Goal: Task Accomplishment & Management: Manage account settings

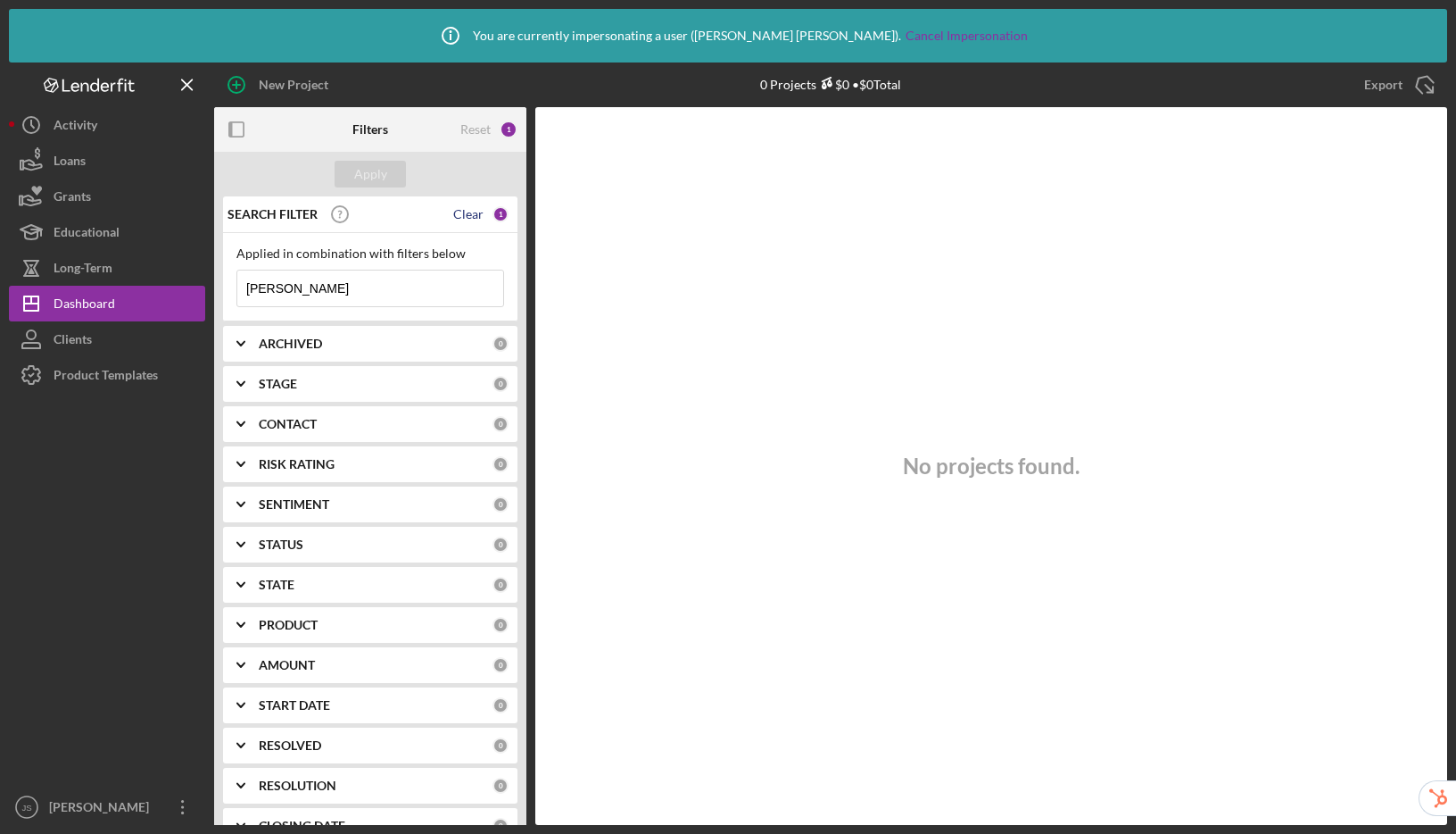
click at [459, 208] on div "Clear" at bounding box center [468, 214] width 31 height 14
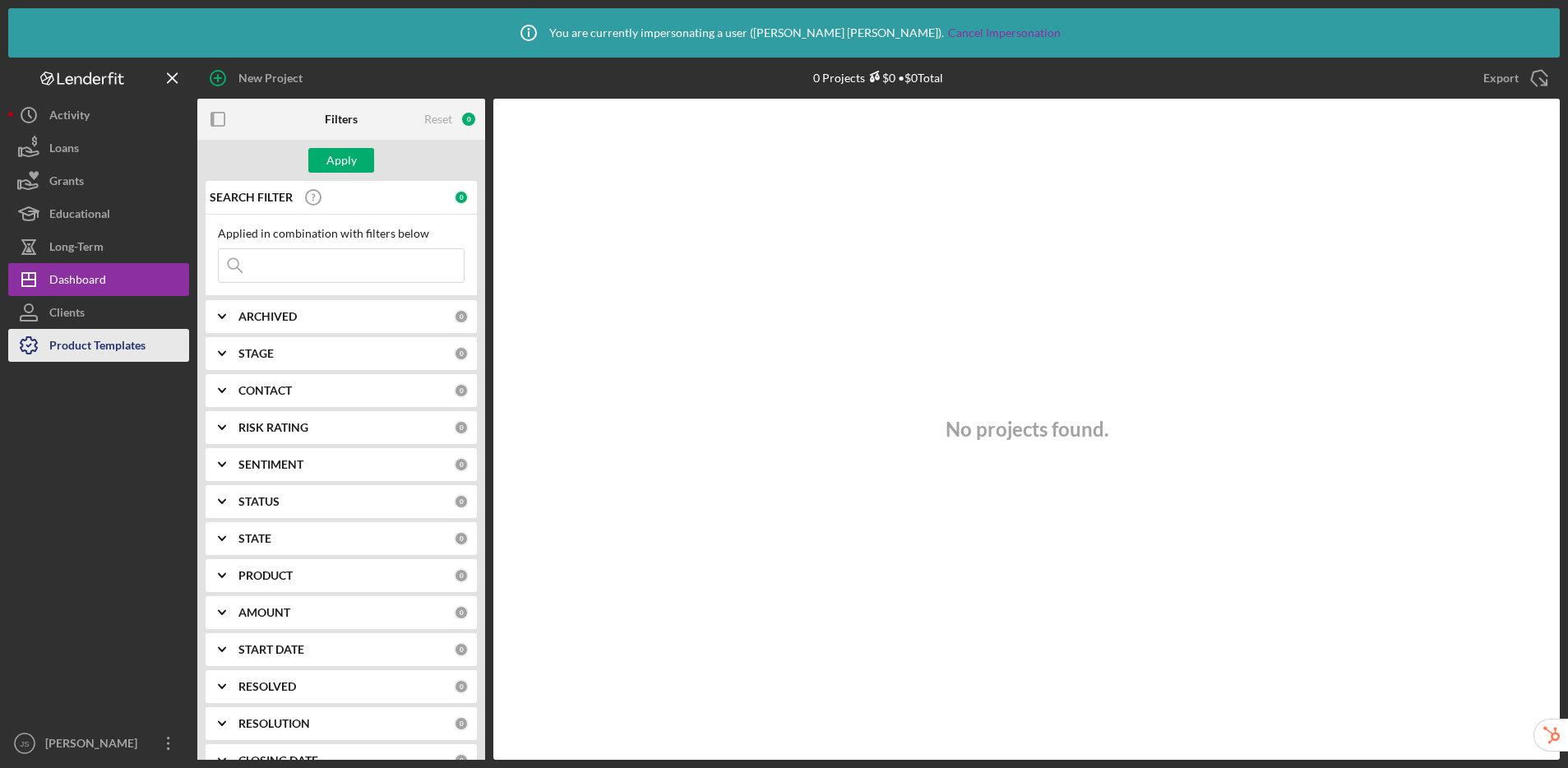
click at [93, 351] on div "Product Templates" at bounding box center [97, 347] width 96 height 37
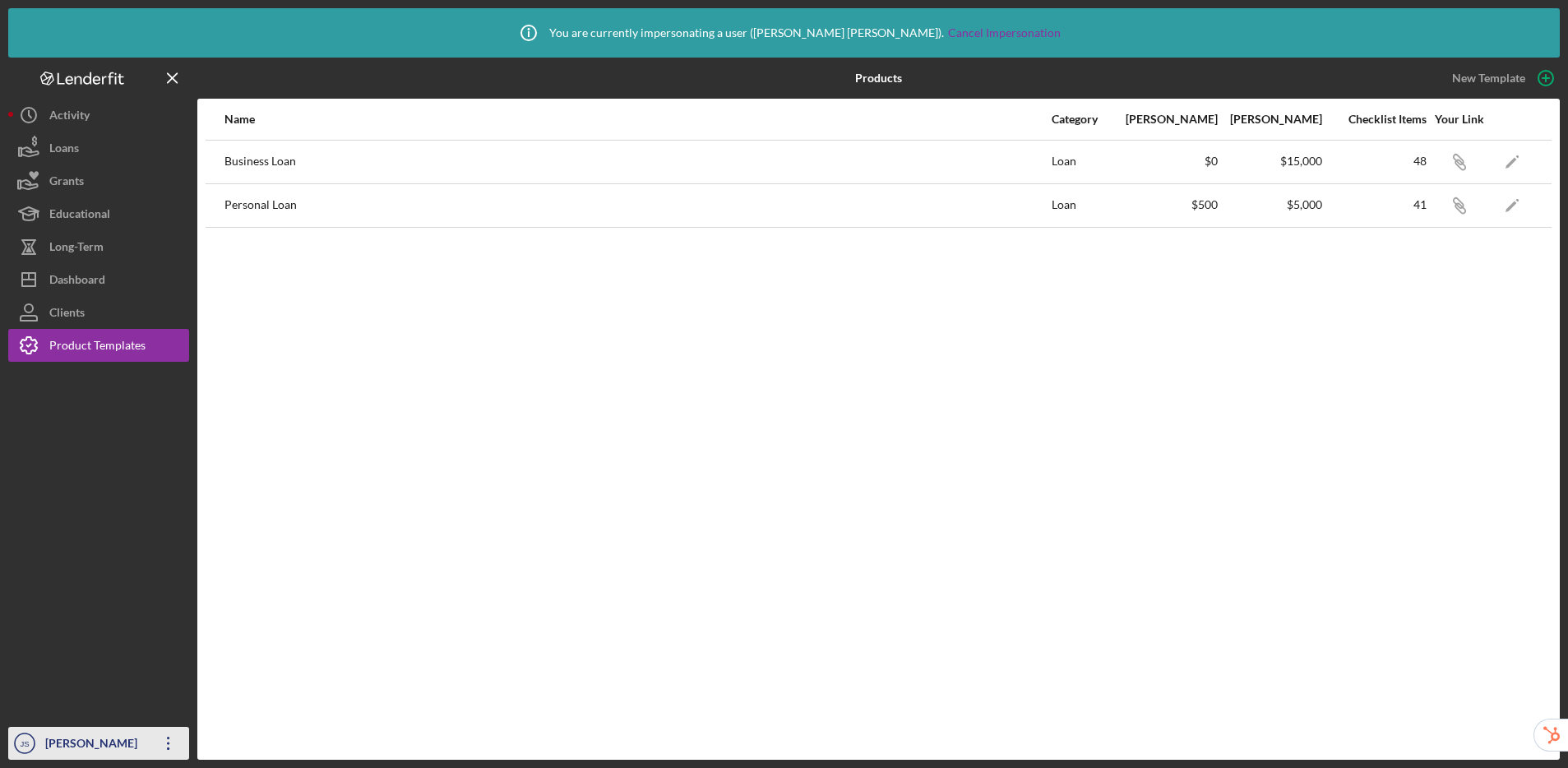
click at [100, 747] on div "[PERSON_NAME]" at bounding box center [94, 745] width 107 height 37
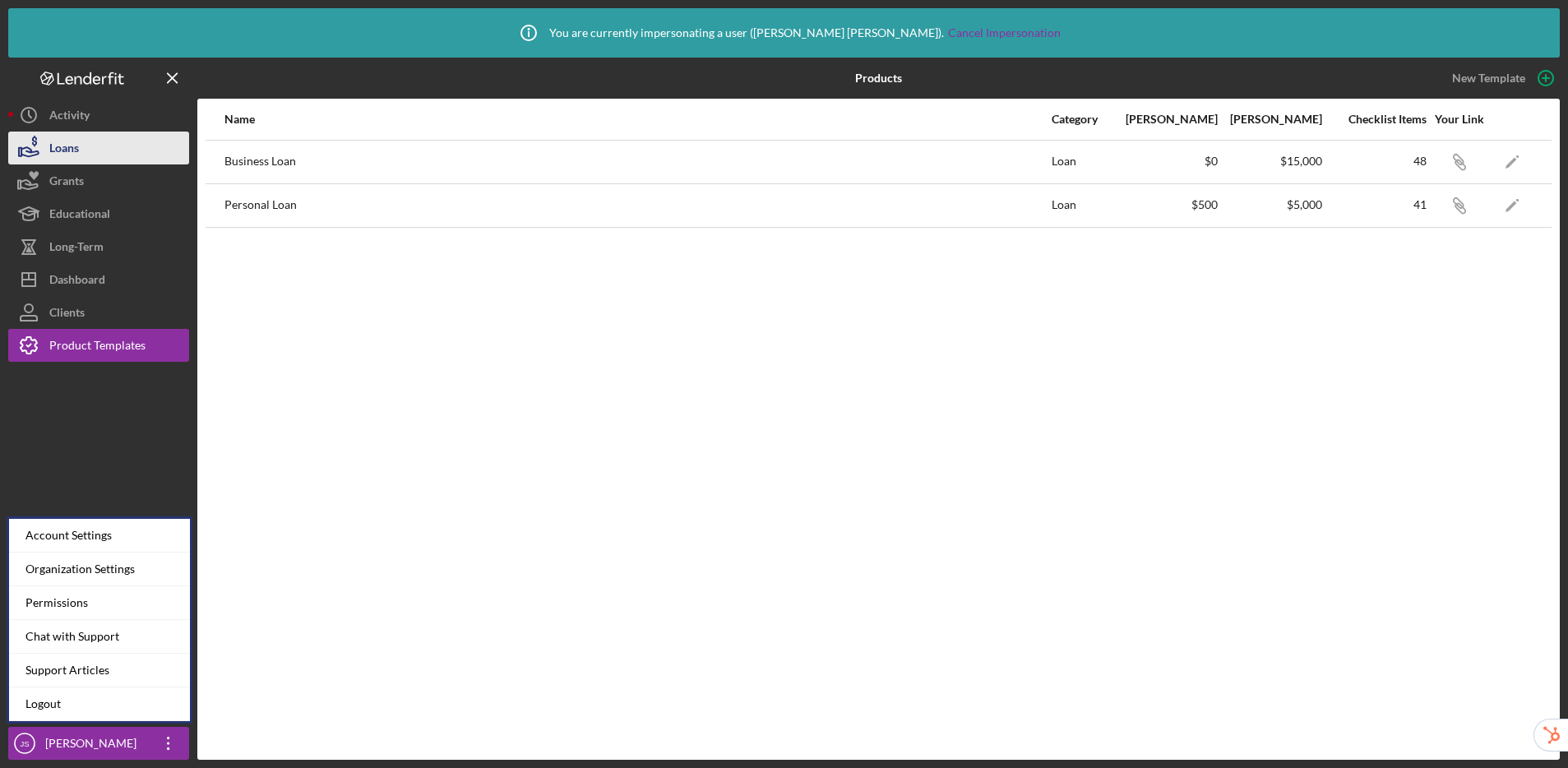
click at [76, 153] on div "Loans" at bounding box center [64, 150] width 29 height 37
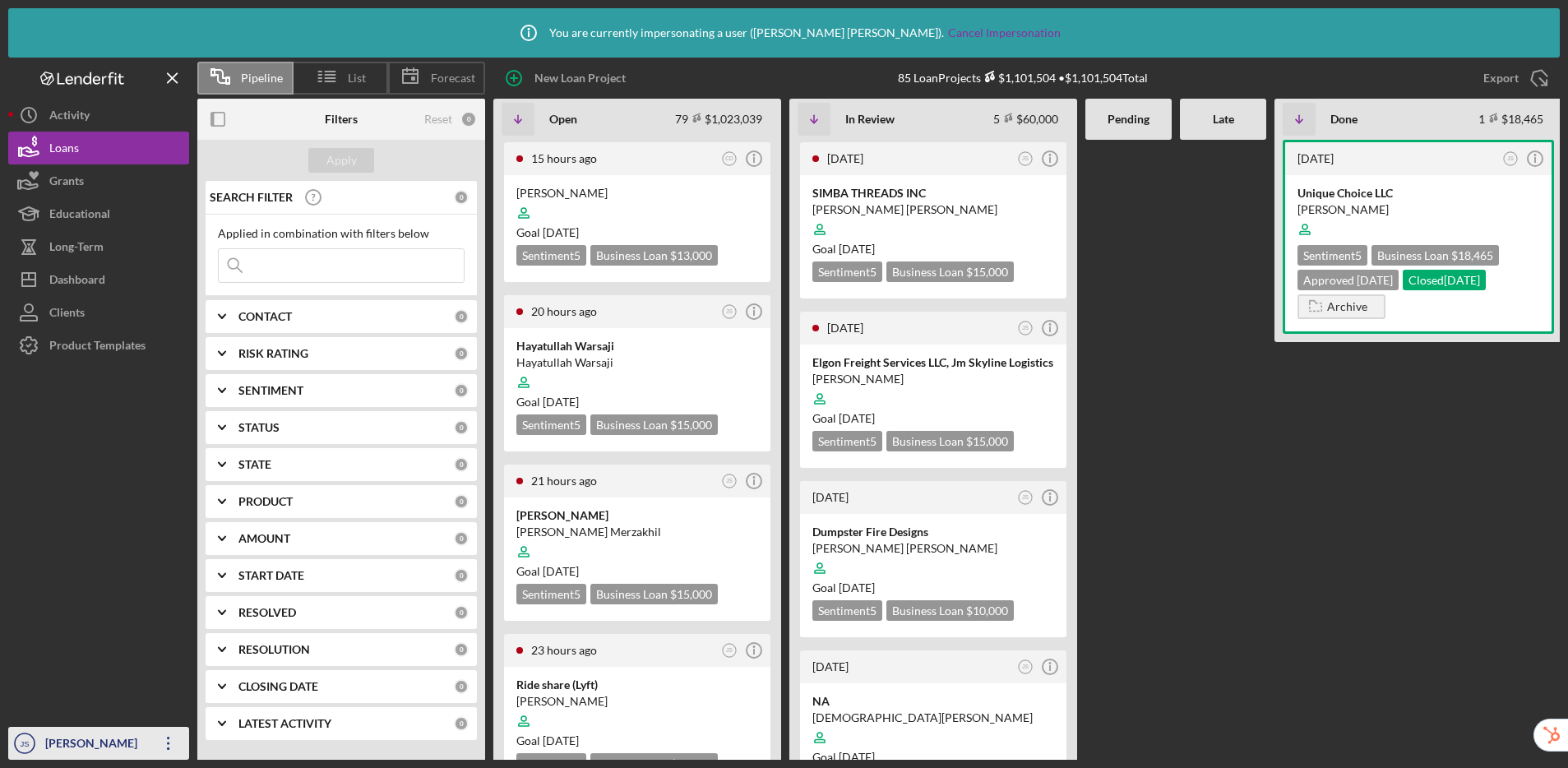
click at [72, 740] on div "[PERSON_NAME]" at bounding box center [94, 745] width 107 height 37
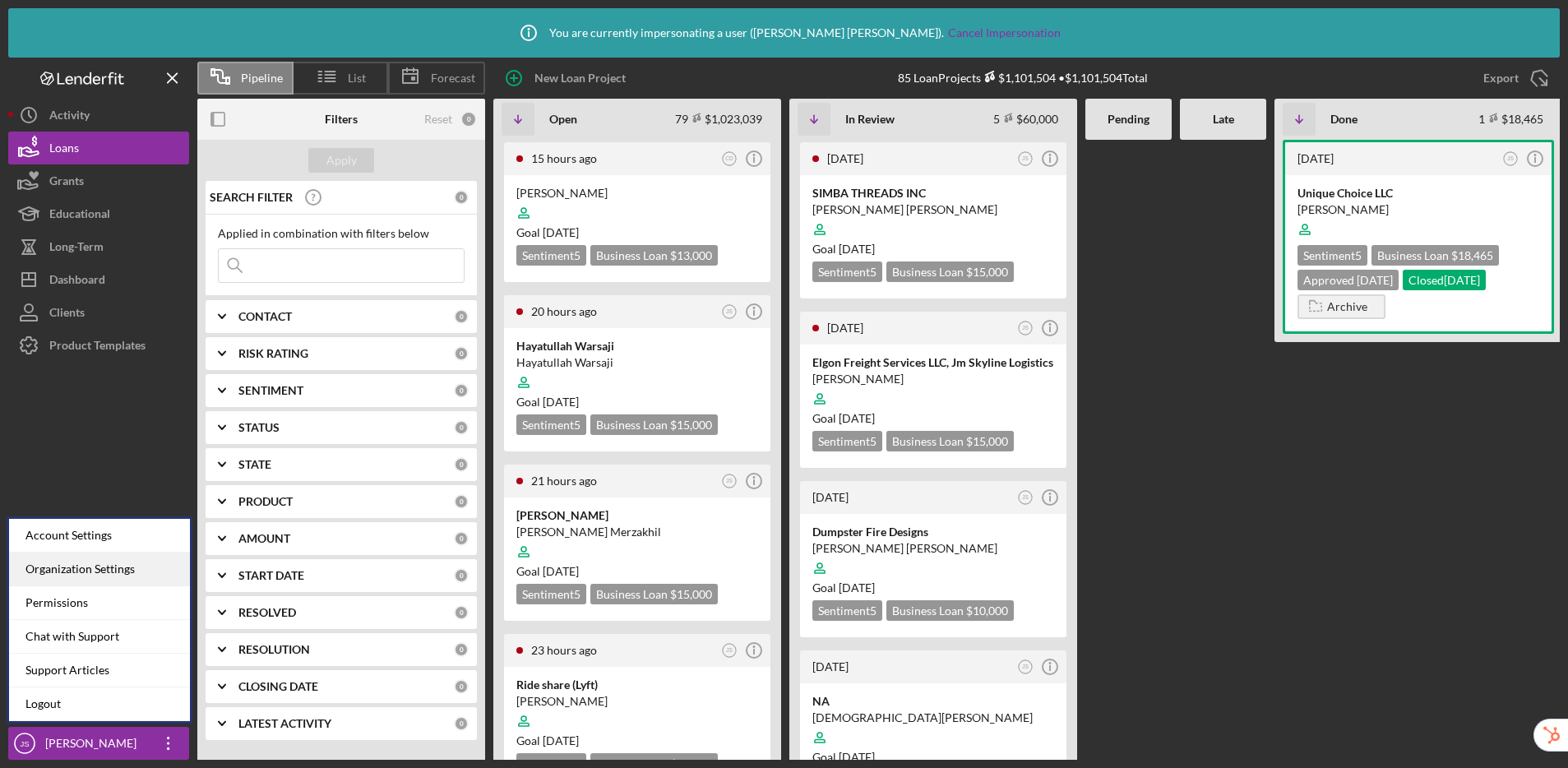
click at [114, 568] on div "Organization Settings" at bounding box center [100, 568] width 181 height 34
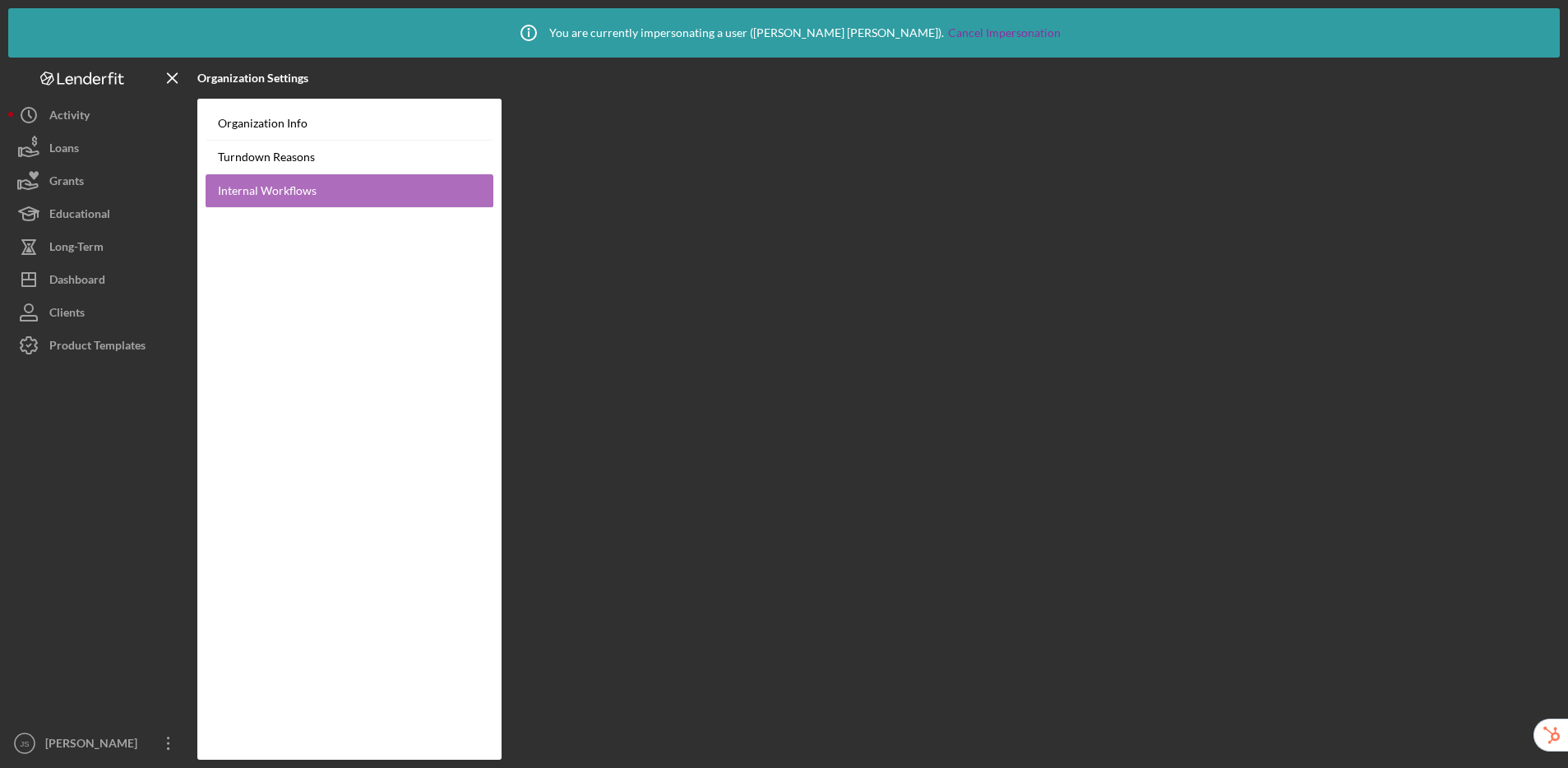
click at [256, 191] on link "Internal Workflows" at bounding box center [349, 190] width 288 height 34
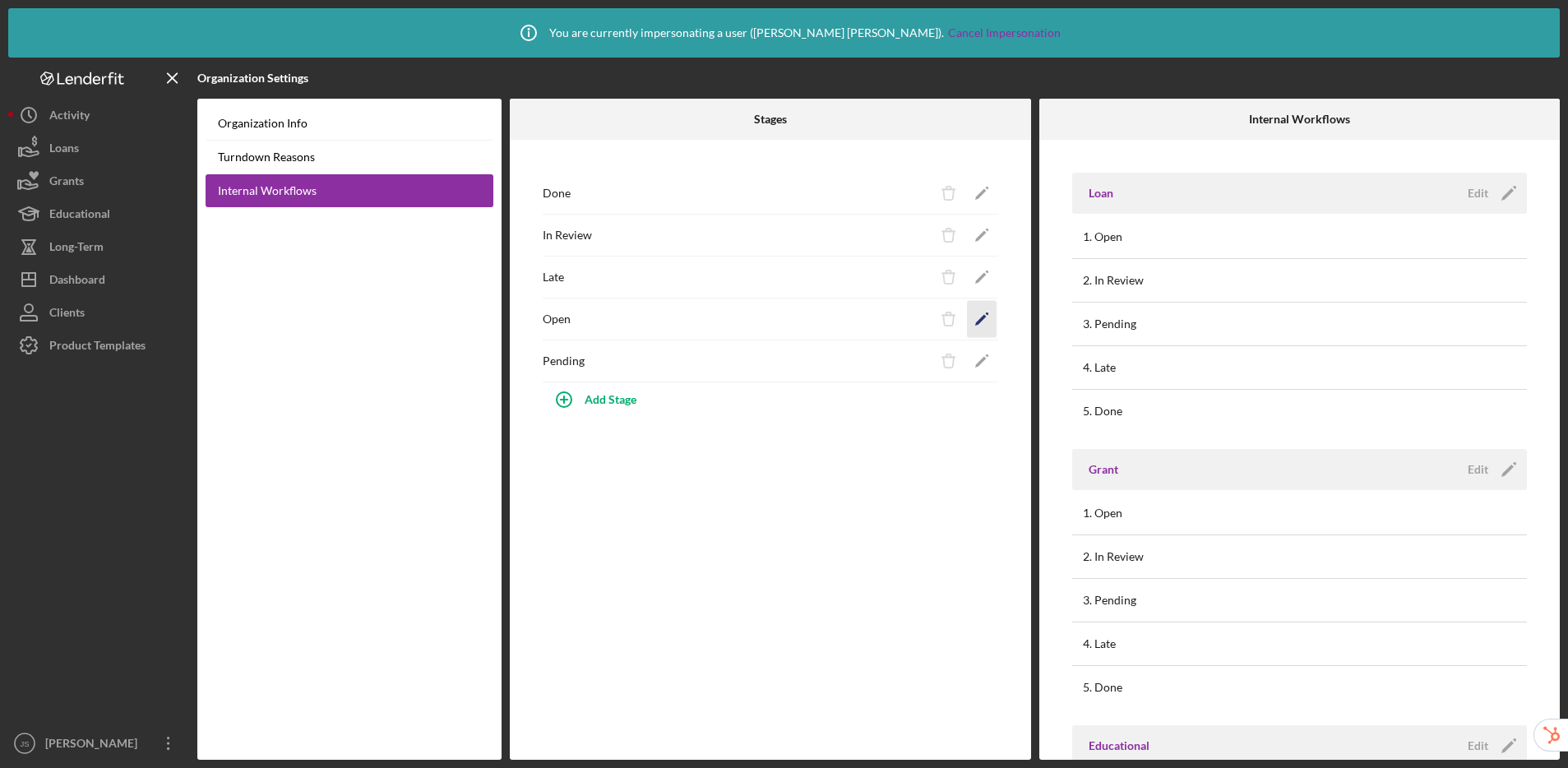
click at [981, 311] on icon "Icon/Edit" at bounding box center [981, 319] width 37 height 37
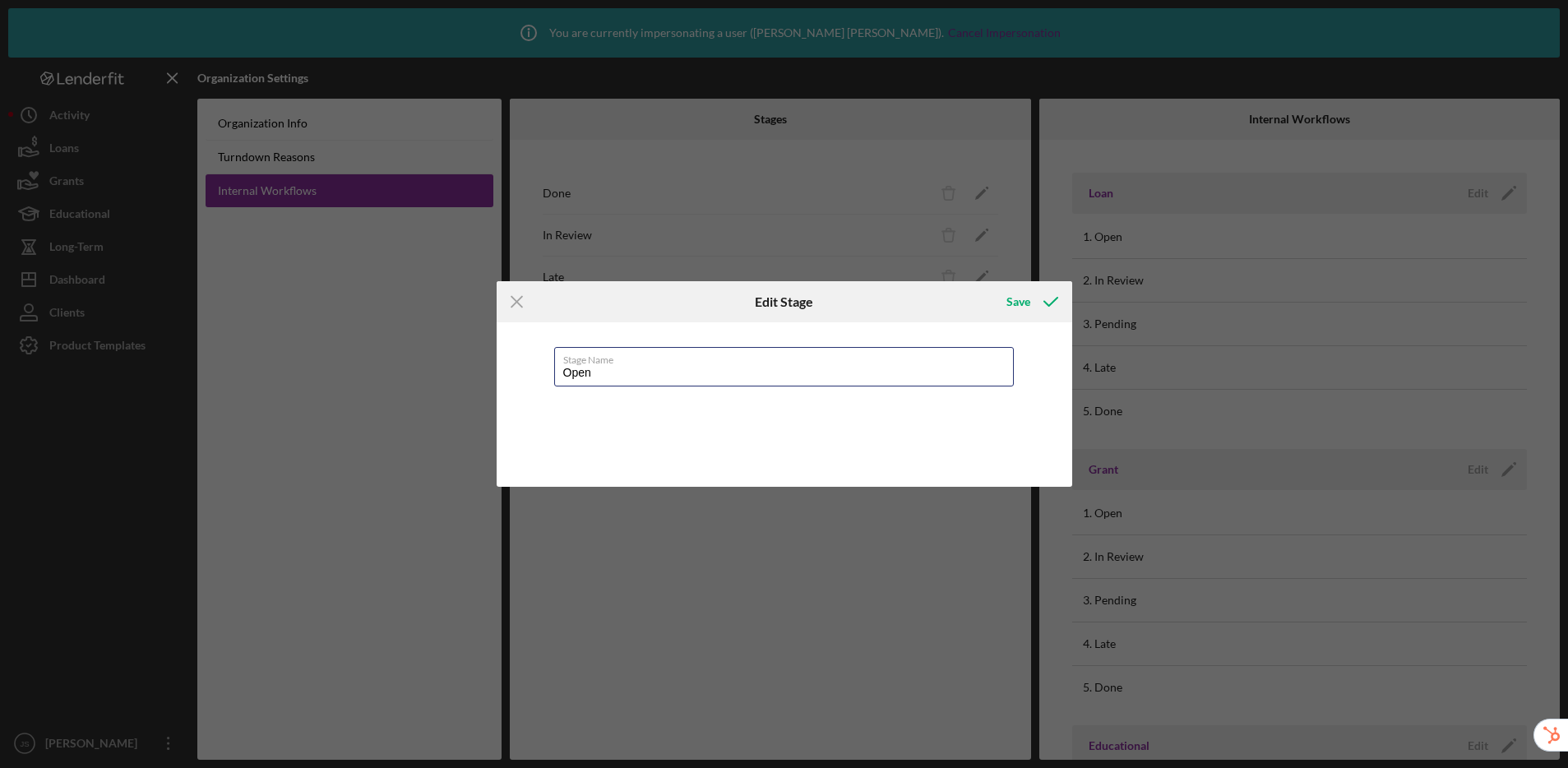
drag, startPoint x: 564, startPoint y: 372, endPoint x: 551, endPoint y: 371, distance: 13.0
click at [551, 371] on div "Stage Name Open" at bounding box center [784, 405] width 575 height 165
type input "New/Intake"
click at [1008, 304] on div "Save" at bounding box center [1018, 302] width 24 height 33
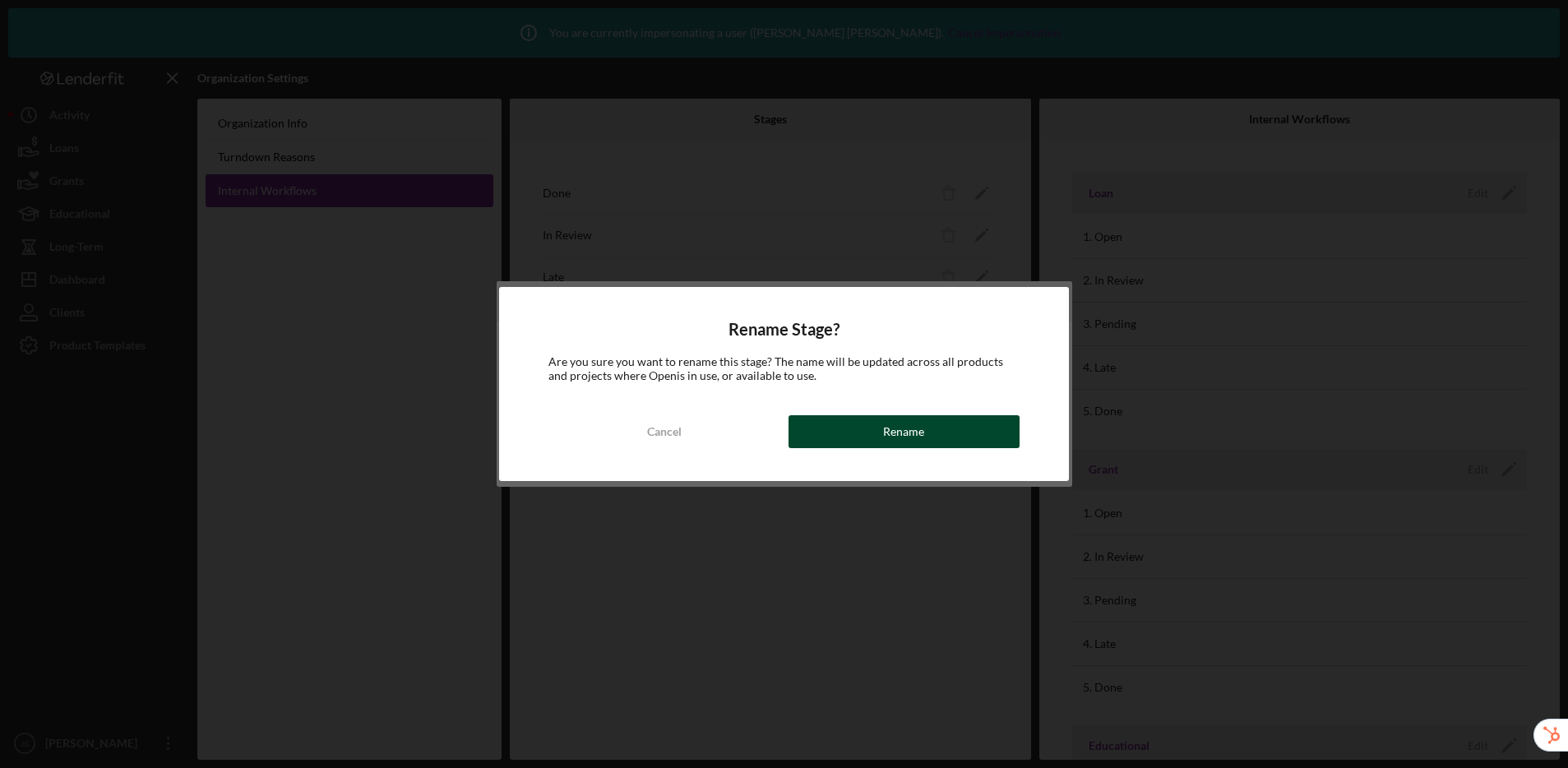
click at [922, 435] on div "Rename" at bounding box center [903, 431] width 41 height 33
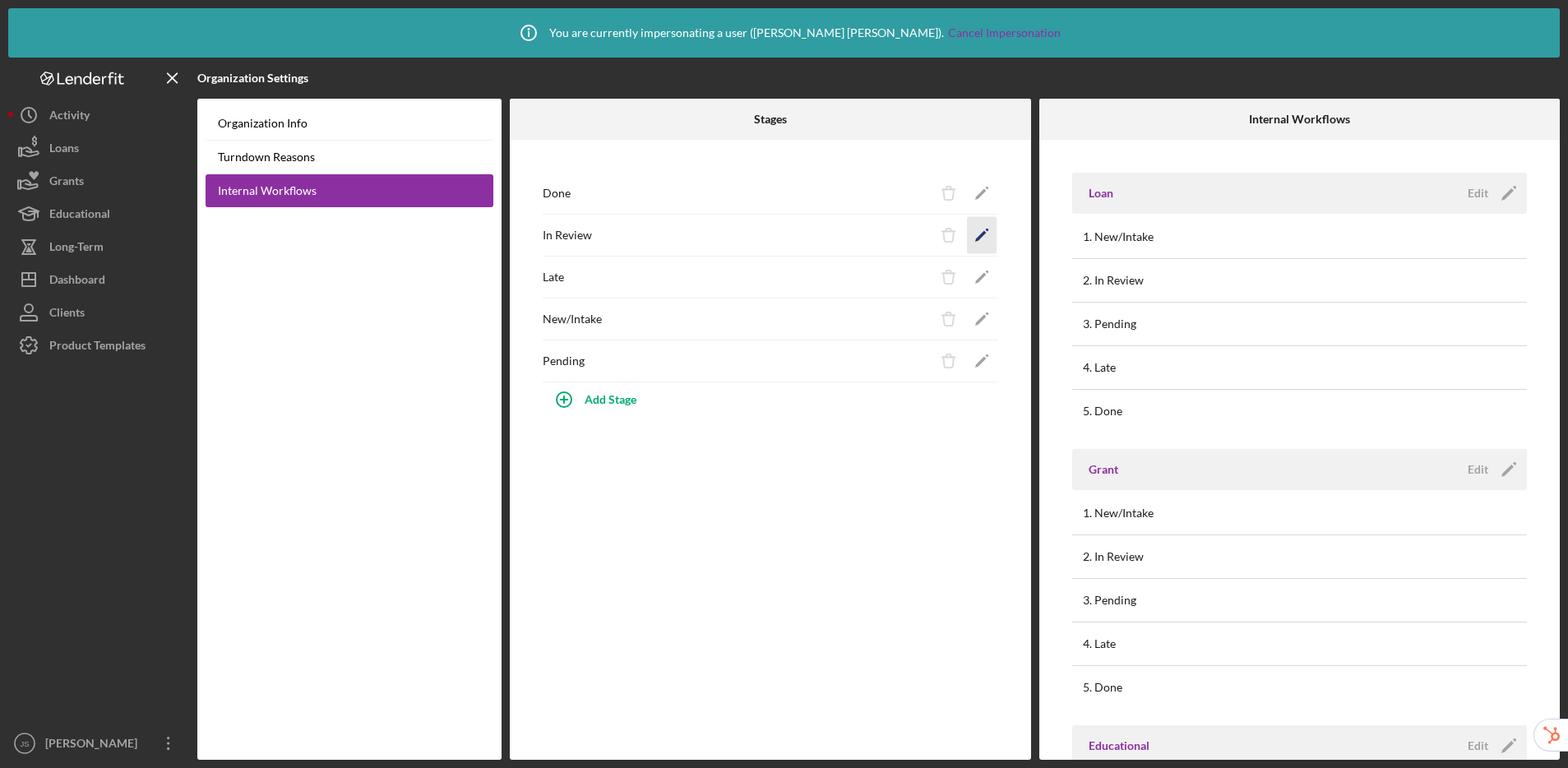
click at [985, 233] on polygon "button" at bounding box center [980, 236] width 12 height 12
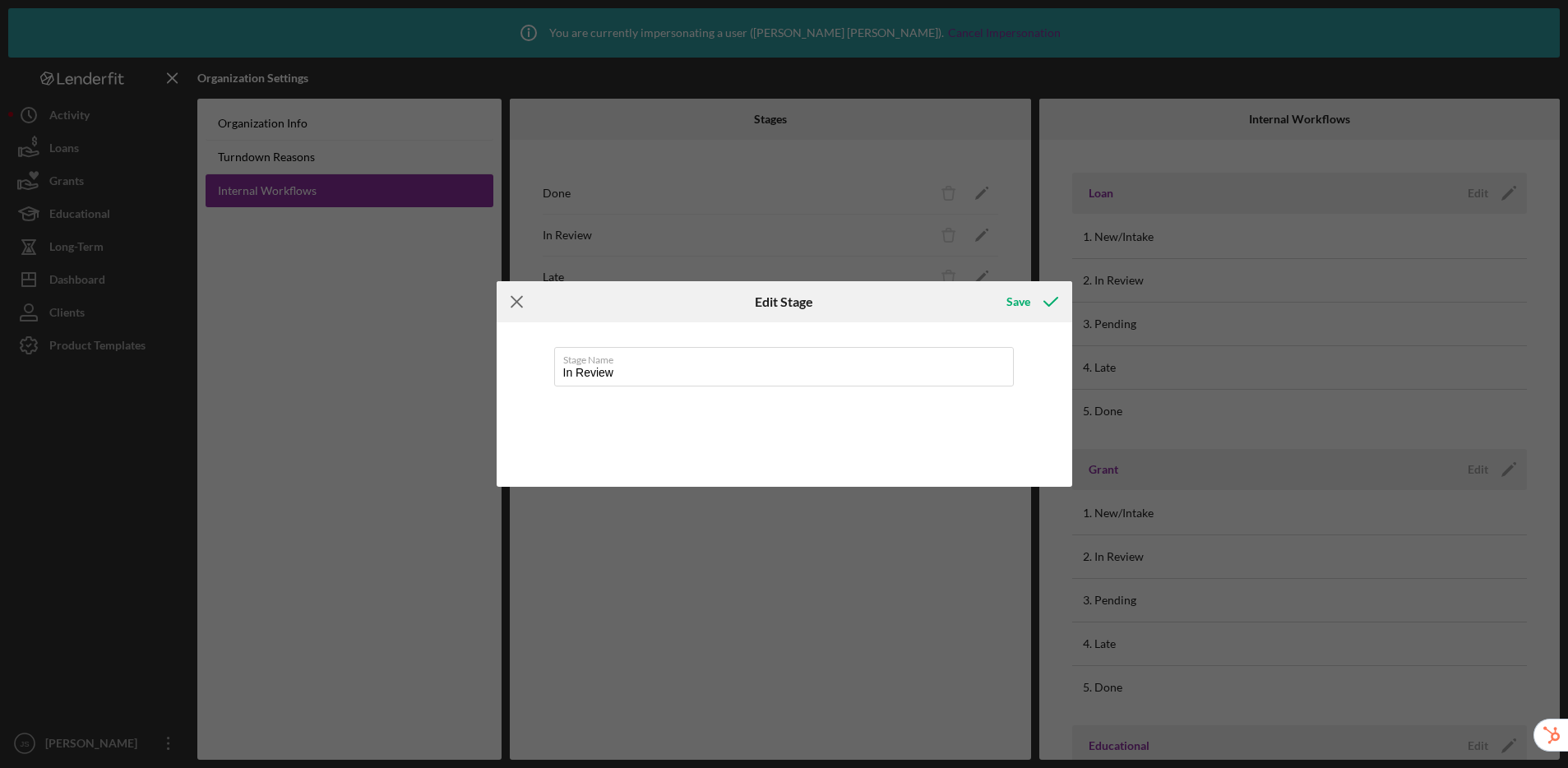
click at [516, 300] on line at bounding box center [517, 302] width 11 height 11
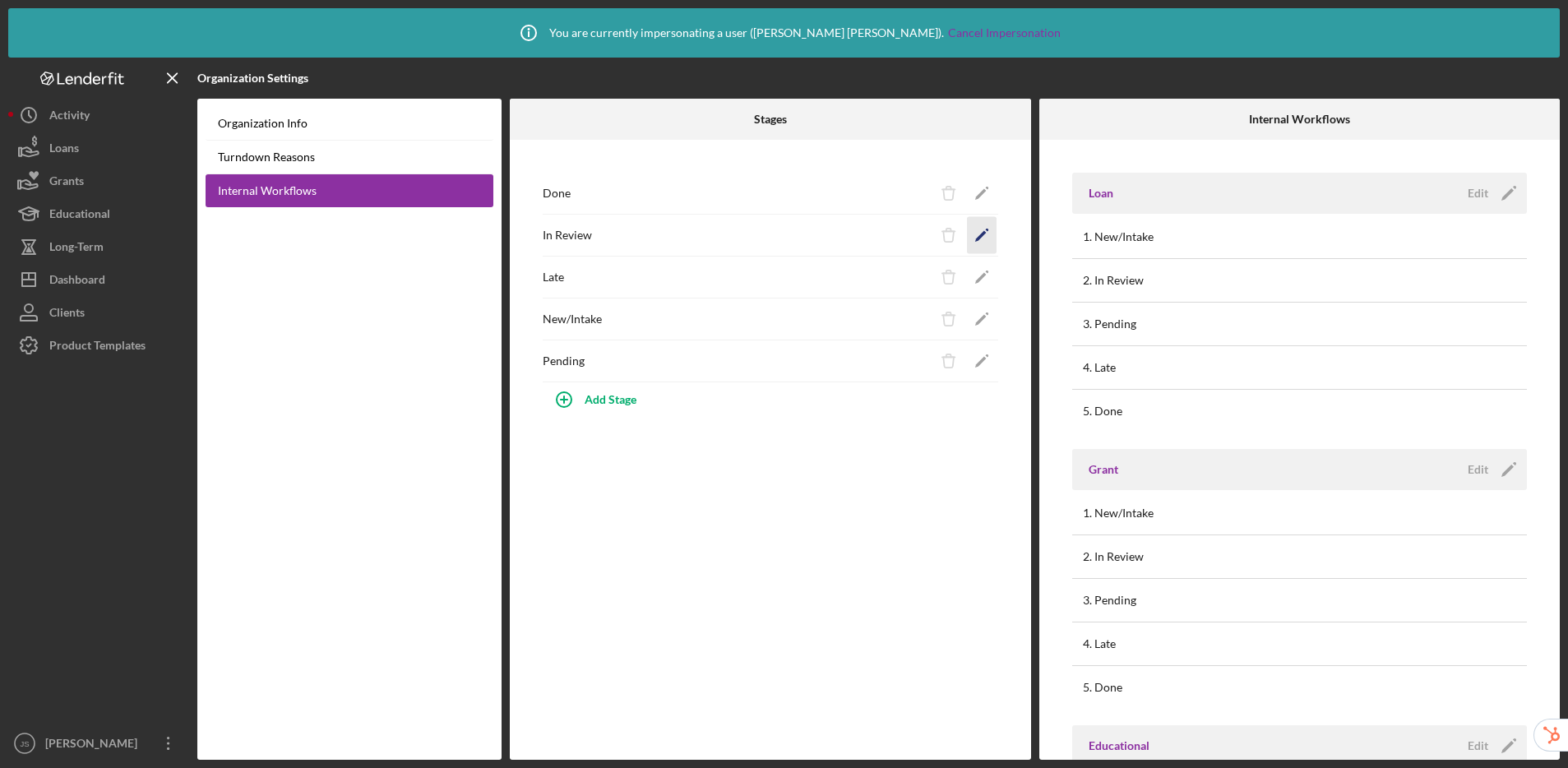
click at [979, 233] on icon "Icon/Edit" at bounding box center [981, 235] width 37 height 37
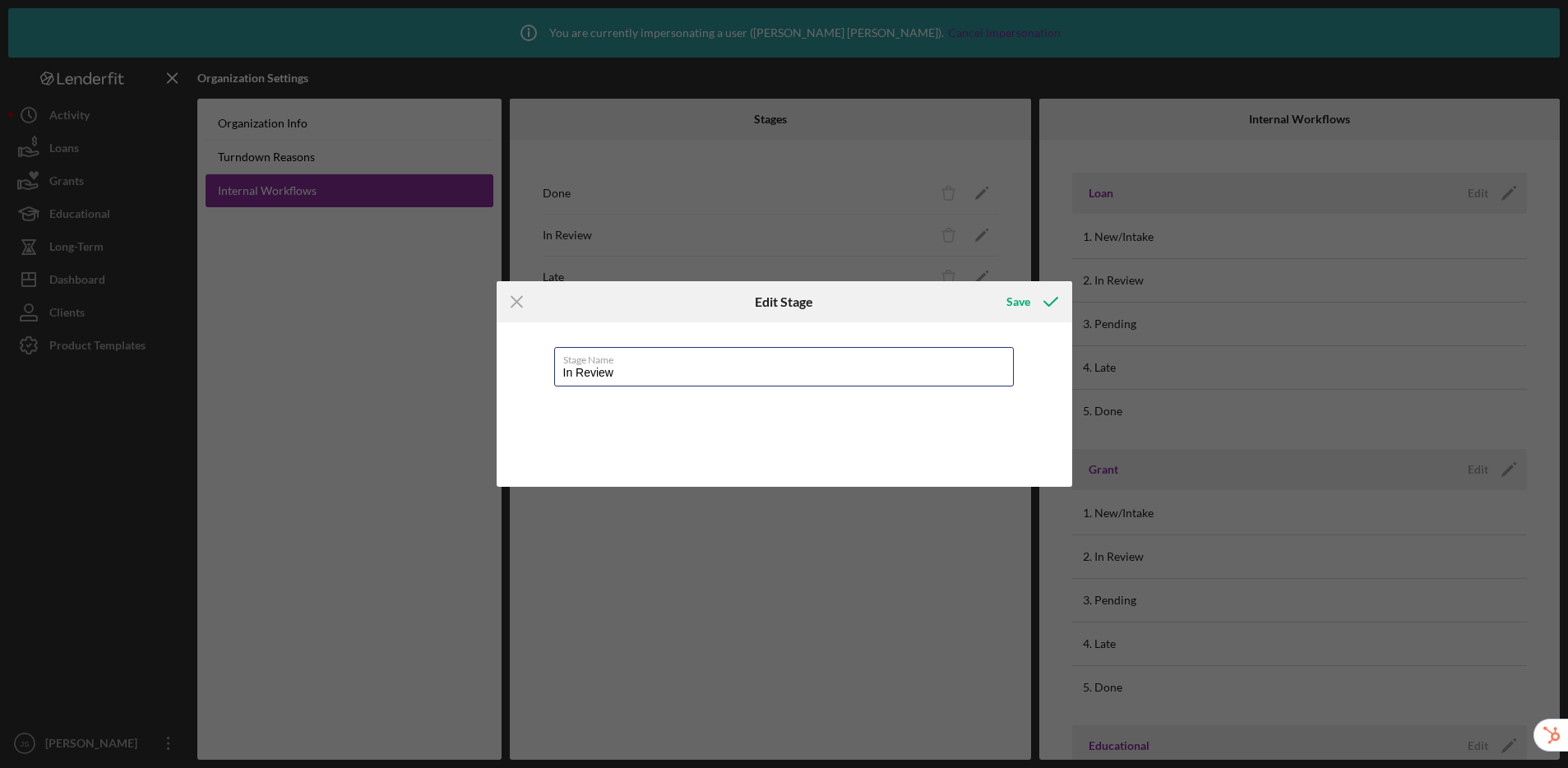
drag, startPoint x: 675, startPoint y: 374, endPoint x: 528, endPoint y: 373, distance: 147.0
click at [528, 373] on div "Stage Name In Review" at bounding box center [784, 405] width 575 height 165
type input "Application/Documentation"
click at [1018, 297] on div "Save" at bounding box center [1018, 302] width 24 height 33
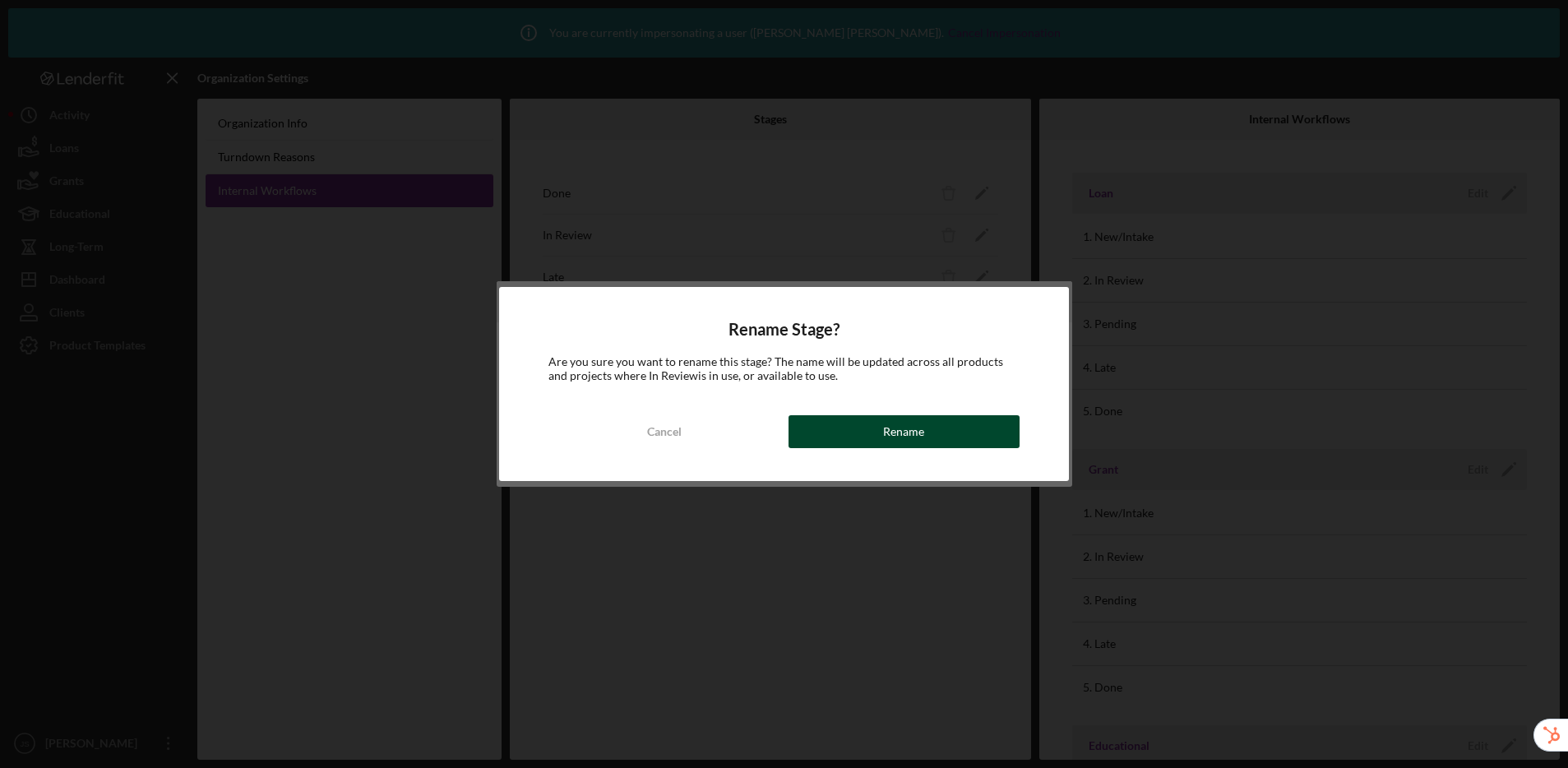
click at [867, 430] on button "Rename" at bounding box center [904, 431] width 231 height 33
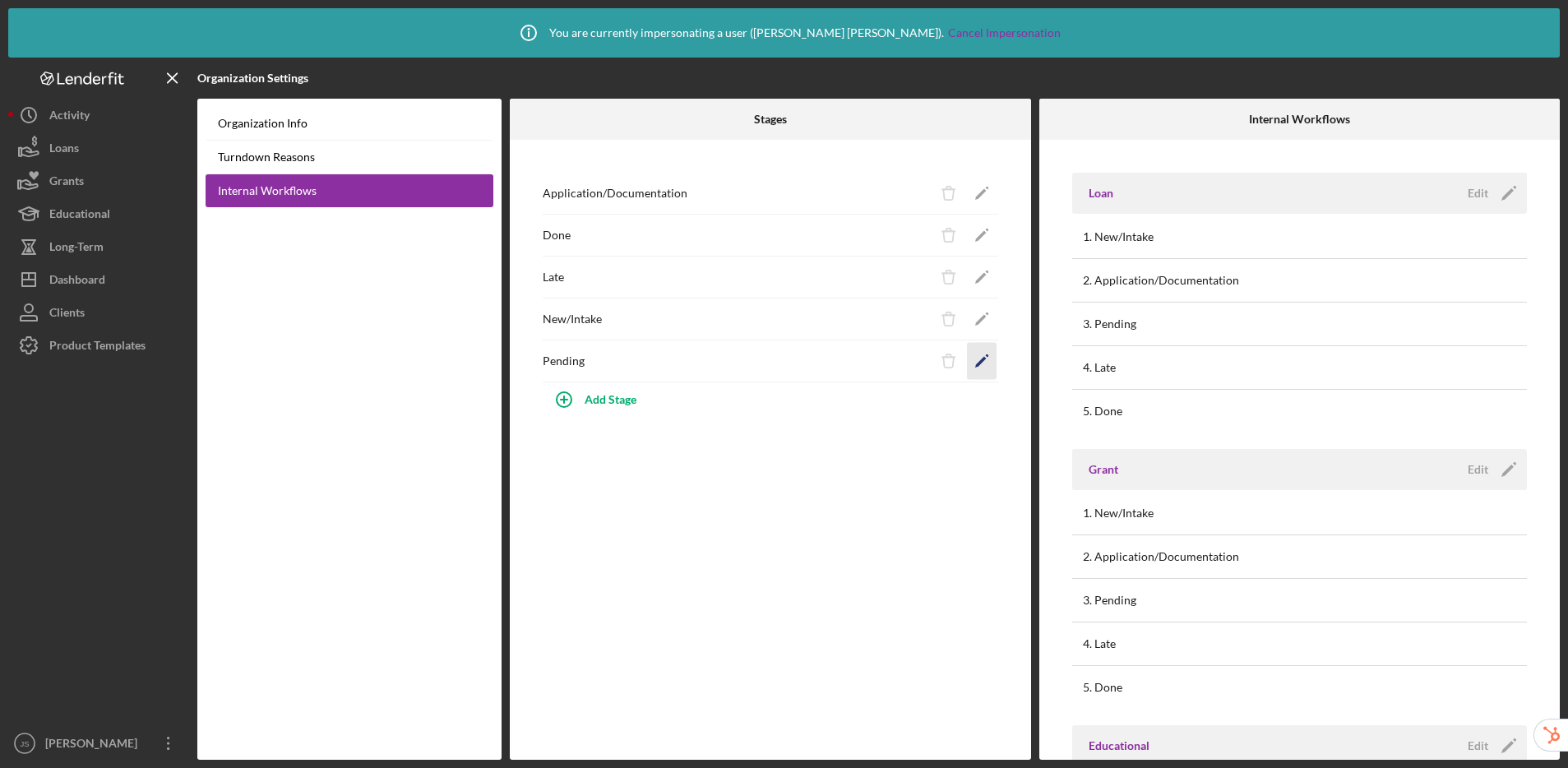
click at [986, 369] on icon "Icon/Edit" at bounding box center [981, 361] width 37 height 37
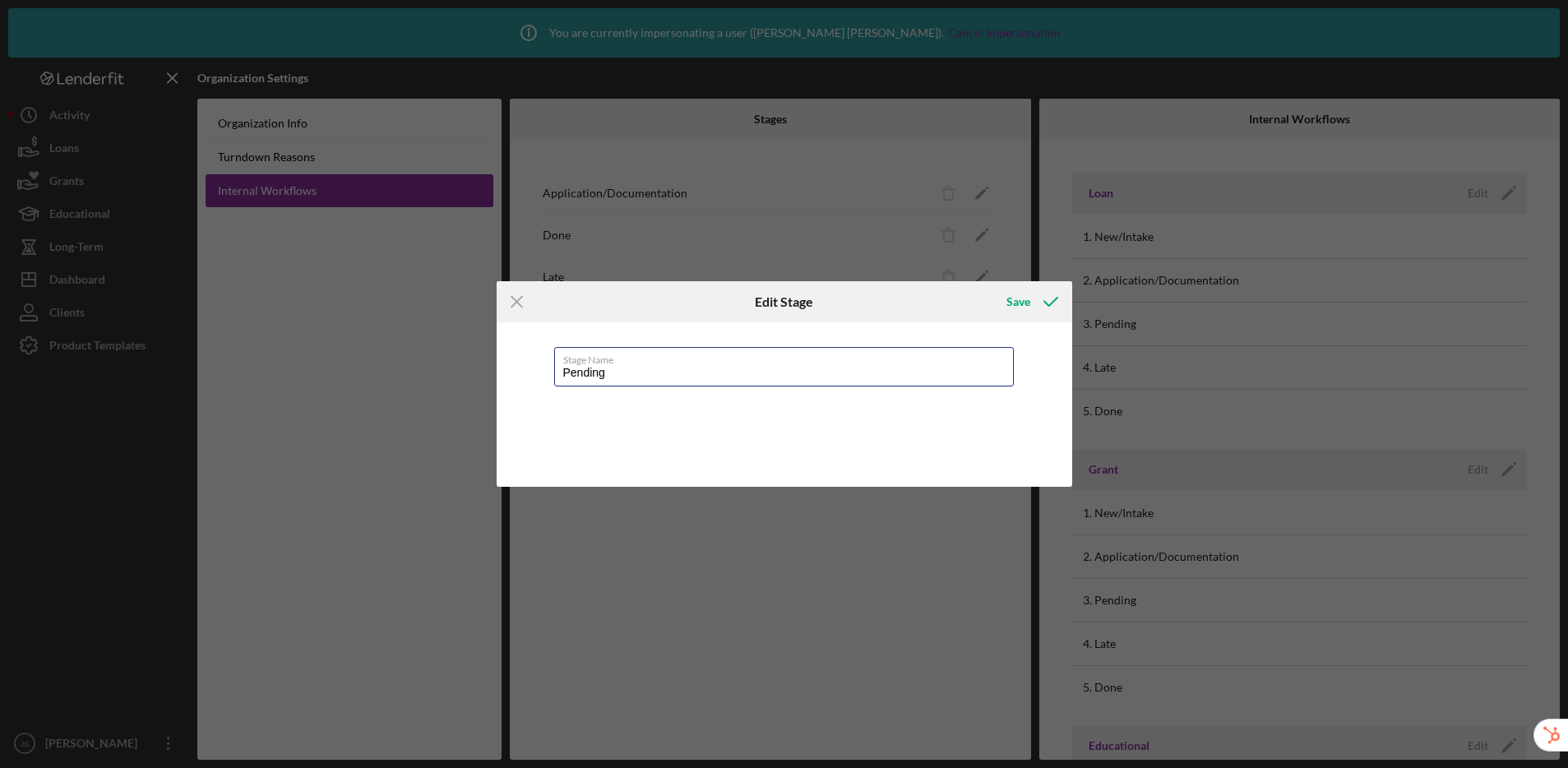
drag, startPoint x: 615, startPoint y: 374, endPoint x: 517, endPoint y: 359, distance: 99.1
click at [517, 359] on div "Stage Name Pending" at bounding box center [784, 405] width 575 height 165
type input "Underwriting/Review"
click at [1028, 305] on div "Save" at bounding box center [1018, 302] width 24 height 33
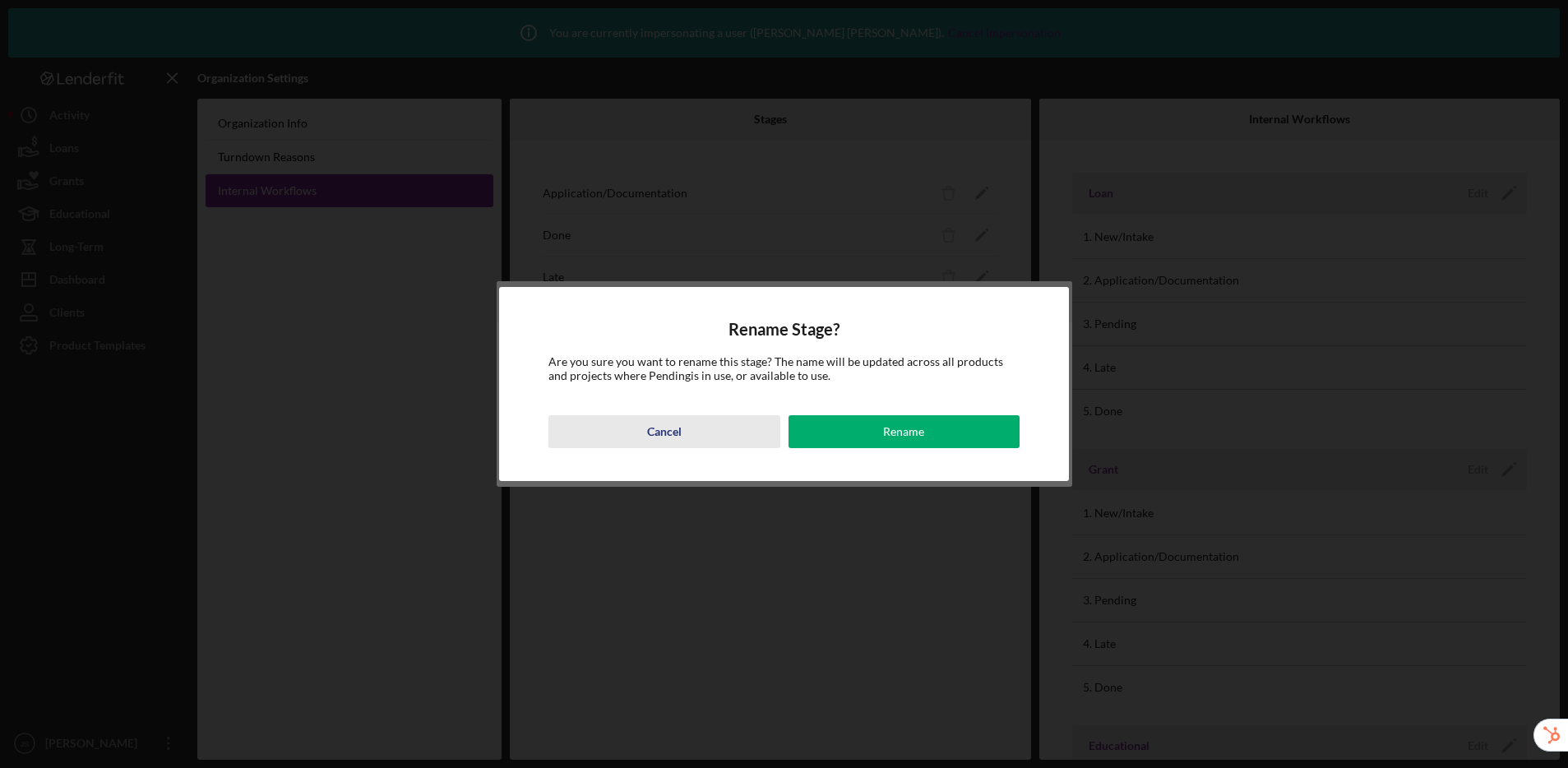
click at [713, 435] on button "Cancel" at bounding box center [664, 431] width 231 height 33
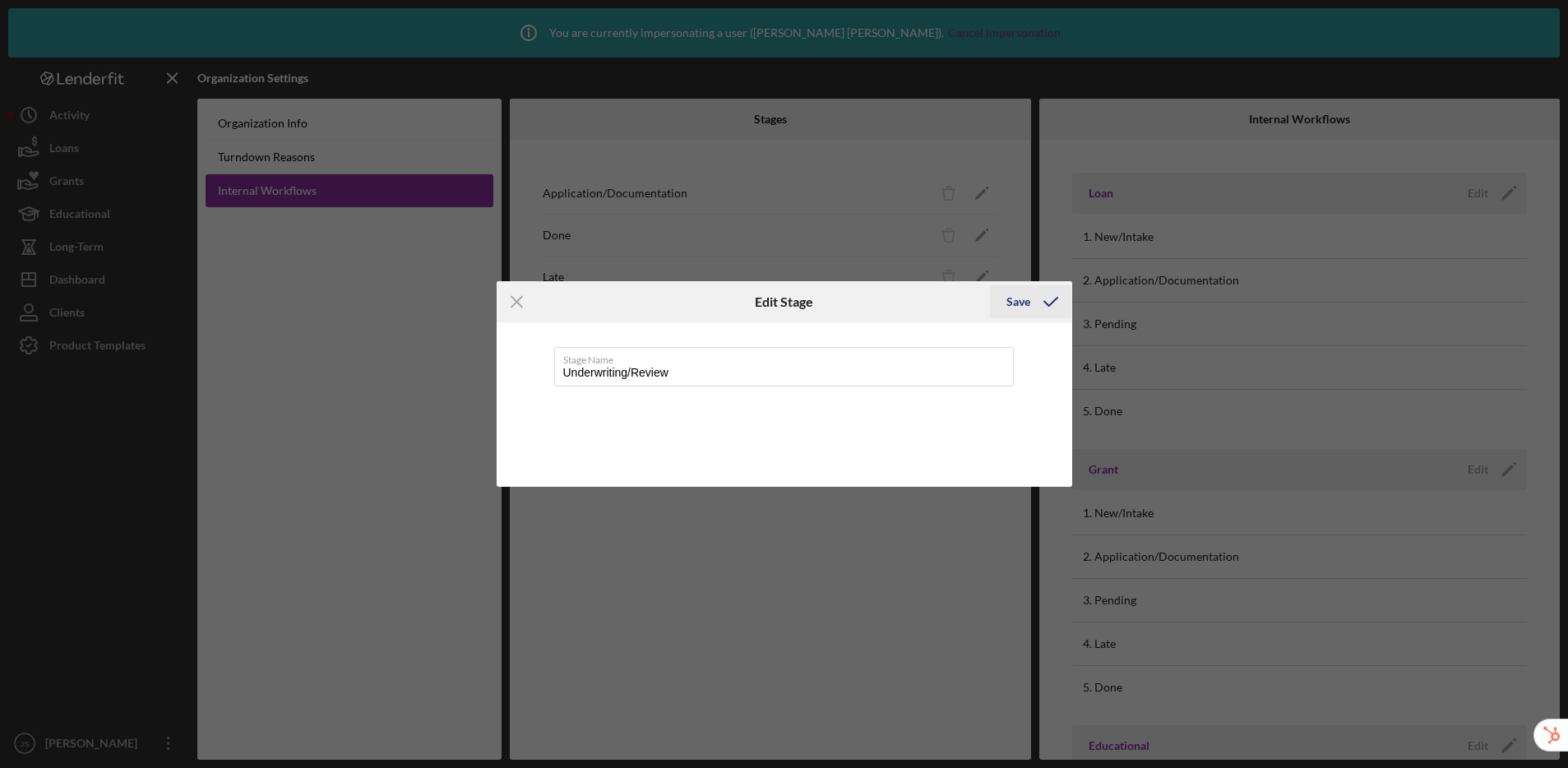
click at [1026, 299] on div "Save" at bounding box center [1018, 302] width 24 height 33
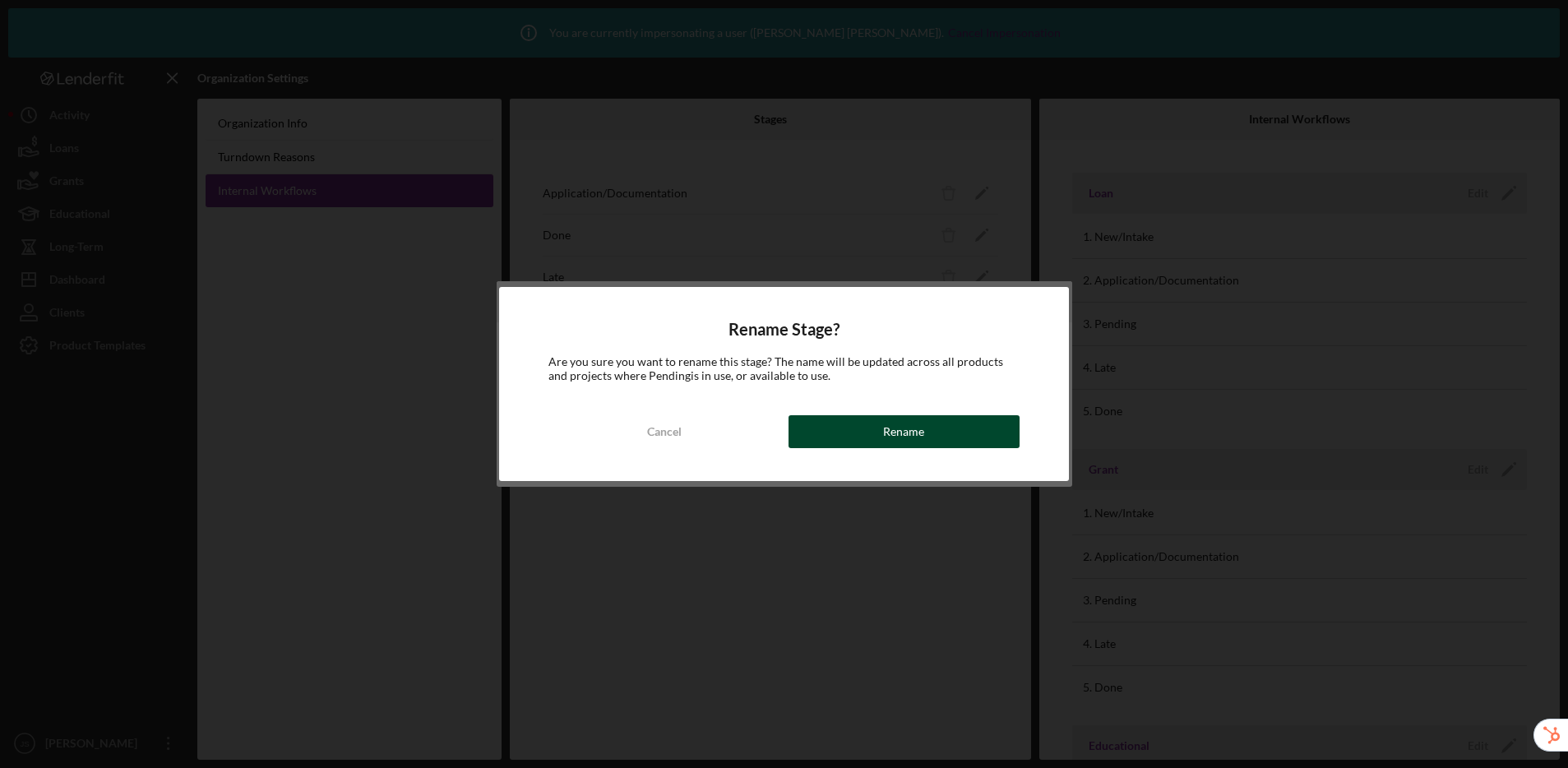
click at [927, 422] on button "Rename" at bounding box center [904, 431] width 231 height 33
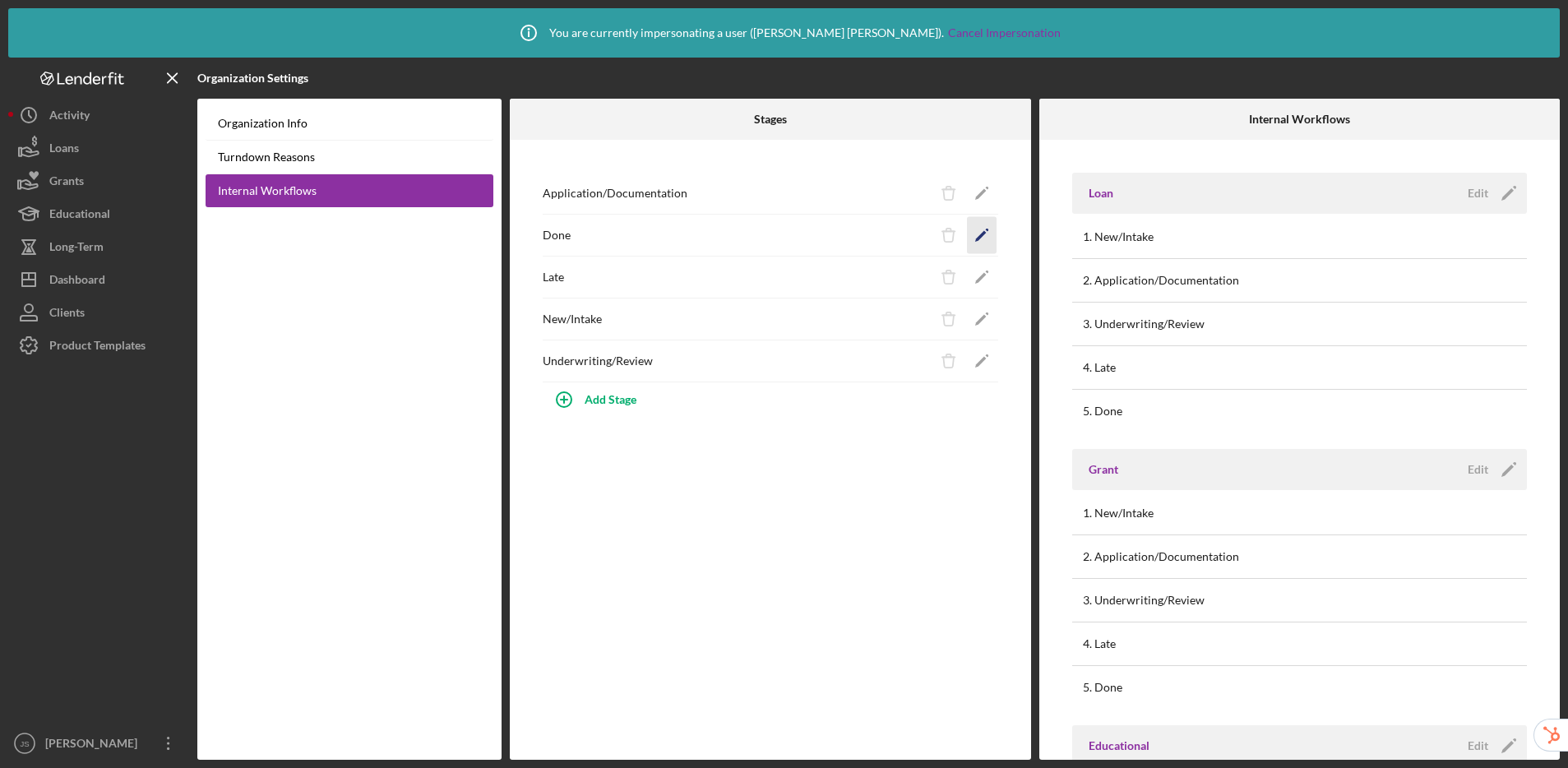
click at [985, 238] on icon "Icon/Edit" at bounding box center [981, 235] width 37 height 37
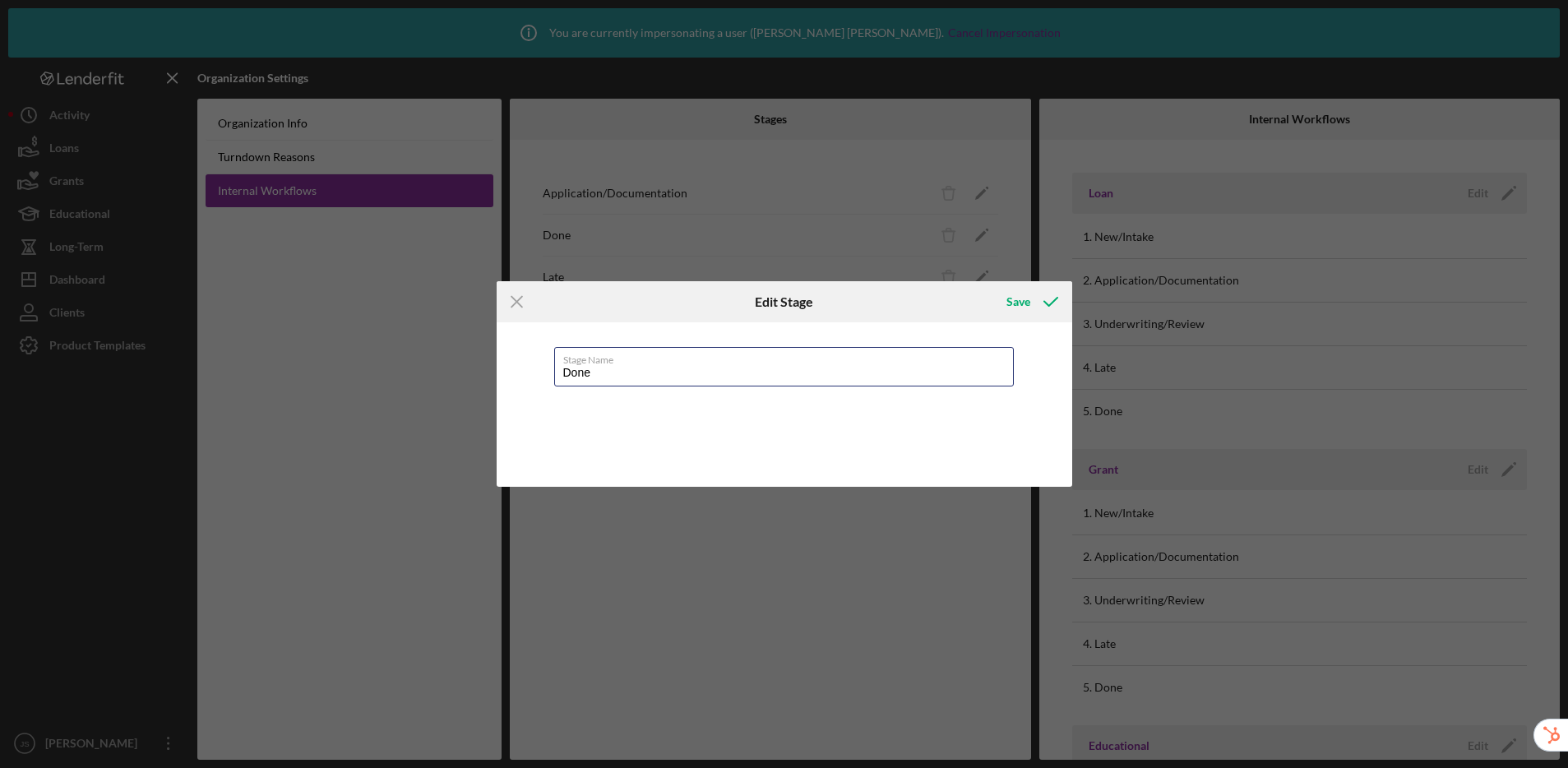
drag, startPoint x: 503, startPoint y: 358, endPoint x: 485, endPoint y: 353, distance: 18.7
click at [485, 353] on div "Icon/Menu Close Edit Stage Save Stage Name Done Cancel Save" at bounding box center [784, 384] width 1568 height 768
type input "Funding"
click at [1013, 301] on div "Save" at bounding box center [1018, 302] width 24 height 33
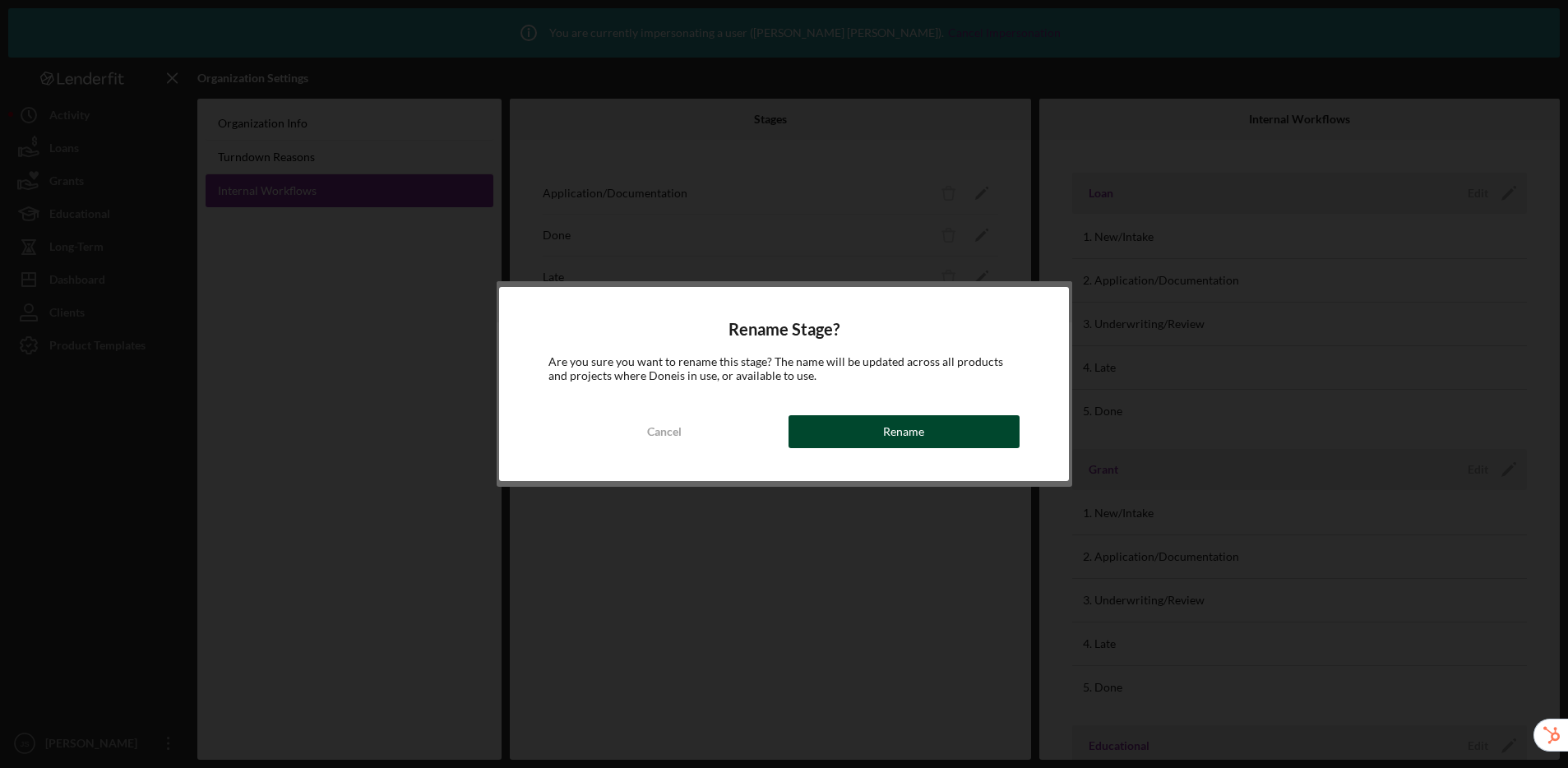
click at [939, 426] on button "Rename" at bounding box center [904, 431] width 231 height 33
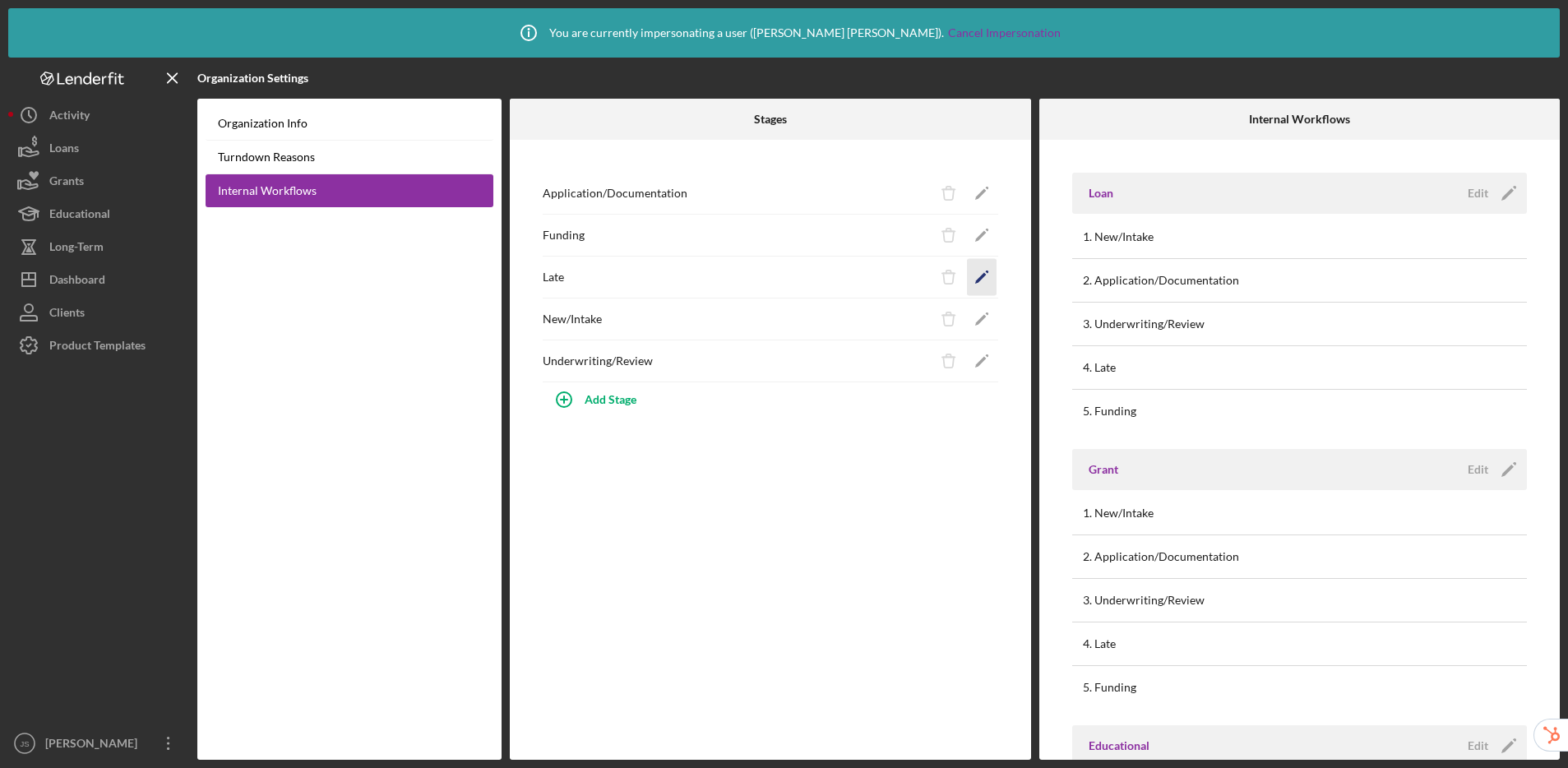
click at [985, 275] on polygon "button" at bounding box center [980, 278] width 12 height 12
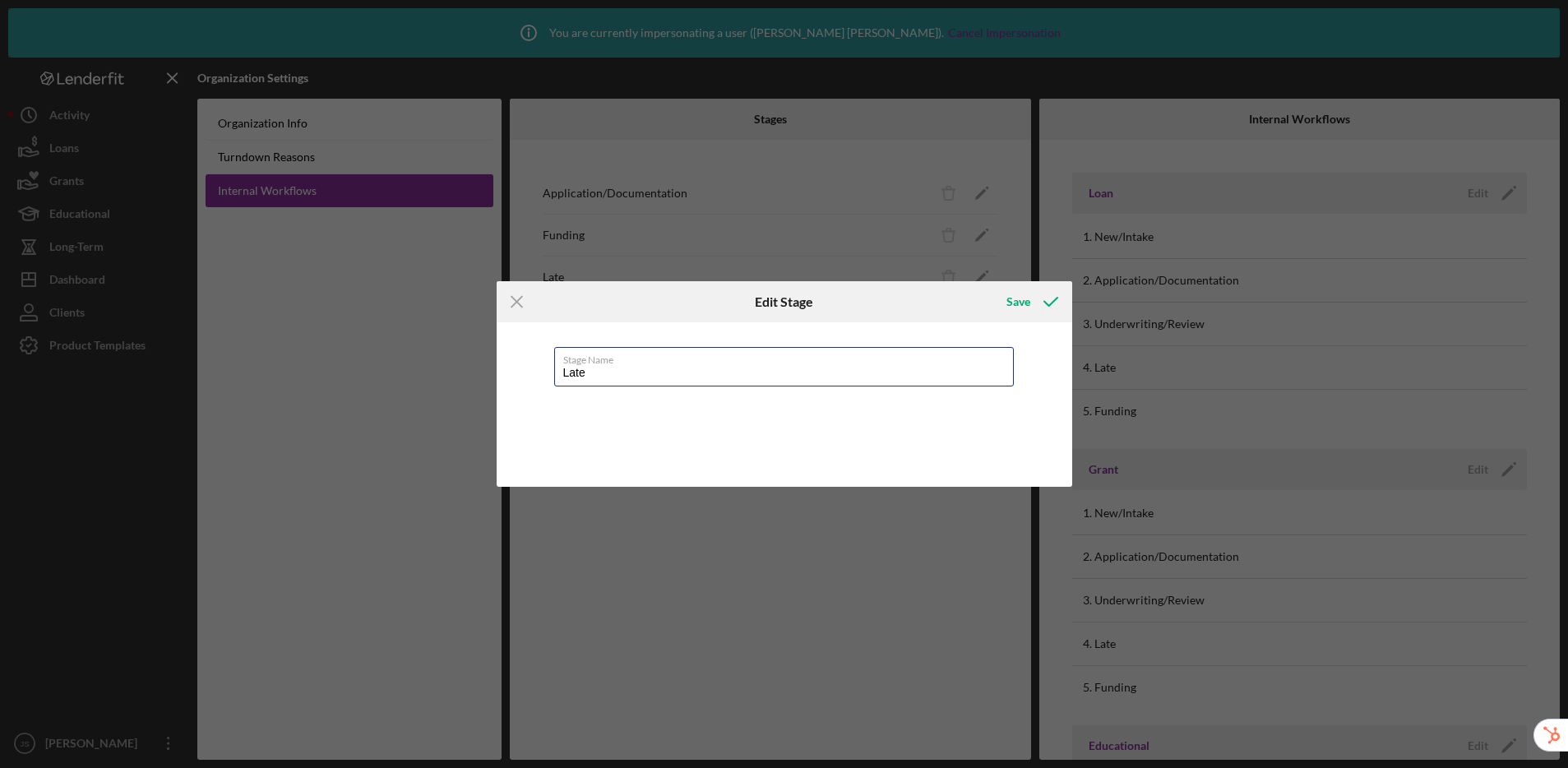
drag, startPoint x: 572, startPoint y: 367, endPoint x: 544, endPoint y: 362, distance: 28.4
click at [544, 362] on div "Stage Name Late" at bounding box center [784, 405] width 575 height 165
type input "Completed"
click at [506, 298] on icon "Icon/Menu Close" at bounding box center [517, 301] width 41 height 41
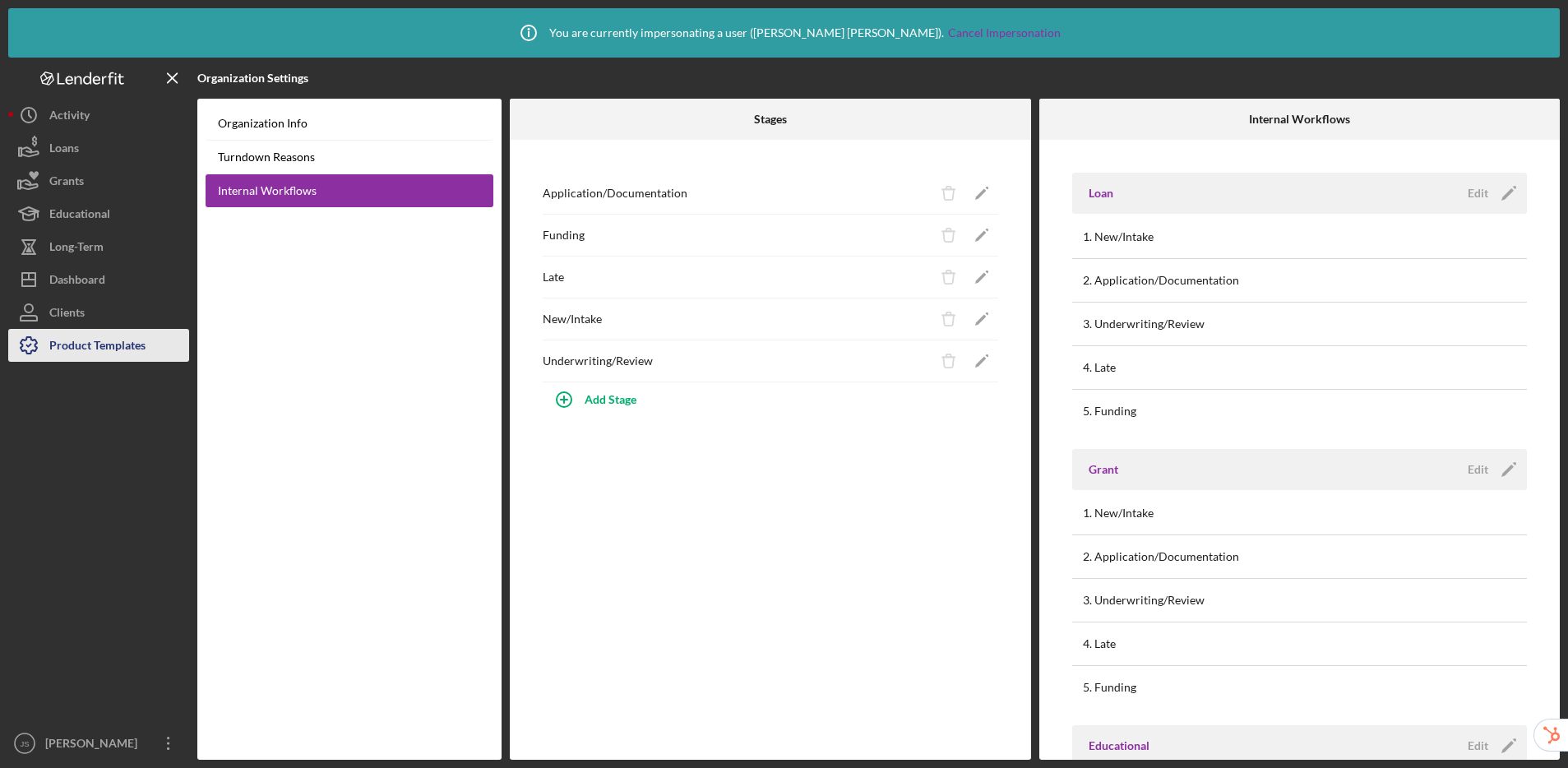
click at [130, 347] on div "Product Templates" at bounding box center [97, 347] width 96 height 37
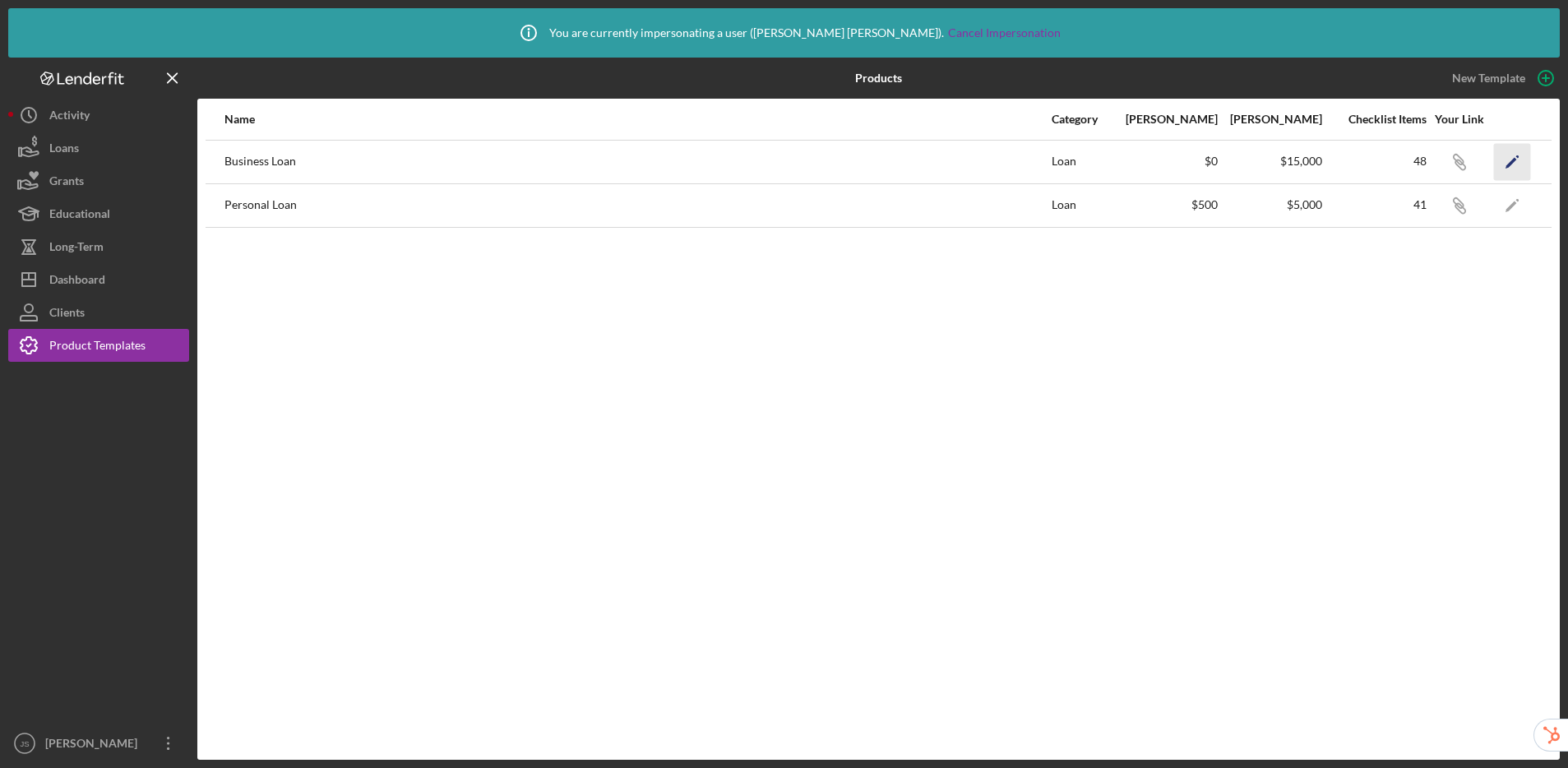
click at [1341, 164] on icon "Icon/Edit" at bounding box center [1512, 161] width 37 height 37
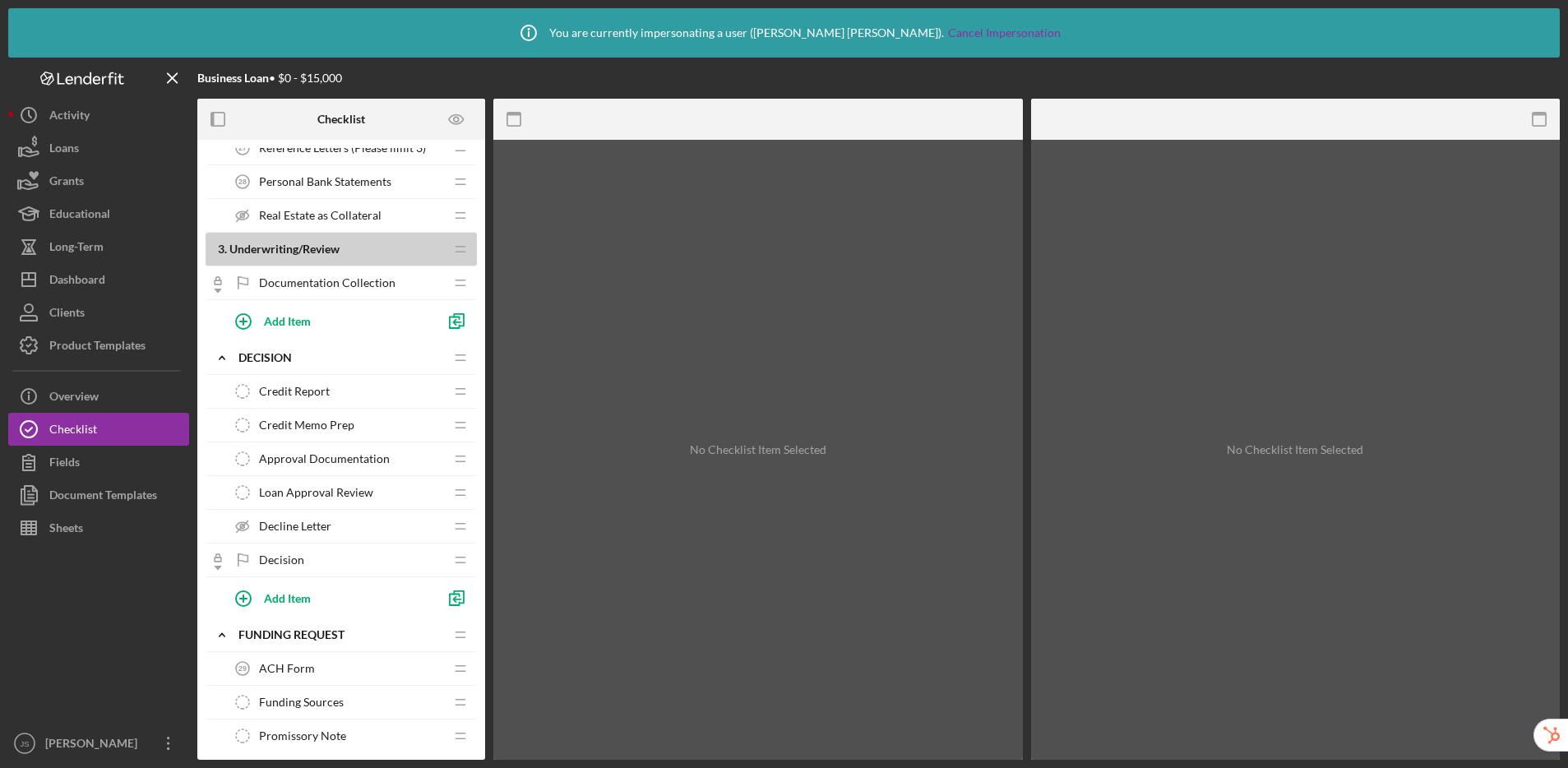
scroll to position [1281, 0]
click at [352, 487] on span "Loan Approval Review" at bounding box center [316, 490] width 114 height 13
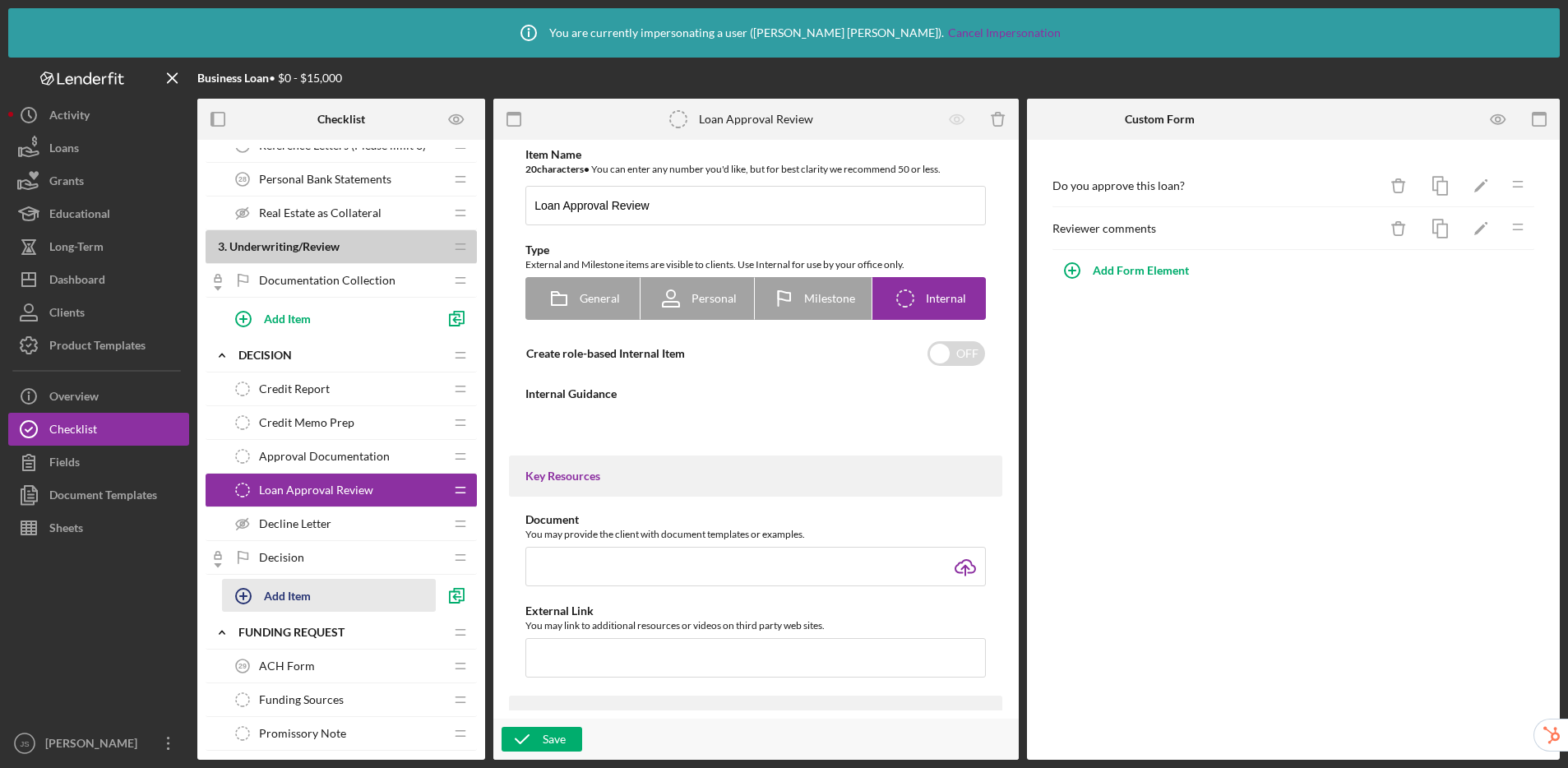
type textarea "<div>Task Instructions:&nbsp;</div> <div>&nbsp;</div> <div> <p class="p1"><stro…"
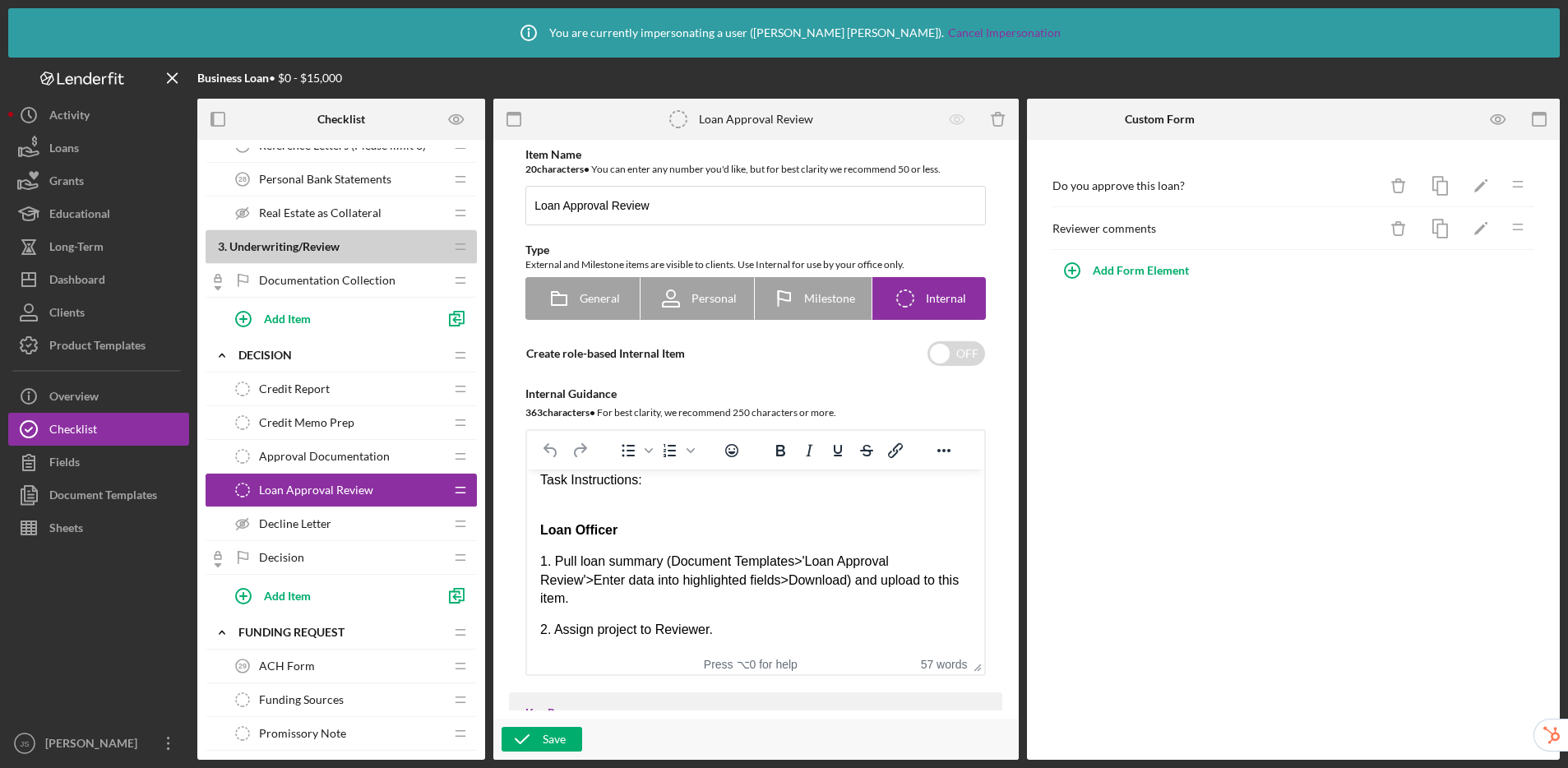
scroll to position [27, 0]
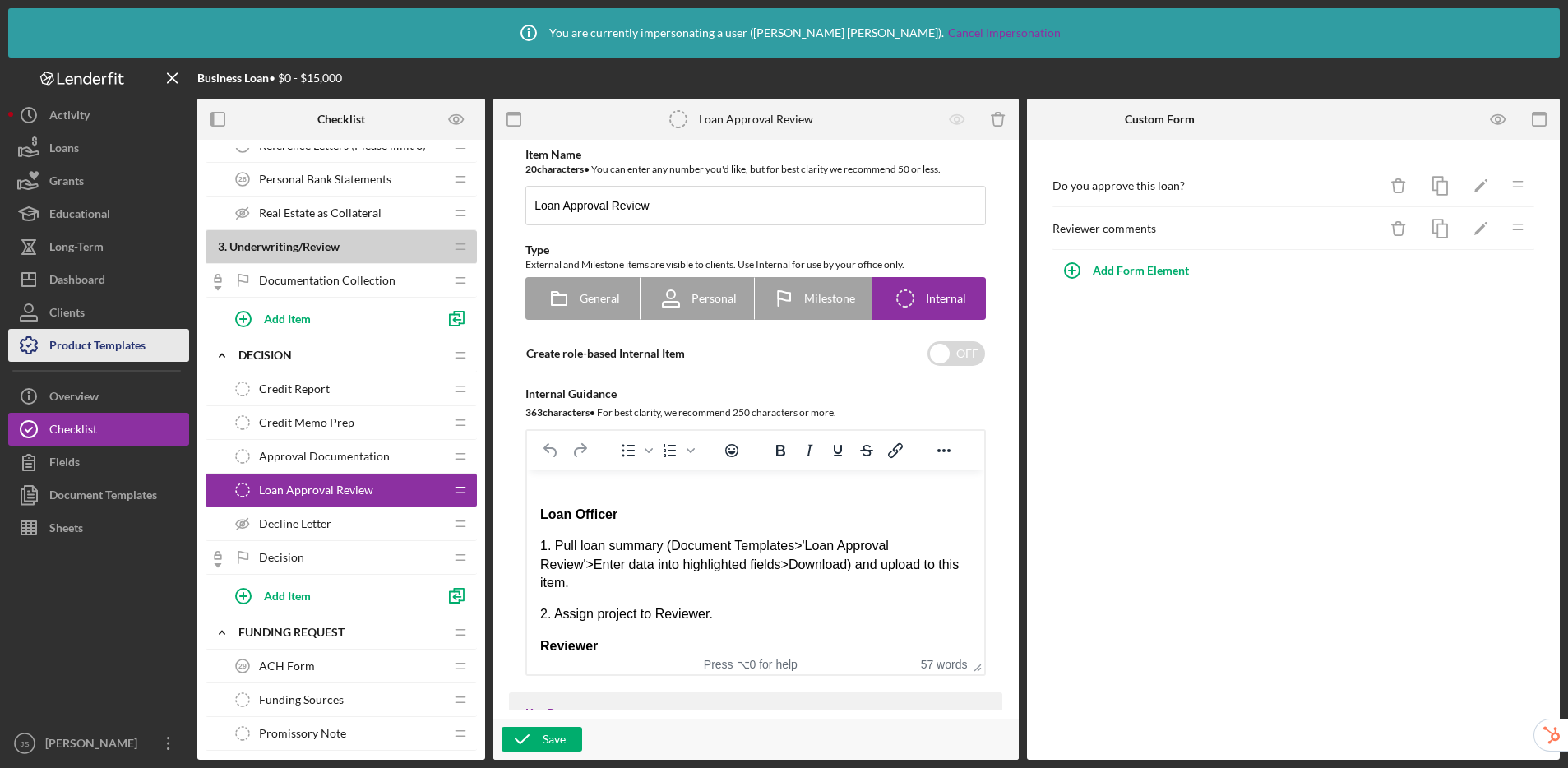
click at [123, 351] on div "Product Templates" at bounding box center [97, 347] width 96 height 37
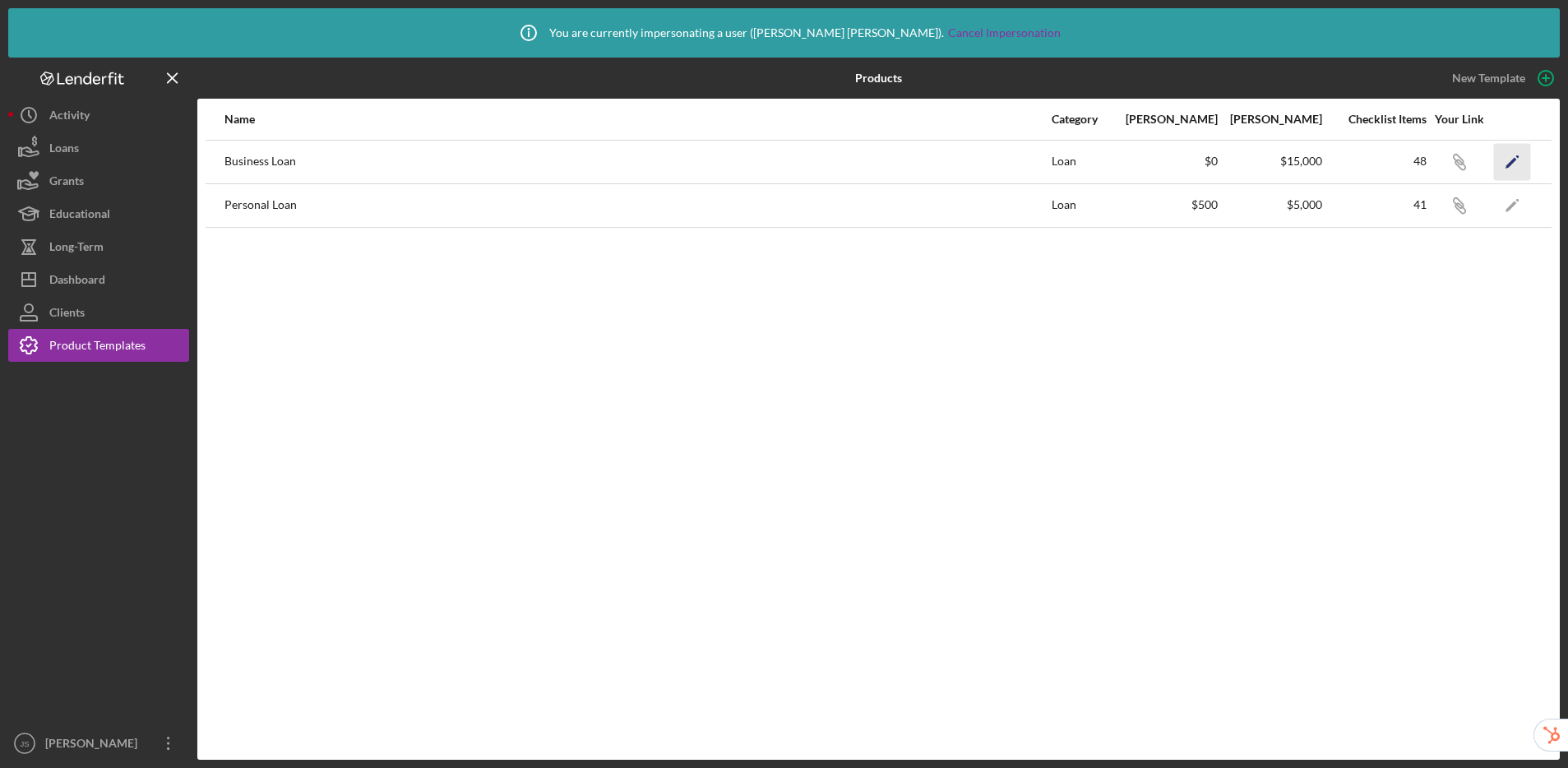
click at [1341, 160] on icon "Icon/Edit" at bounding box center [1512, 161] width 37 height 37
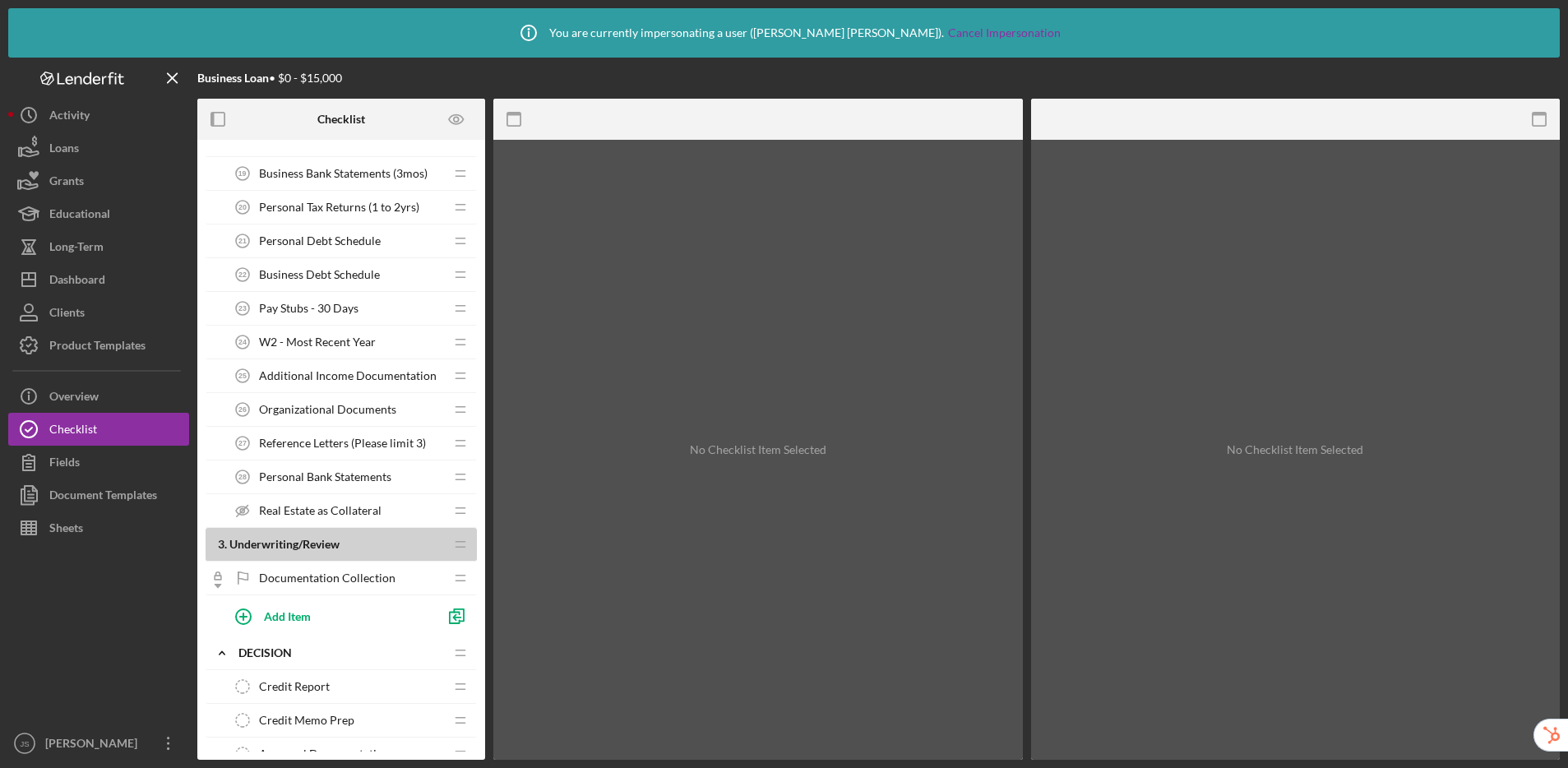
scroll to position [1336, 0]
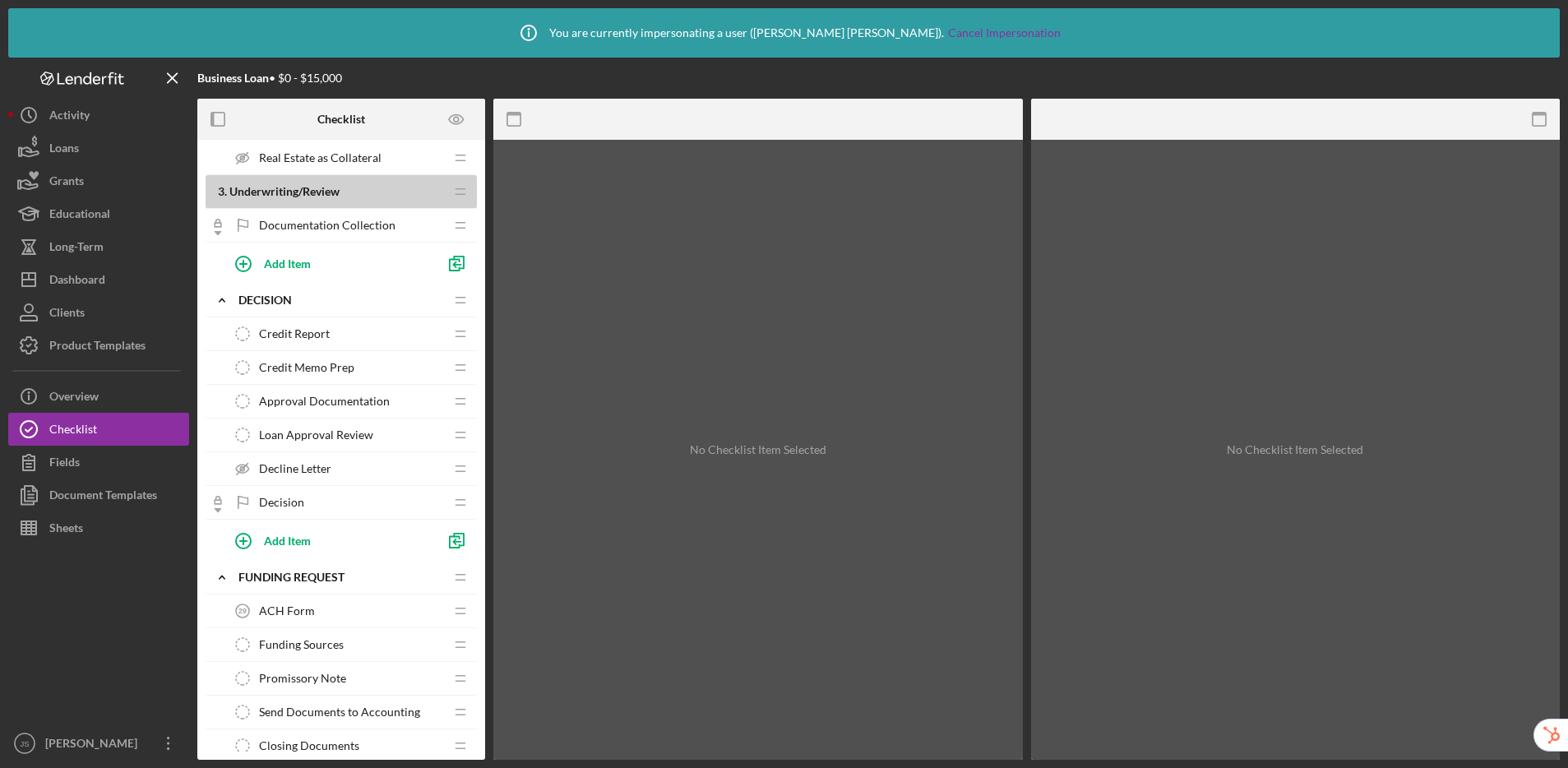
click at [343, 438] on span "Loan Approval Review" at bounding box center [316, 435] width 114 height 13
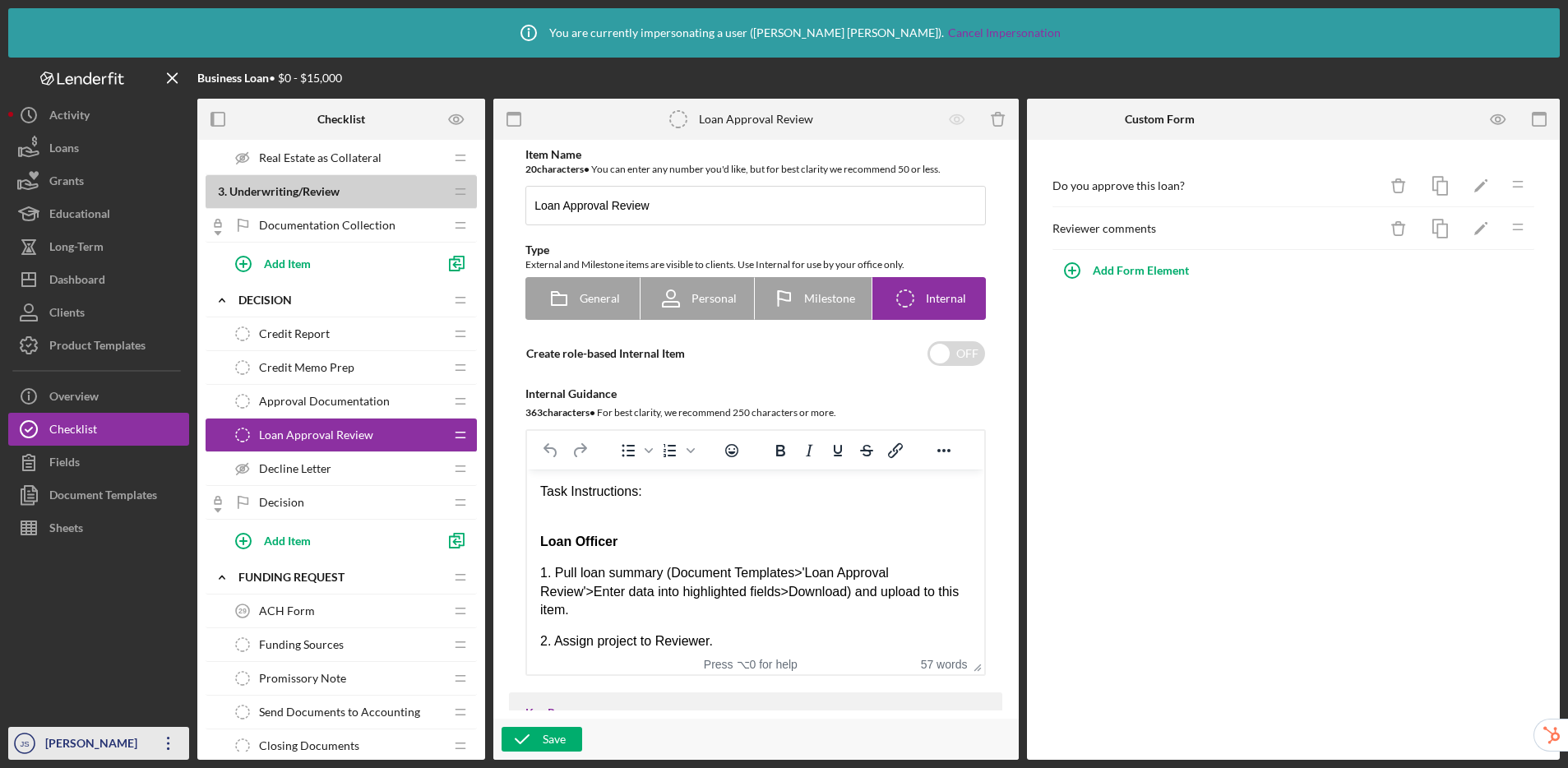
click at [93, 752] on div "[PERSON_NAME]" at bounding box center [94, 745] width 107 height 37
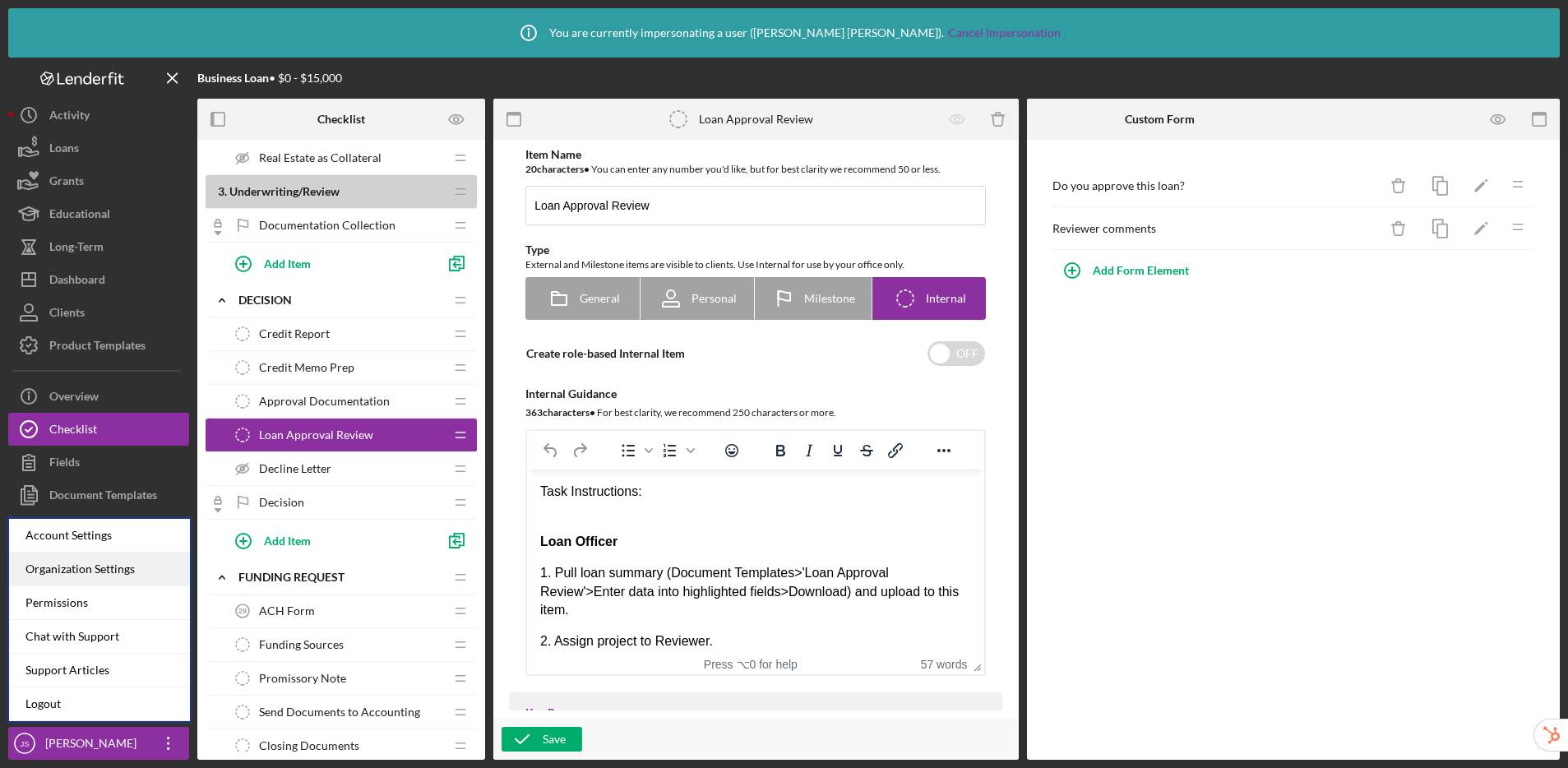
click at [93, 571] on div "Organization Settings" at bounding box center [100, 568] width 181 height 34
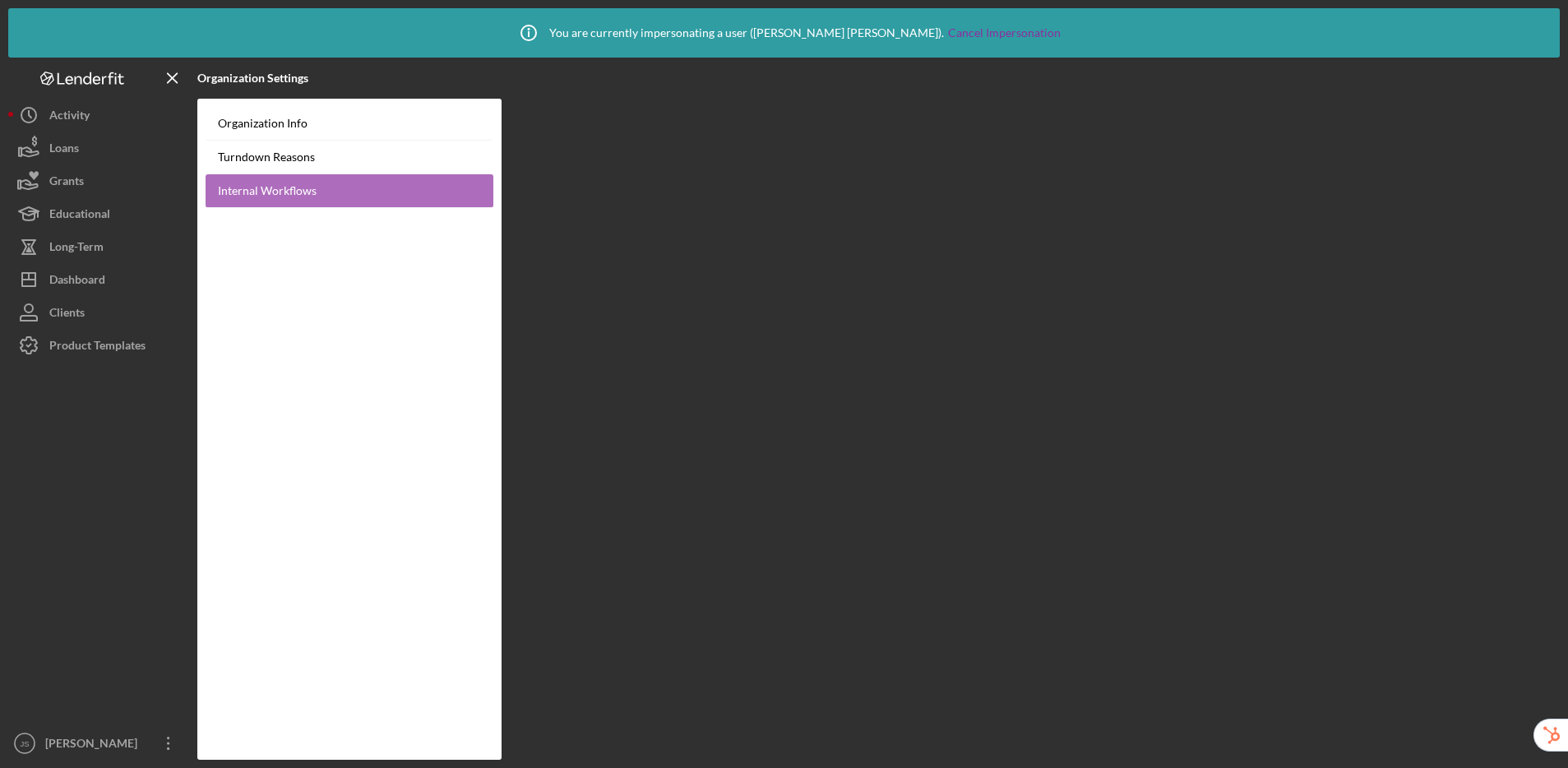
click at [340, 188] on link "Internal Workflows" at bounding box center [349, 190] width 288 height 34
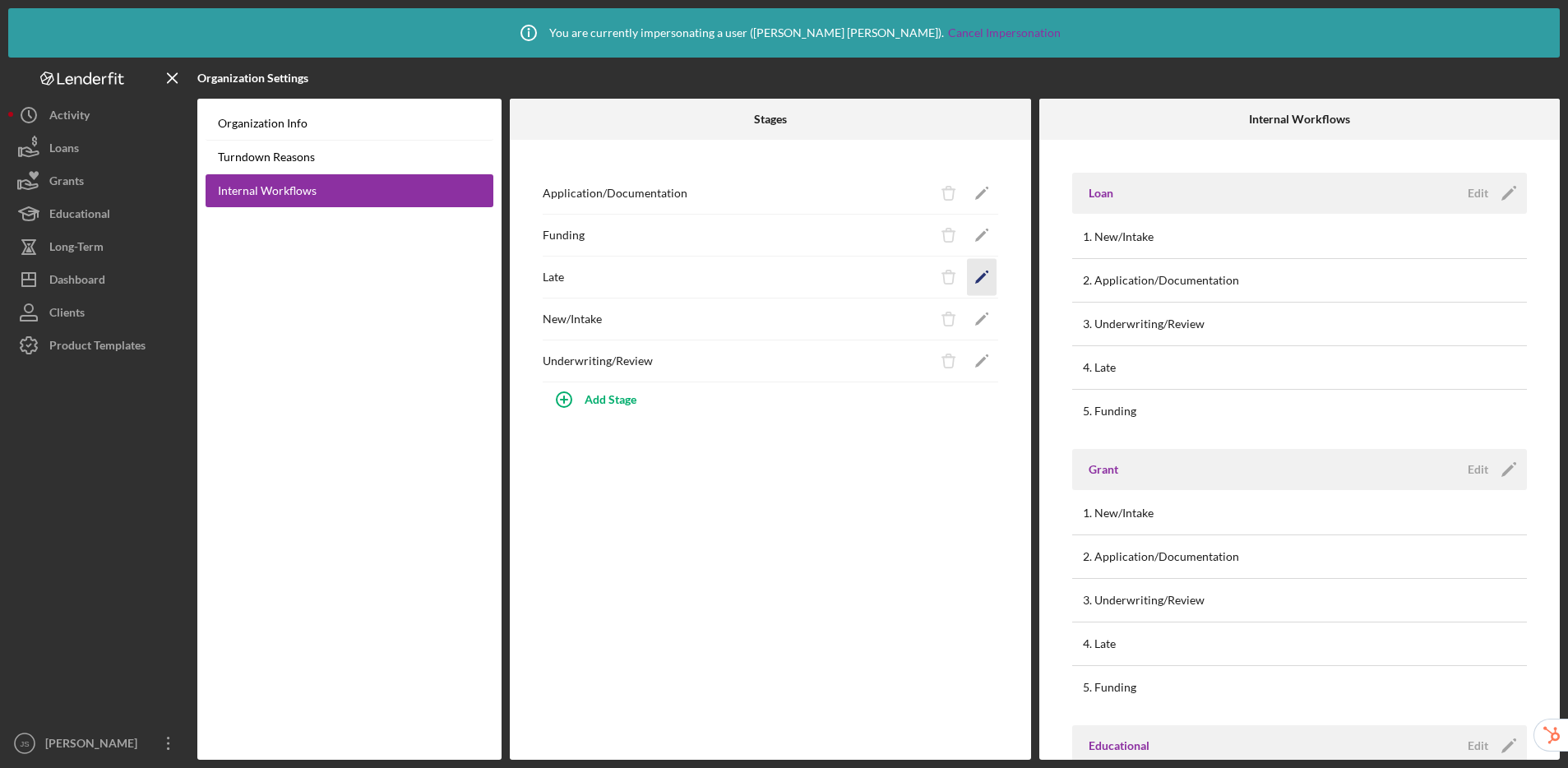
click at [986, 280] on icon "Icon/Edit" at bounding box center [981, 277] width 37 height 37
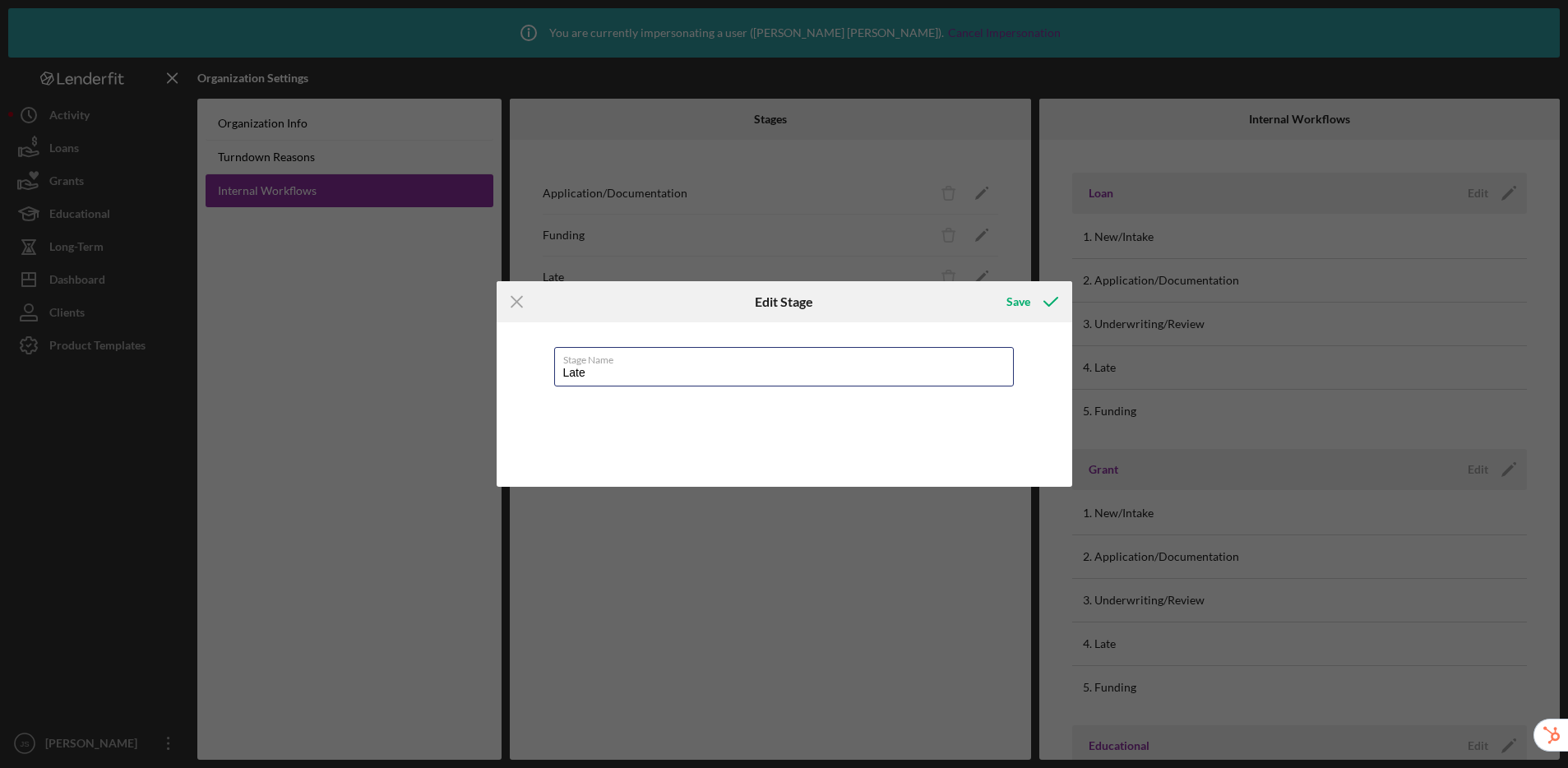
drag, startPoint x: 619, startPoint y: 374, endPoint x: 541, endPoint y: 363, distance: 78.8
click at [541, 363] on div "Stage Name Late" at bounding box center [784, 405] width 575 height 165
type input "Closing"
click at [1035, 295] on icon "submit" at bounding box center [1051, 301] width 41 height 41
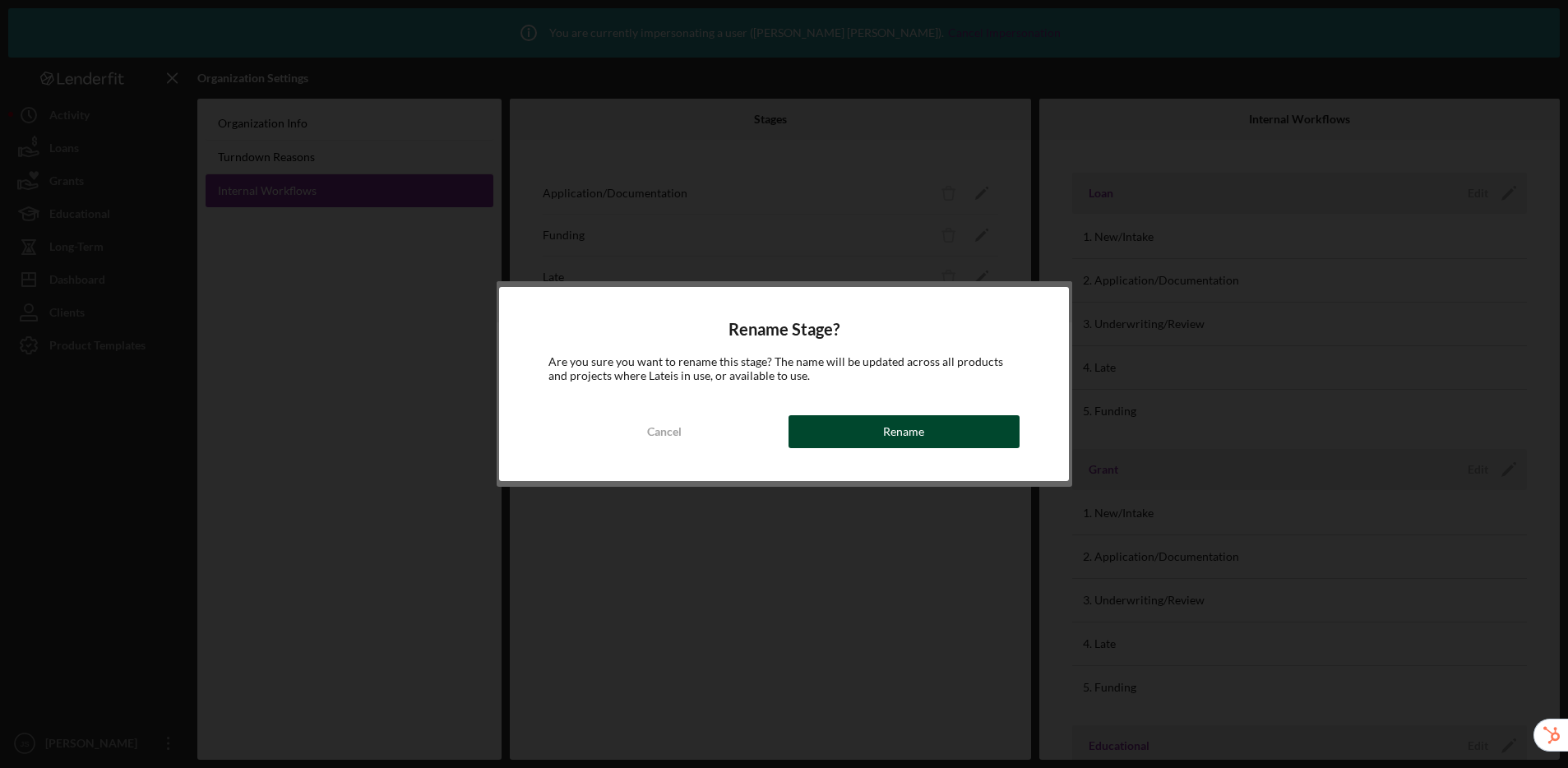
click at [915, 438] on div "Rename" at bounding box center [903, 431] width 41 height 33
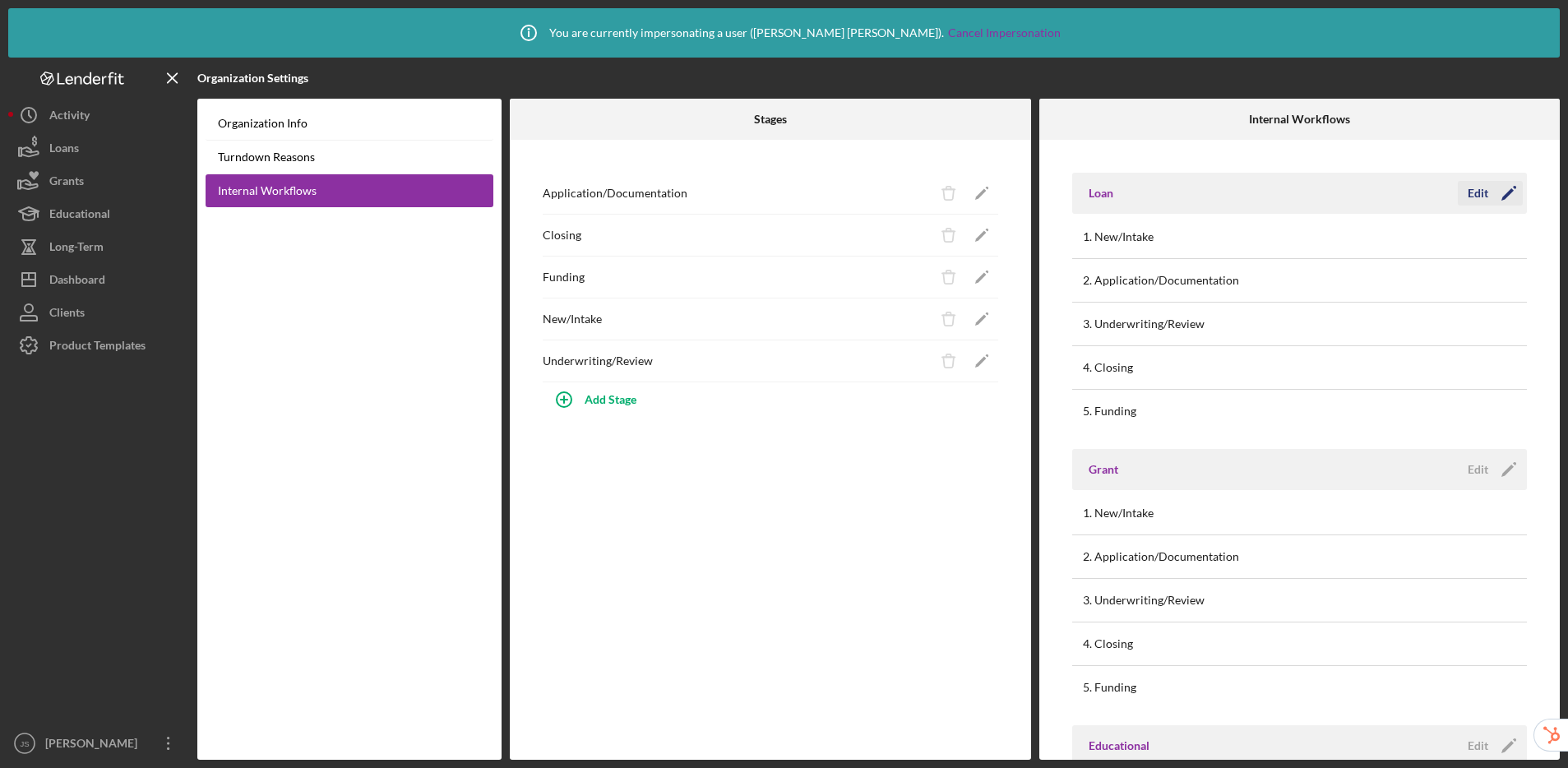
click at [1341, 196] on div "Edit" at bounding box center [1478, 193] width 20 height 25
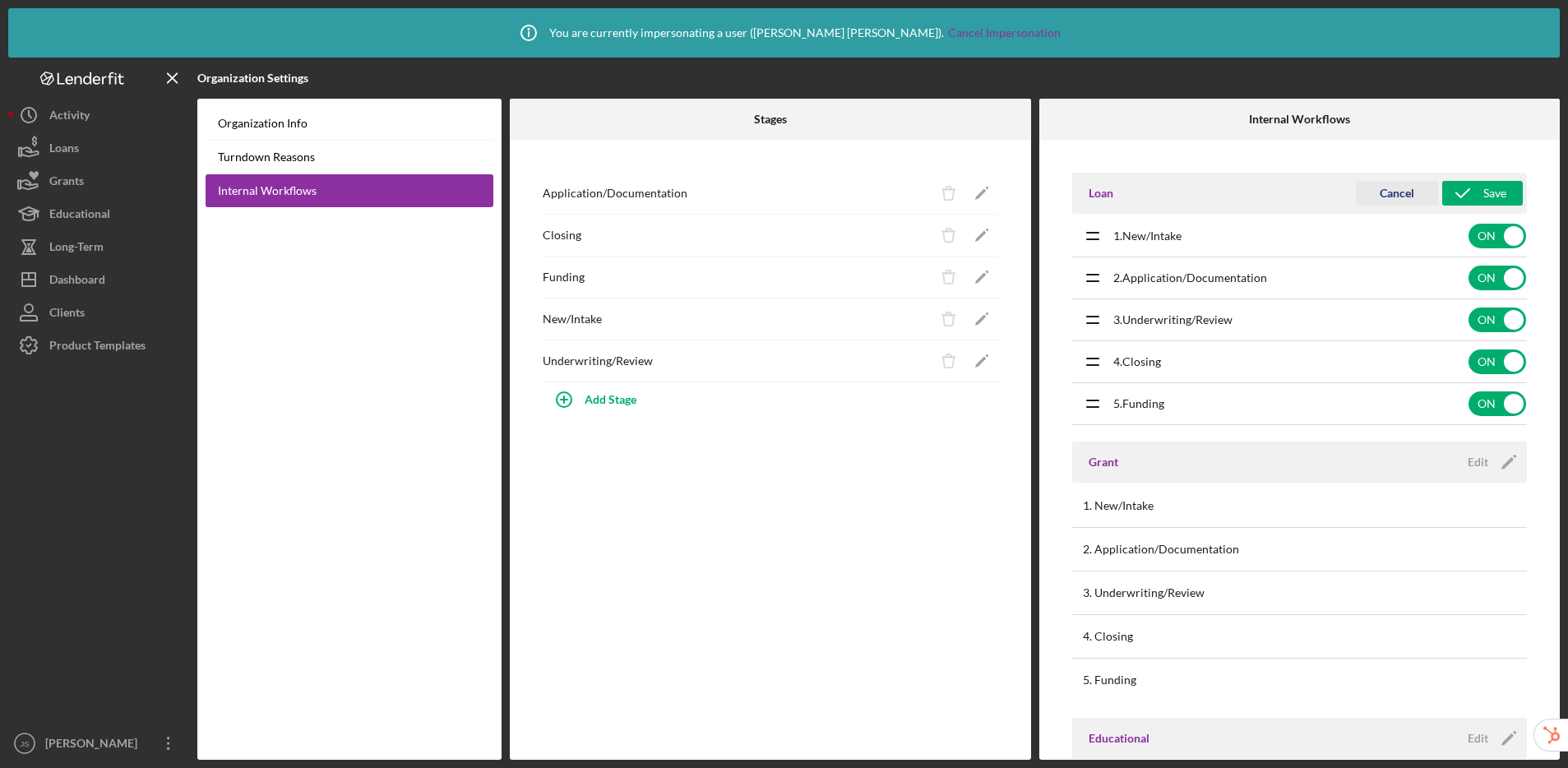
click at [1341, 189] on div "Cancel" at bounding box center [1398, 193] width 35 height 25
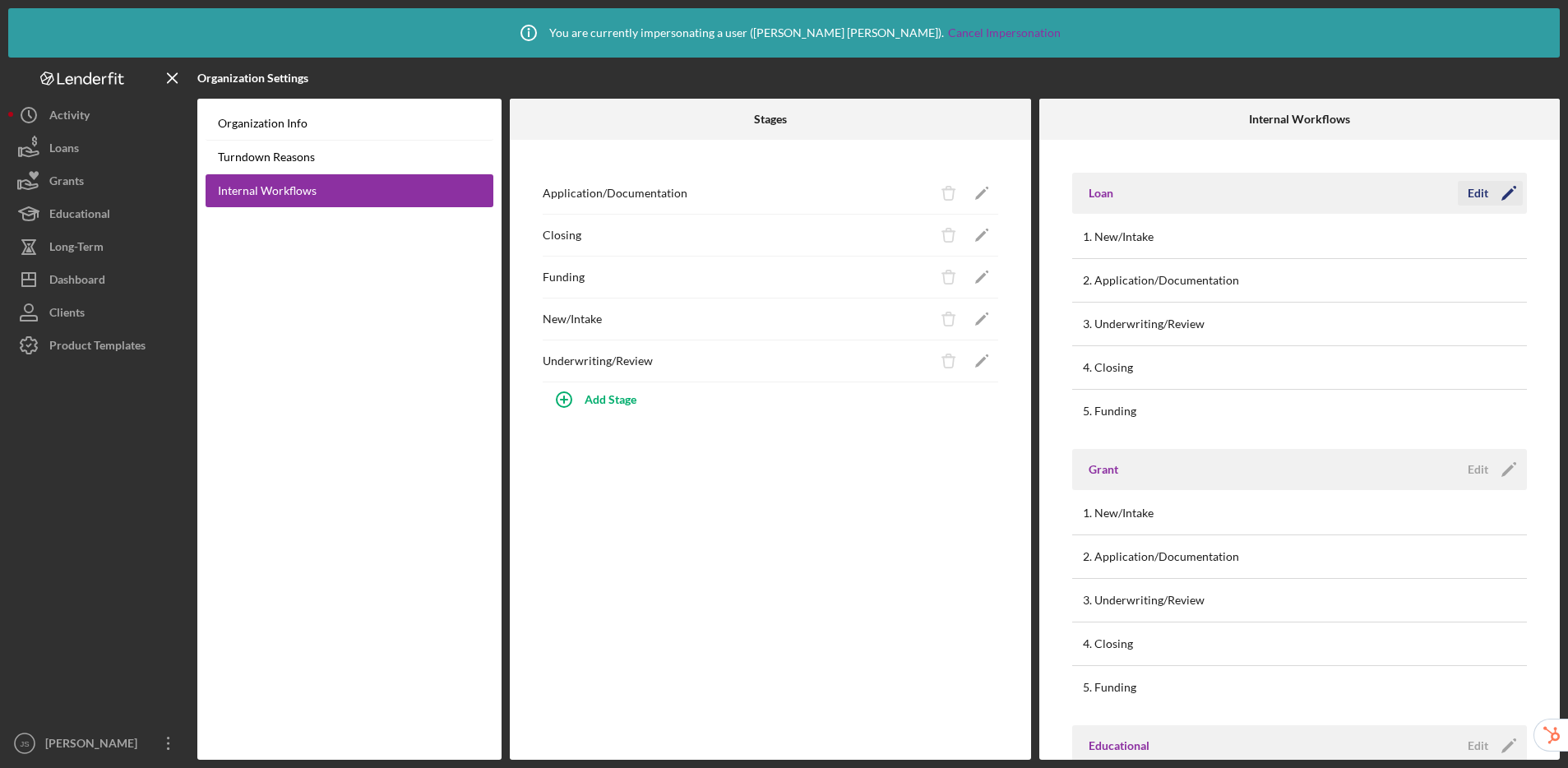
click at [1341, 190] on div "Edit" at bounding box center [1478, 193] width 20 height 25
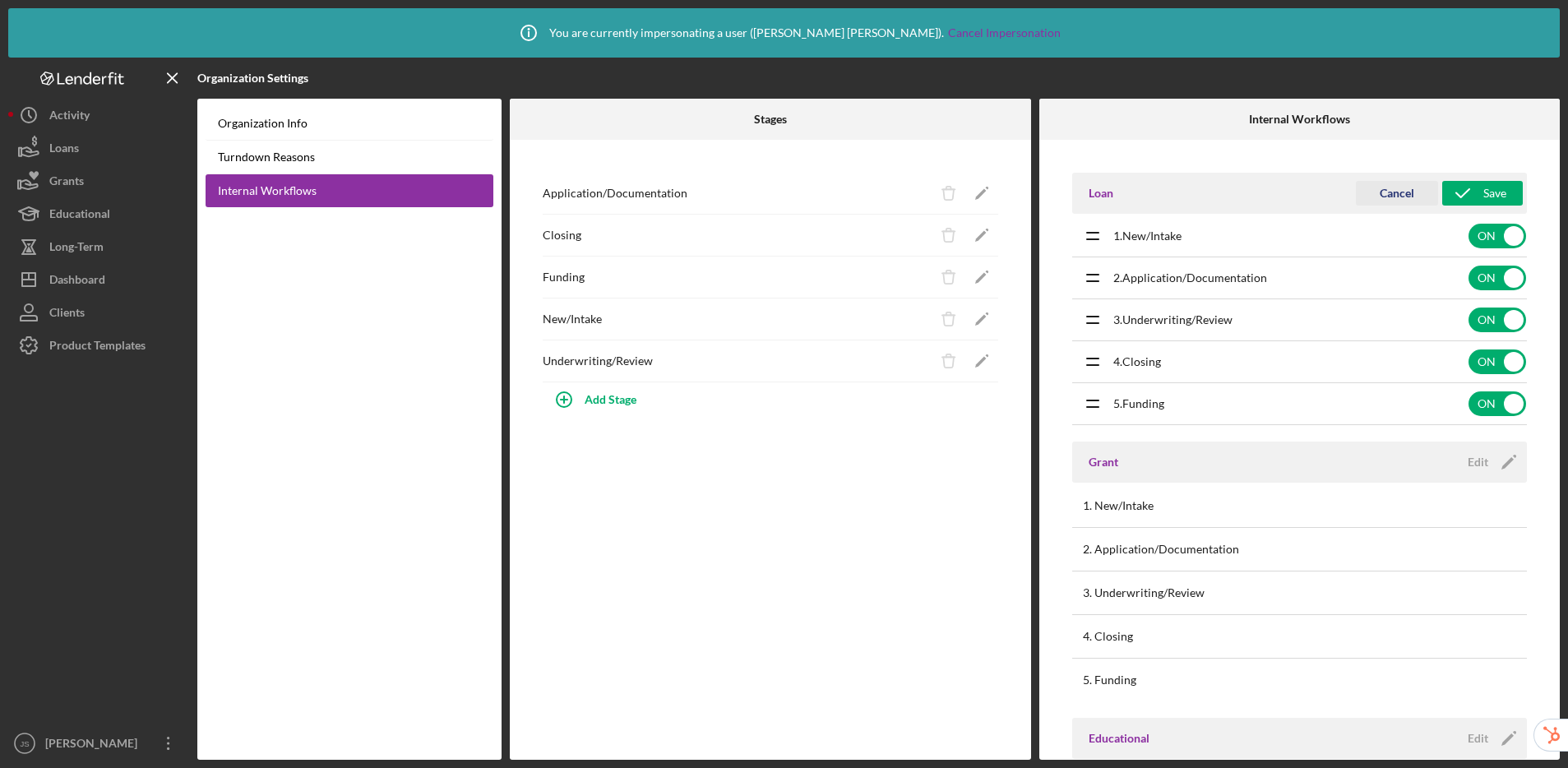
click at [1341, 189] on div "Cancel" at bounding box center [1398, 193] width 35 height 25
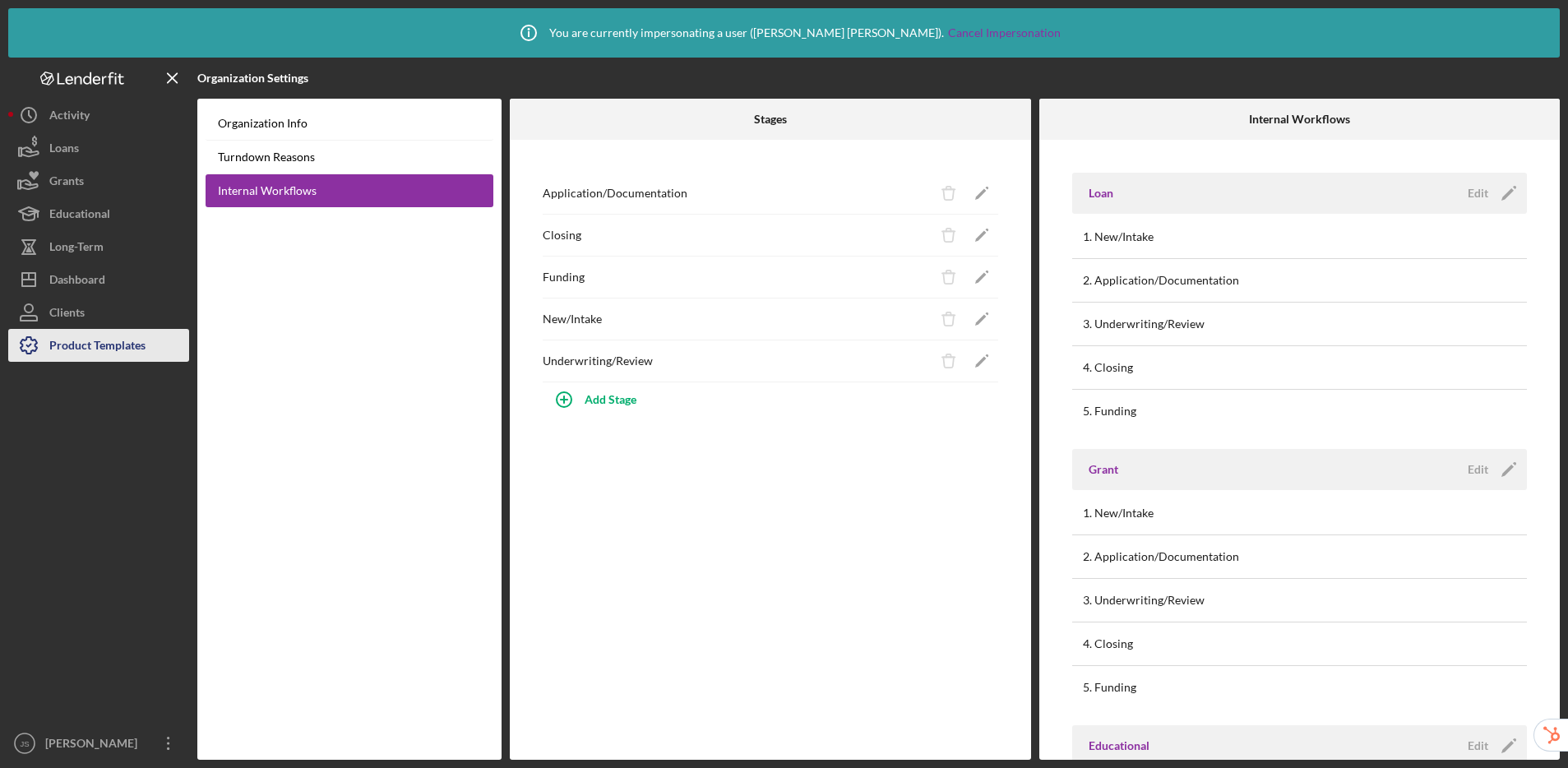
click at [99, 350] on div "Product Templates" at bounding box center [97, 347] width 96 height 37
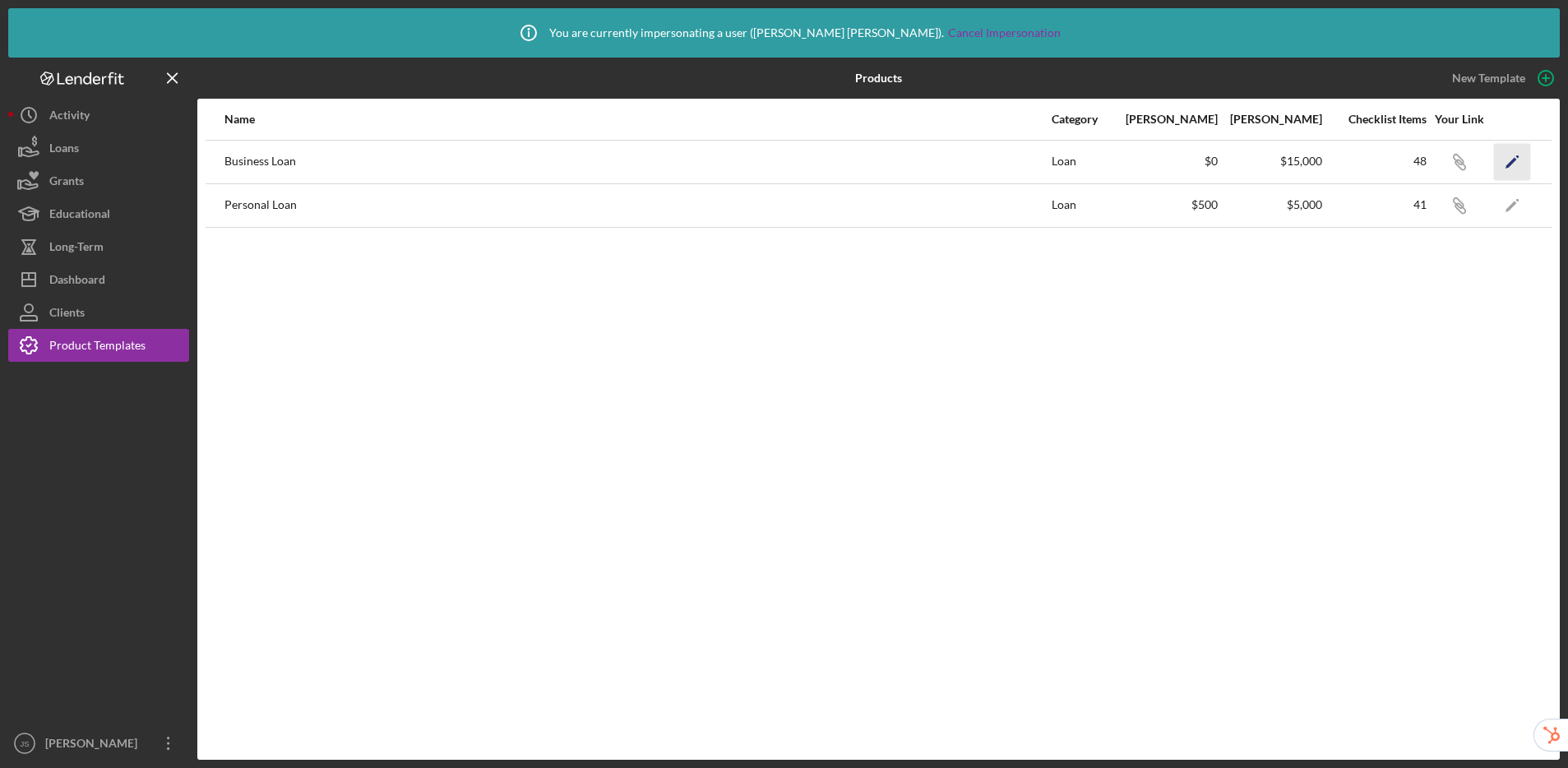
click at [1341, 165] on icon "Icon/Edit" at bounding box center [1512, 161] width 37 height 37
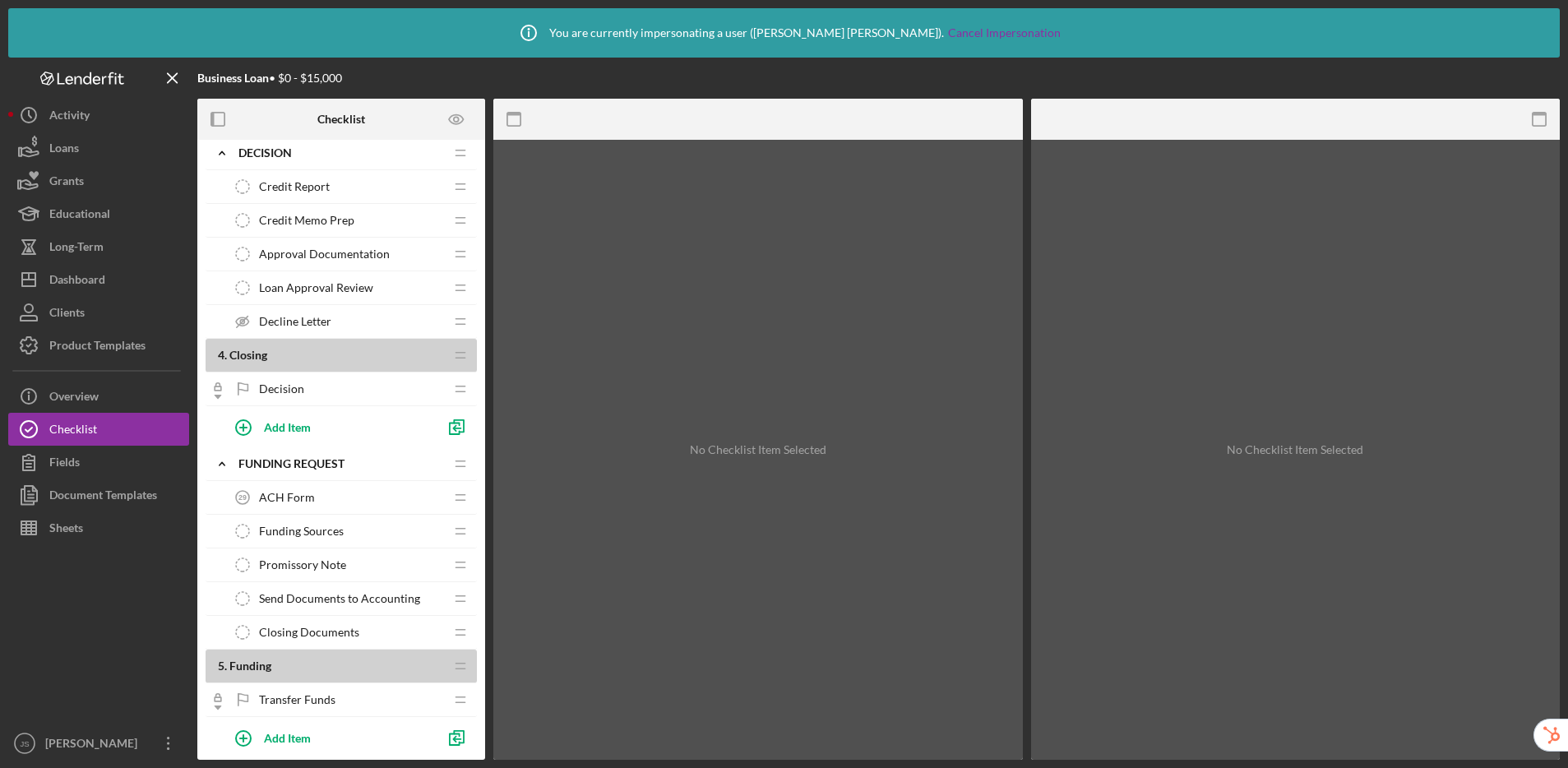
scroll to position [1474, 0]
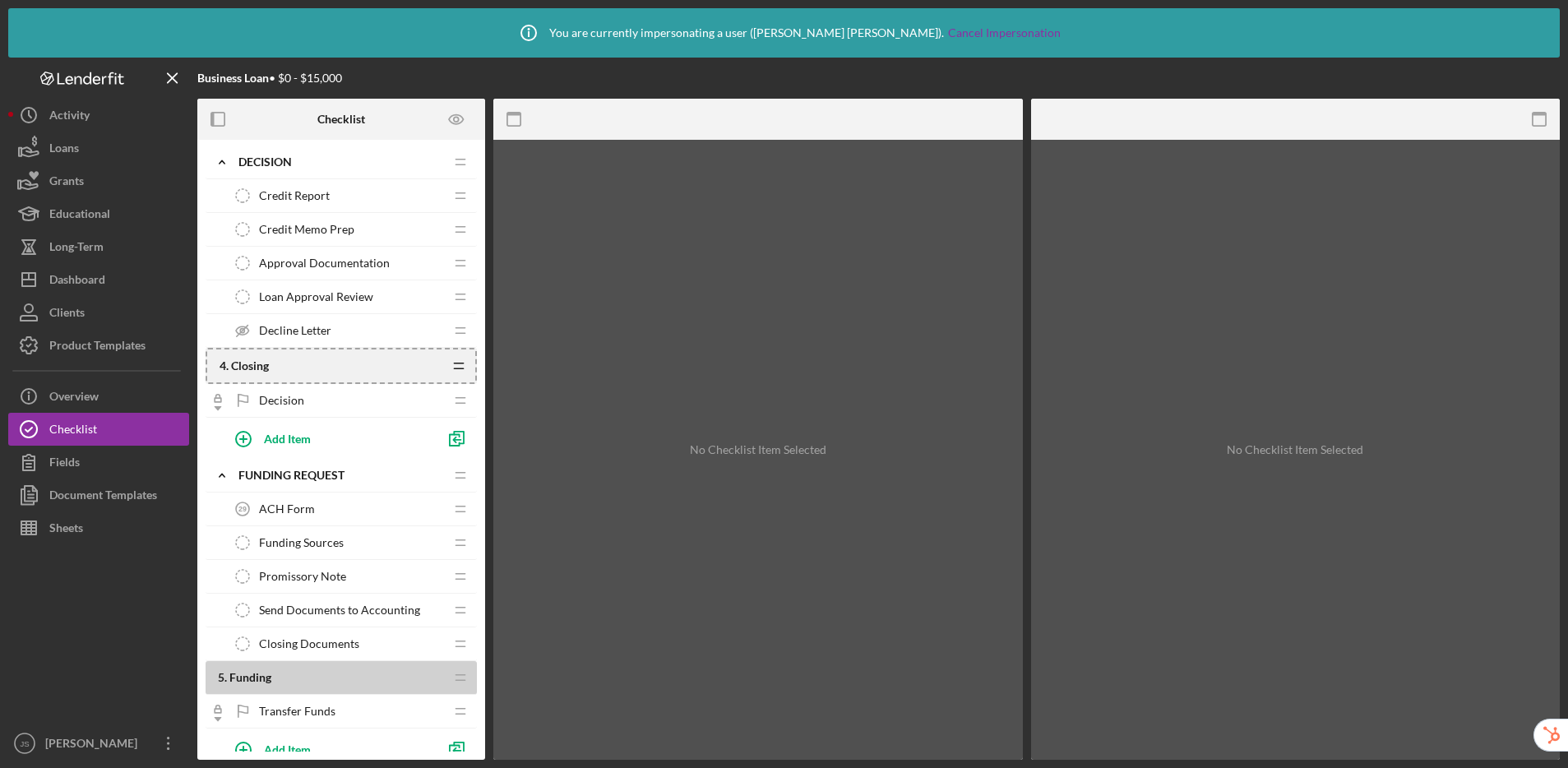
click at [463, 358] on icon "Icon/Drag" at bounding box center [459, 366] width 33 height 33
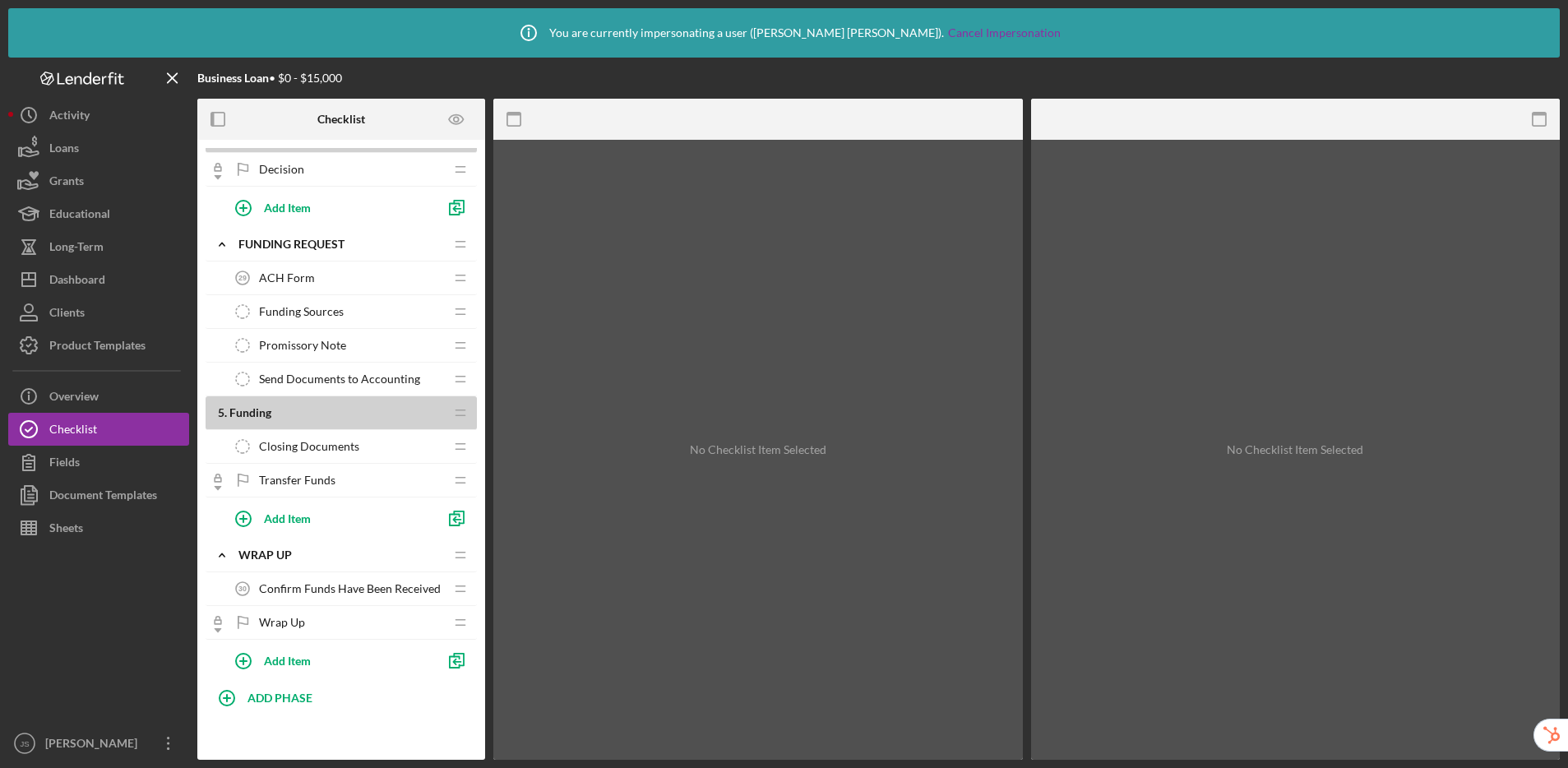
scroll to position [1705, 0]
click at [94, 388] on div "Overview" at bounding box center [74, 398] width 49 height 37
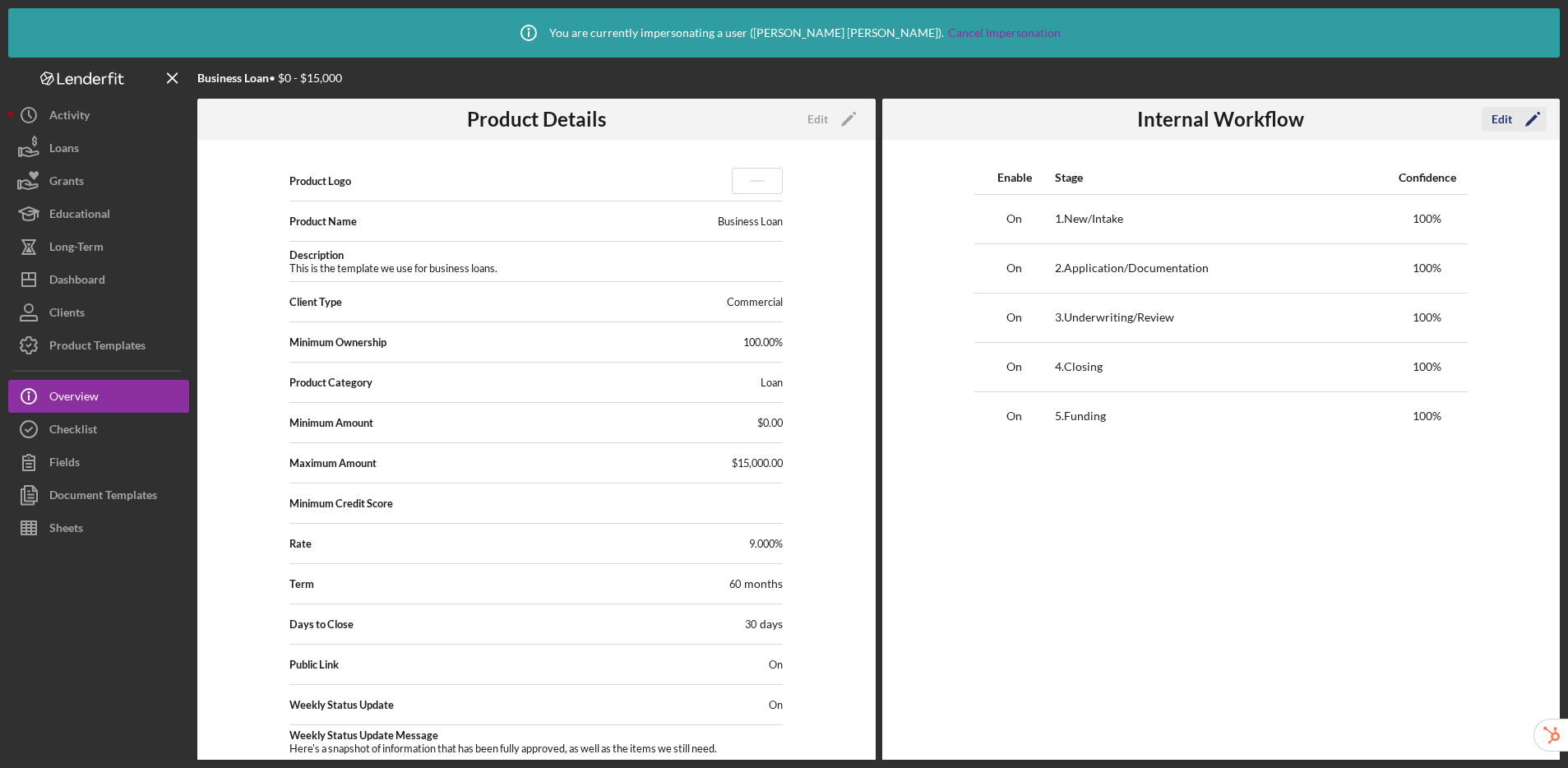
click at [1341, 120] on div "Edit" at bounding box center [1502, 119] width 20 height 25
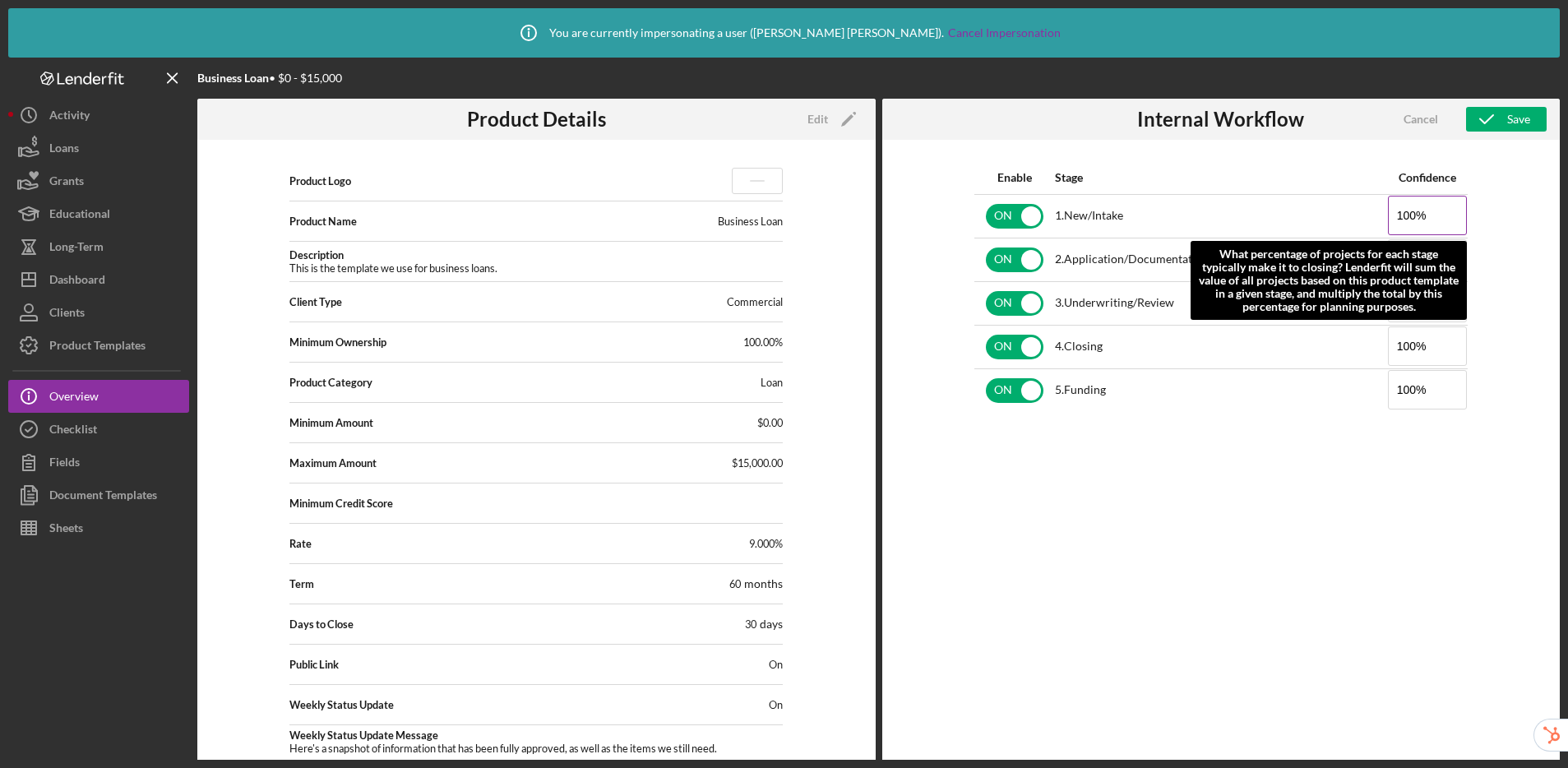
click at [1341, 213] on input "100%" at bounding box center [1428, 215] width 79 height 39
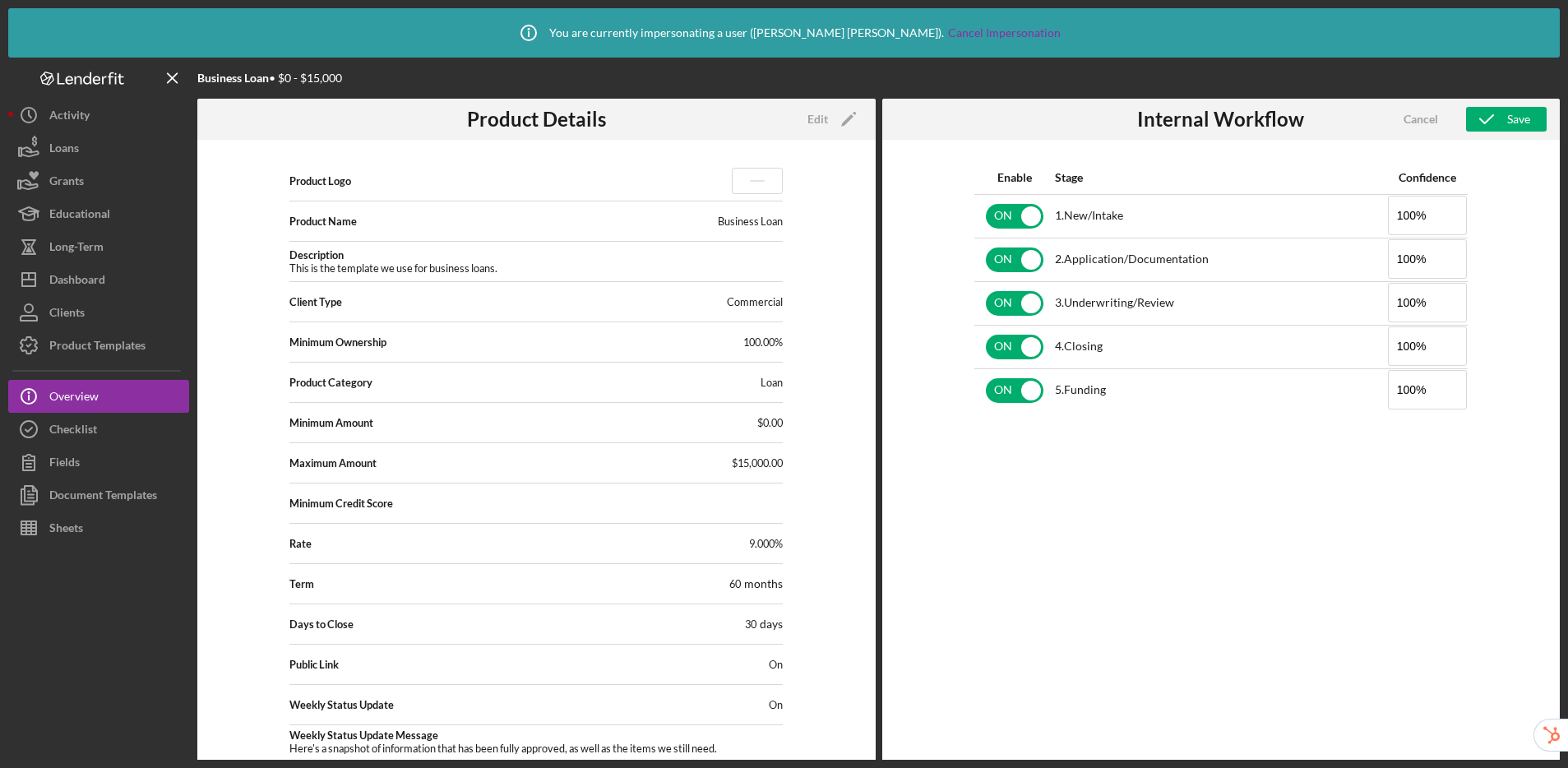
click at [1341, 245] on div "Enable Stage Confidence ON 1 . New/Intake 100% ON 2 . Application/Documentation…" at bounding box center [1221, 479] width 679 height 677
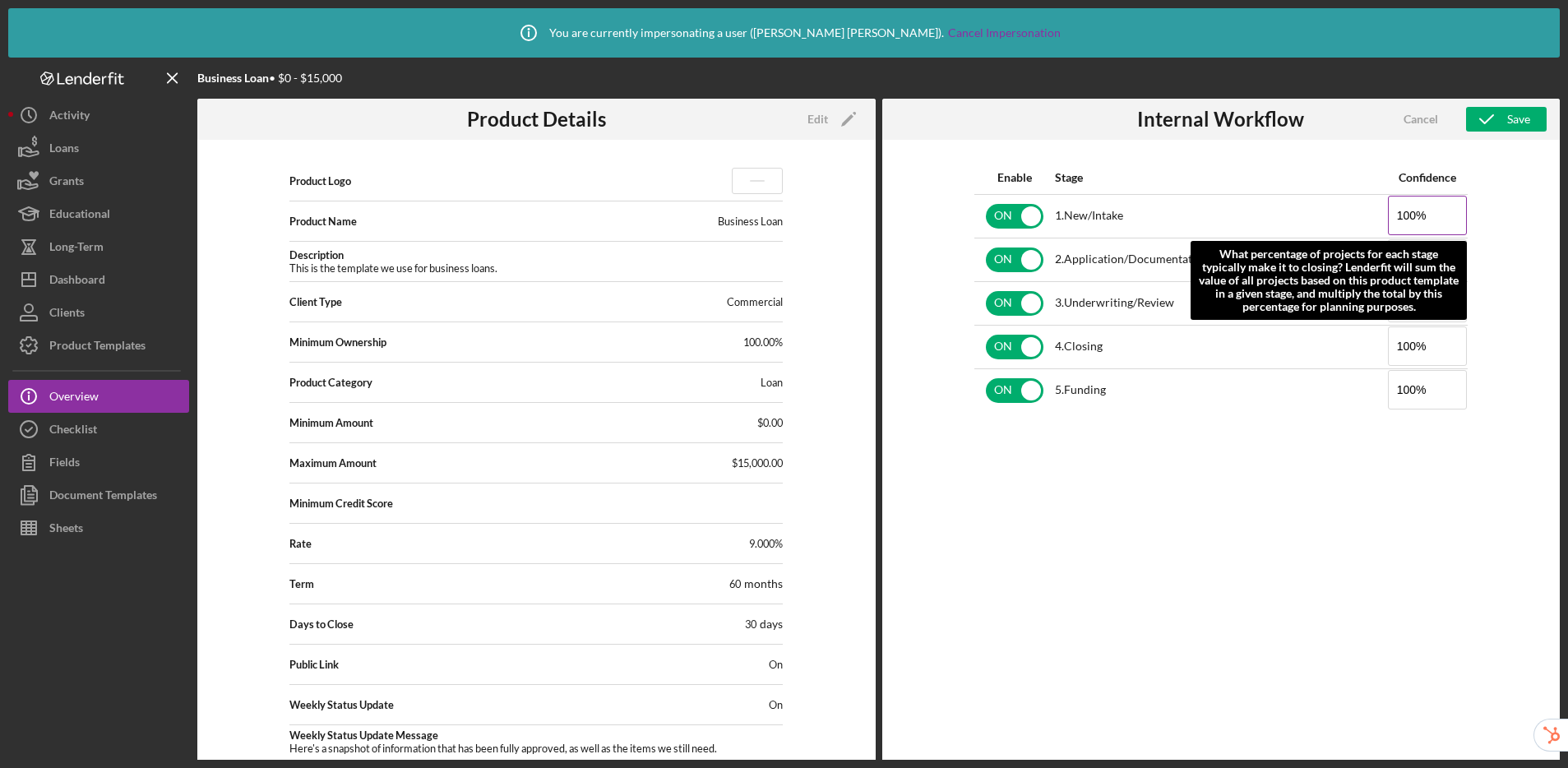
click at [1341, 214] on input "100%" at bounding box center [1428, 215] width 79 height 39
type input "1%"
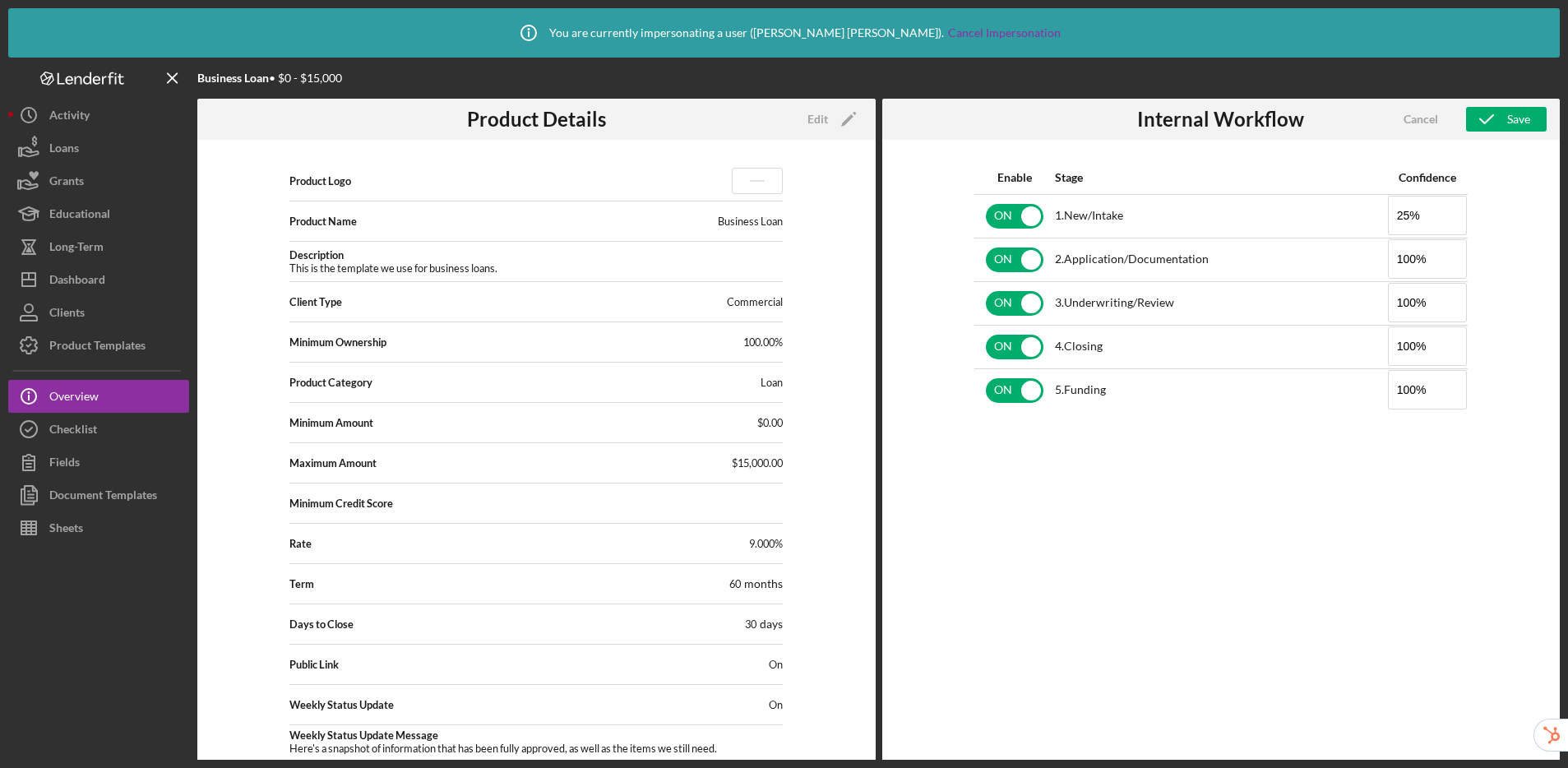
click at [1341, 266] on div "Enable Stage Confidence ON 1 . New/Intake 25% ON 2 . Application/Documentation …" at bounding box center [1221, 479] width 679 height 677
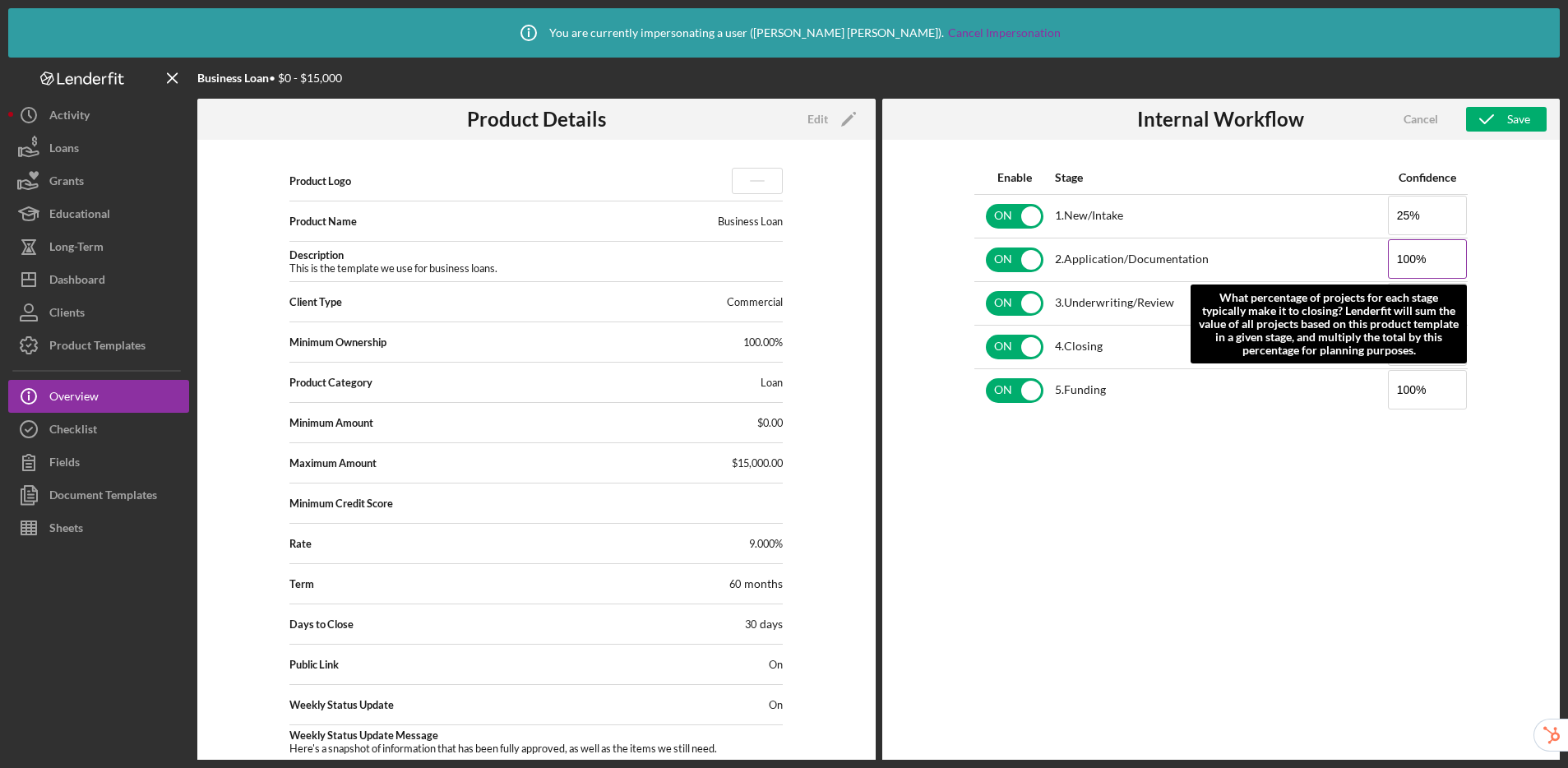
drag, startPoint x: 1413, startPoint y: 259, endPoint x: 1394, endPoint y: 262, distance: 19.2
click at [1341, 262] on input "100%" at bounding box center [1428, 258] width 79 height 39
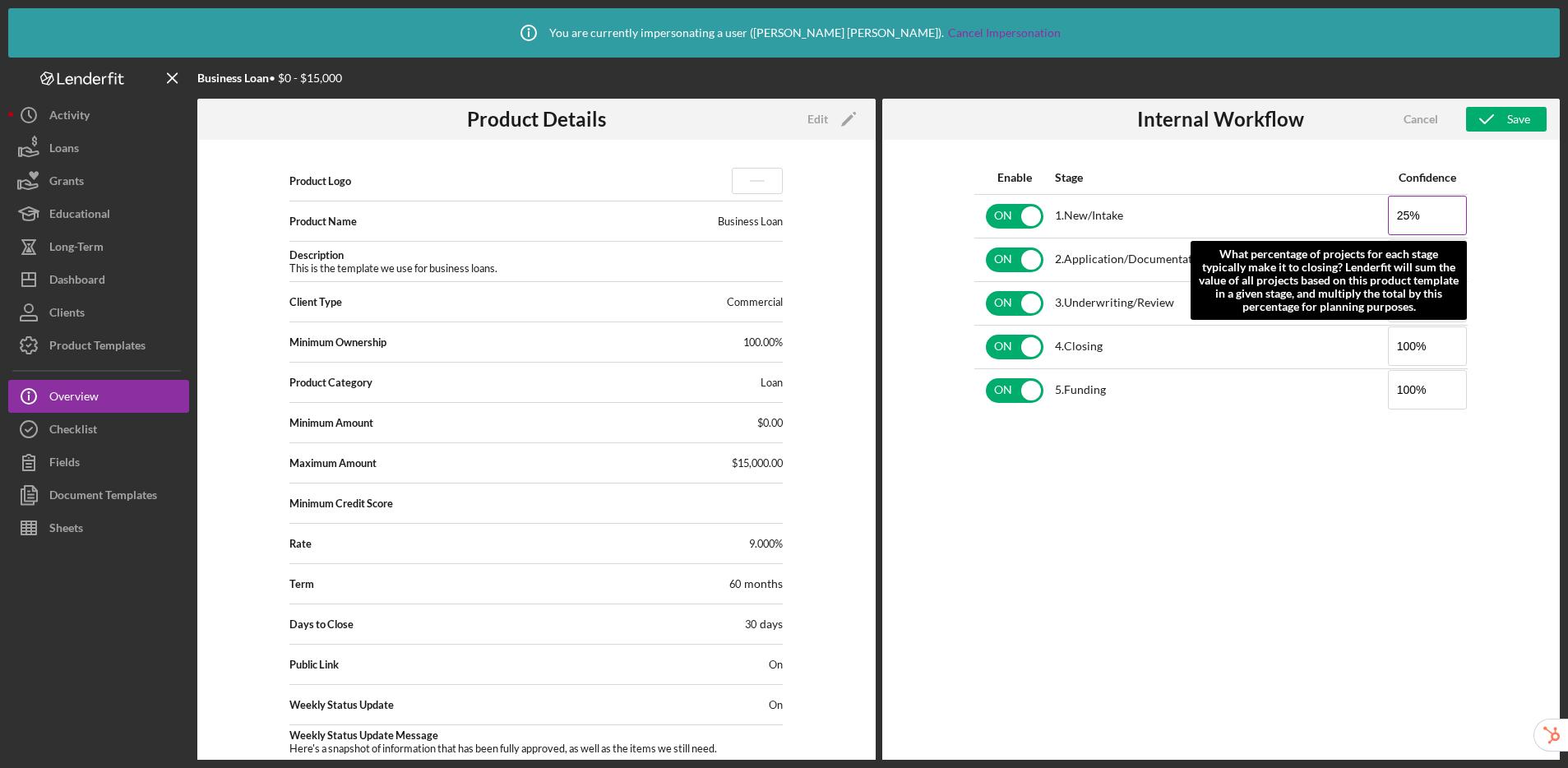
click at [1341, 213] on input "25%" at bounding box center [1428, 215] width 79 height 39
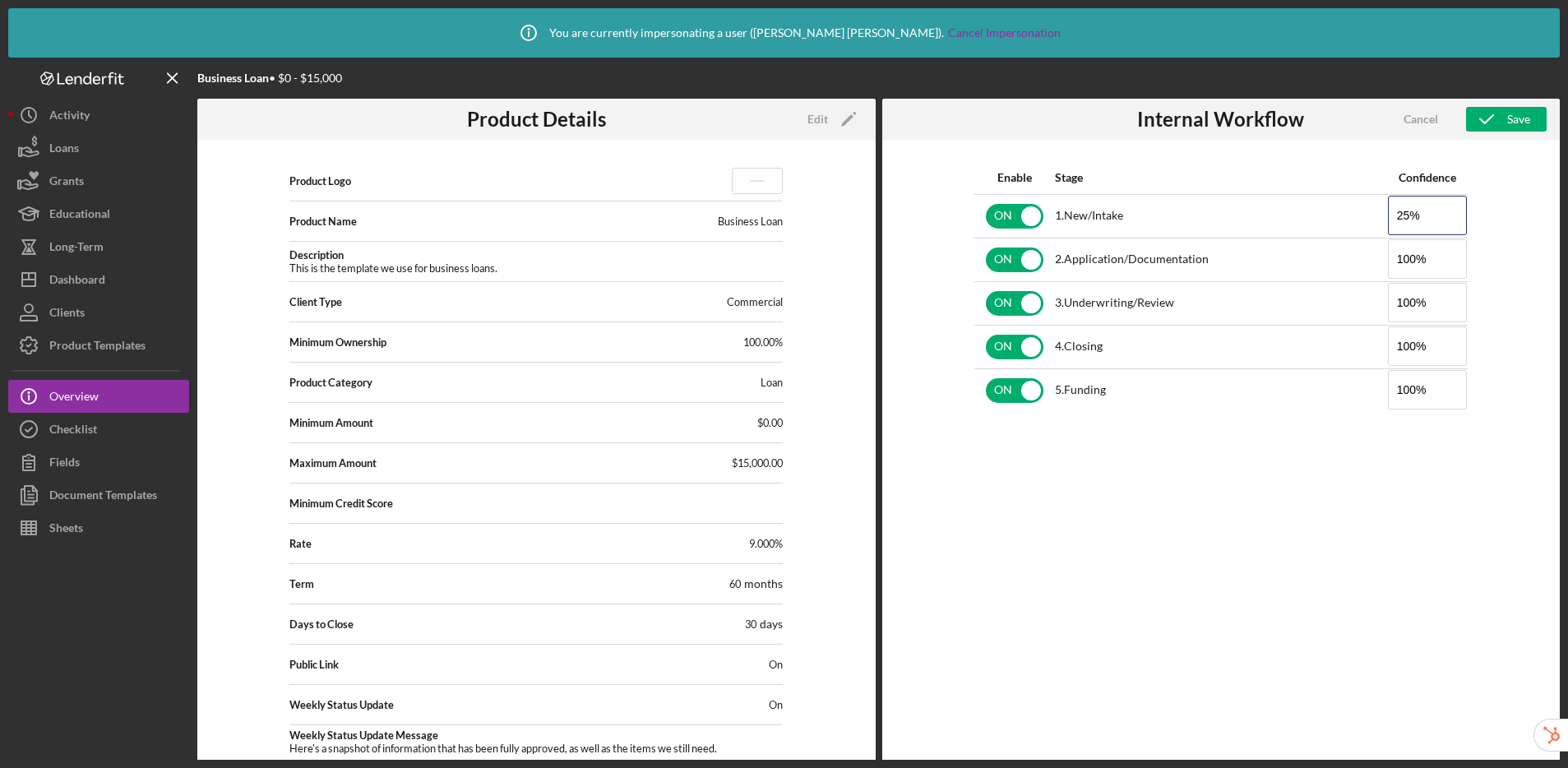
type input "2%"
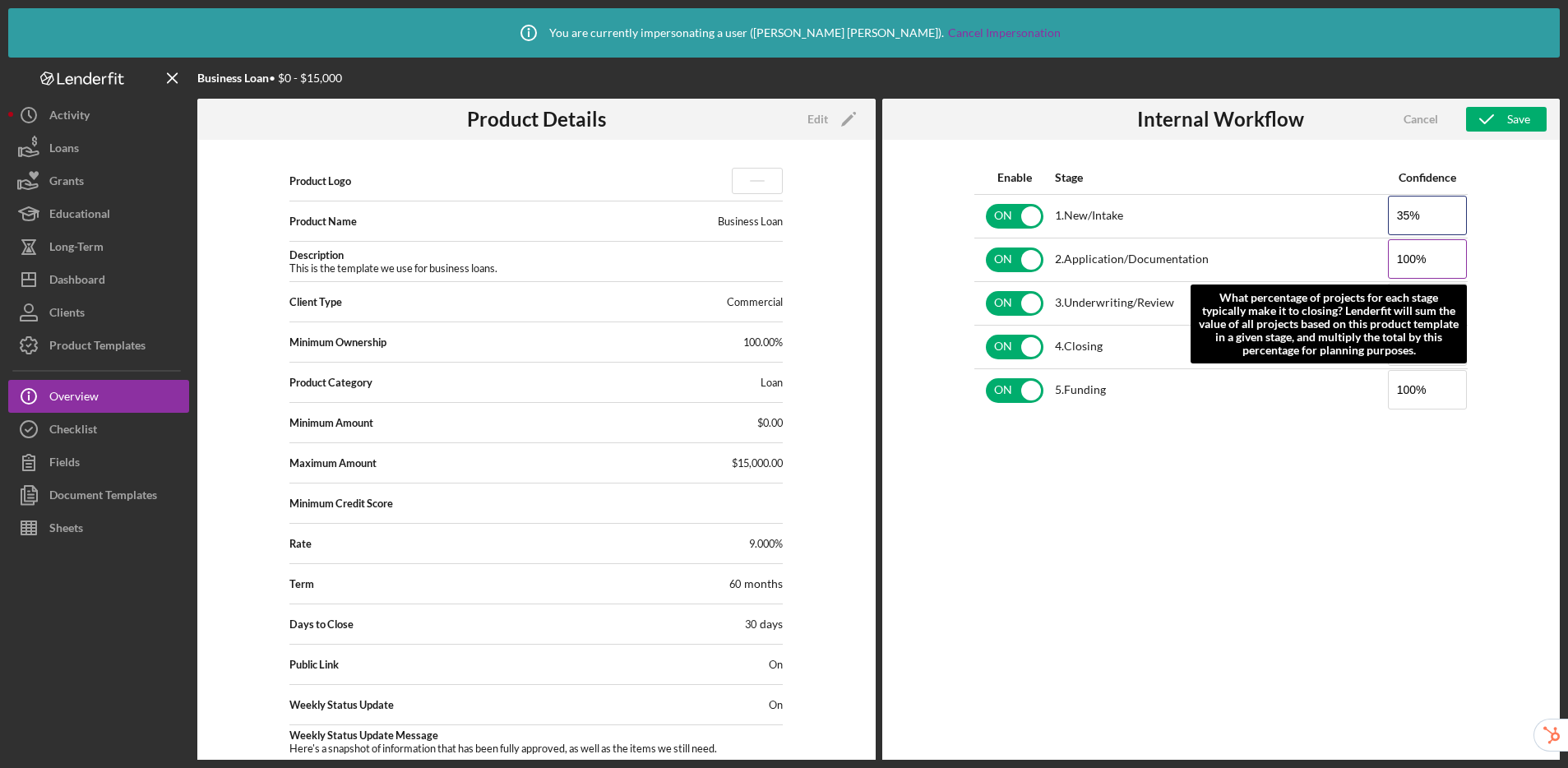
type input "35%"
click at [1341, 257] on input "100%" at bounding box center [1428, 258] width 79 height 39
drag, startPoint x: 1414, startPoint y: 261, endPoint x: 1388, endPoint y: 261, distance: 26.0
click at [1341, 261] on input "100%" at bounding box center [1428, 258] width 79 height 39
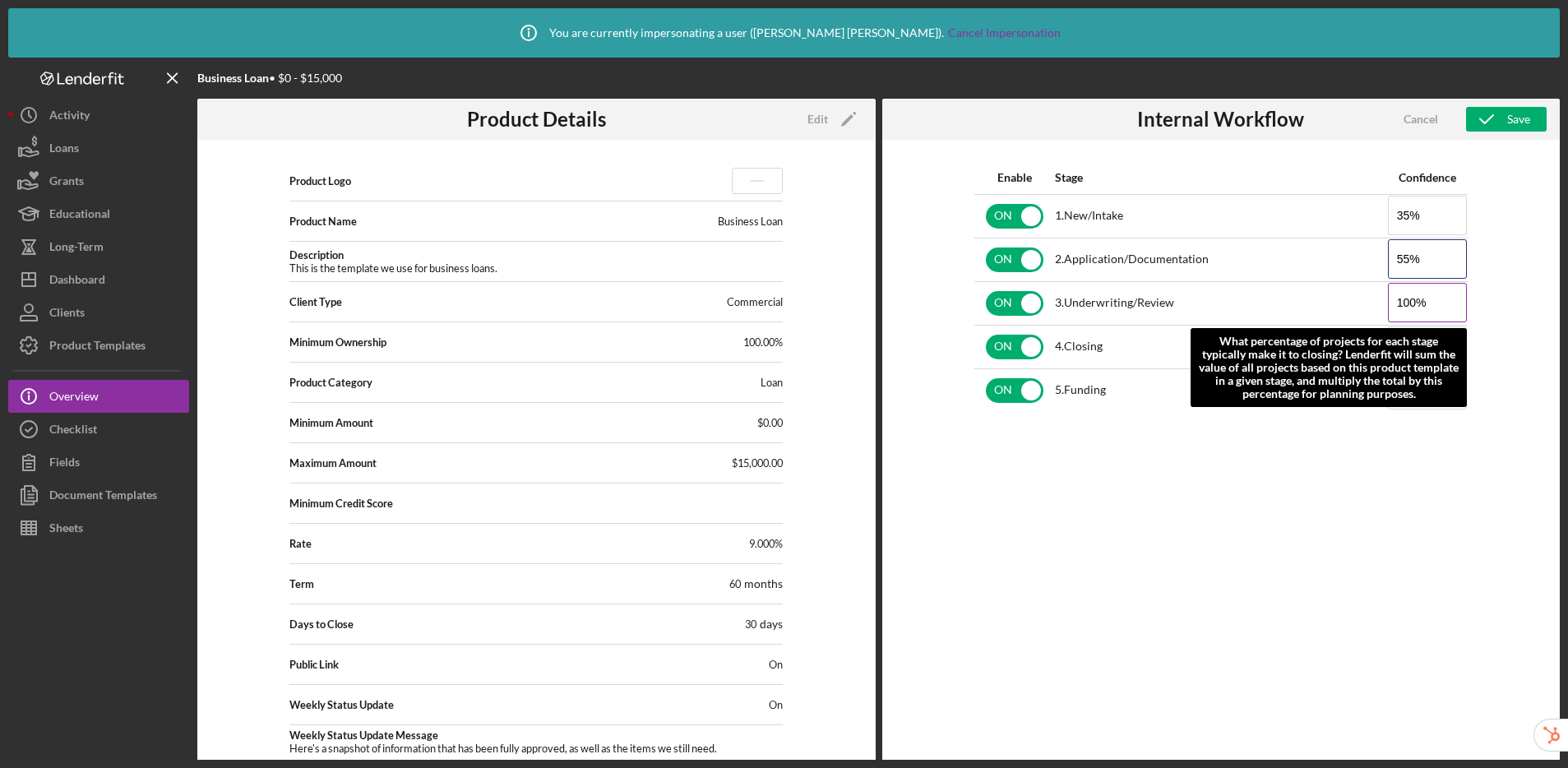
type input "55%"
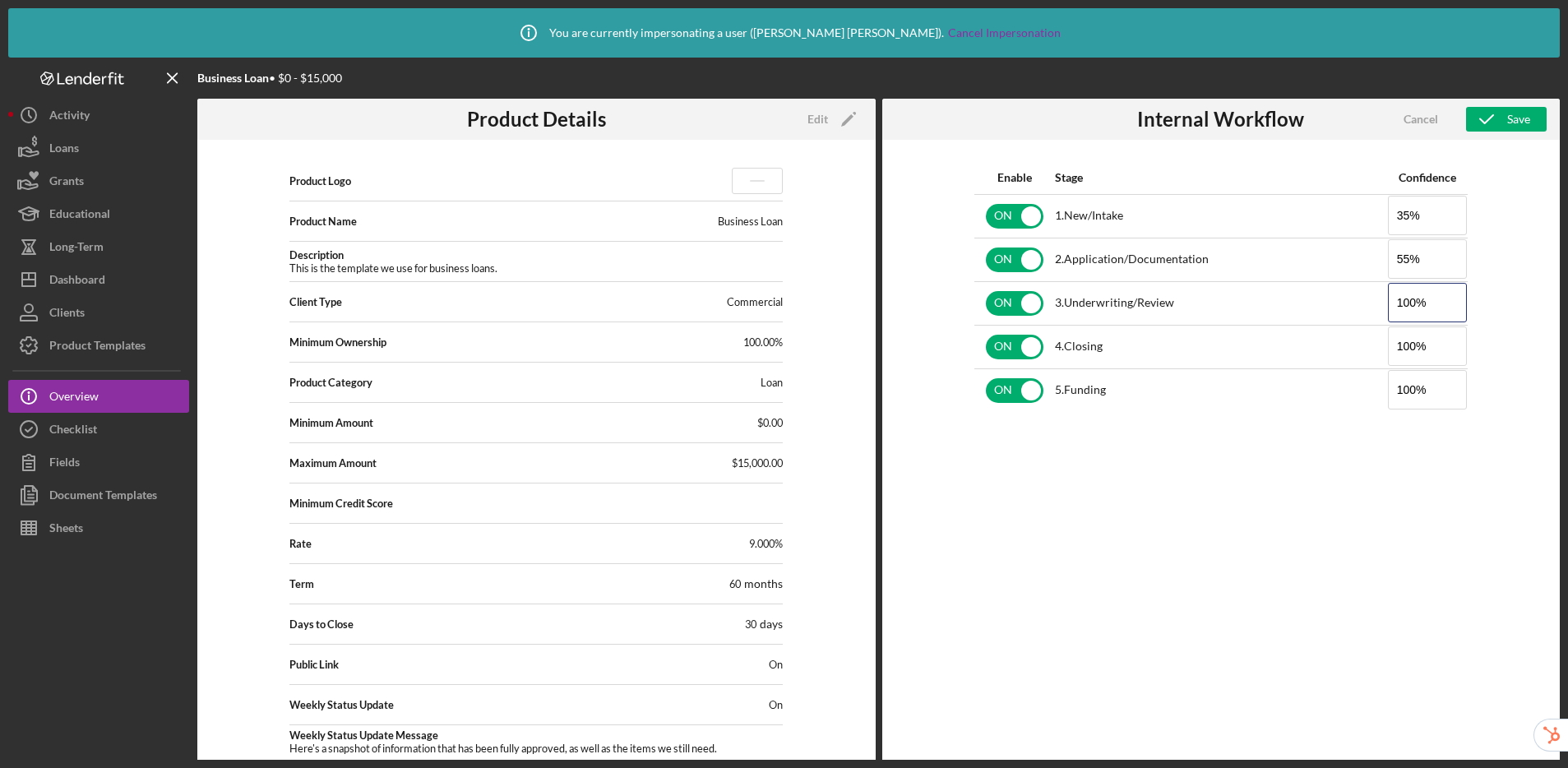
drag, startPoint x: 1416, startPoint y: 303, endPoint x: 1381, endPoint y: 304, distance: 35.0
click at [1341, 304] on tr "ON 3 . Underwriting/Review 100%" at bounding box center [1221, 303] width 494 height 44
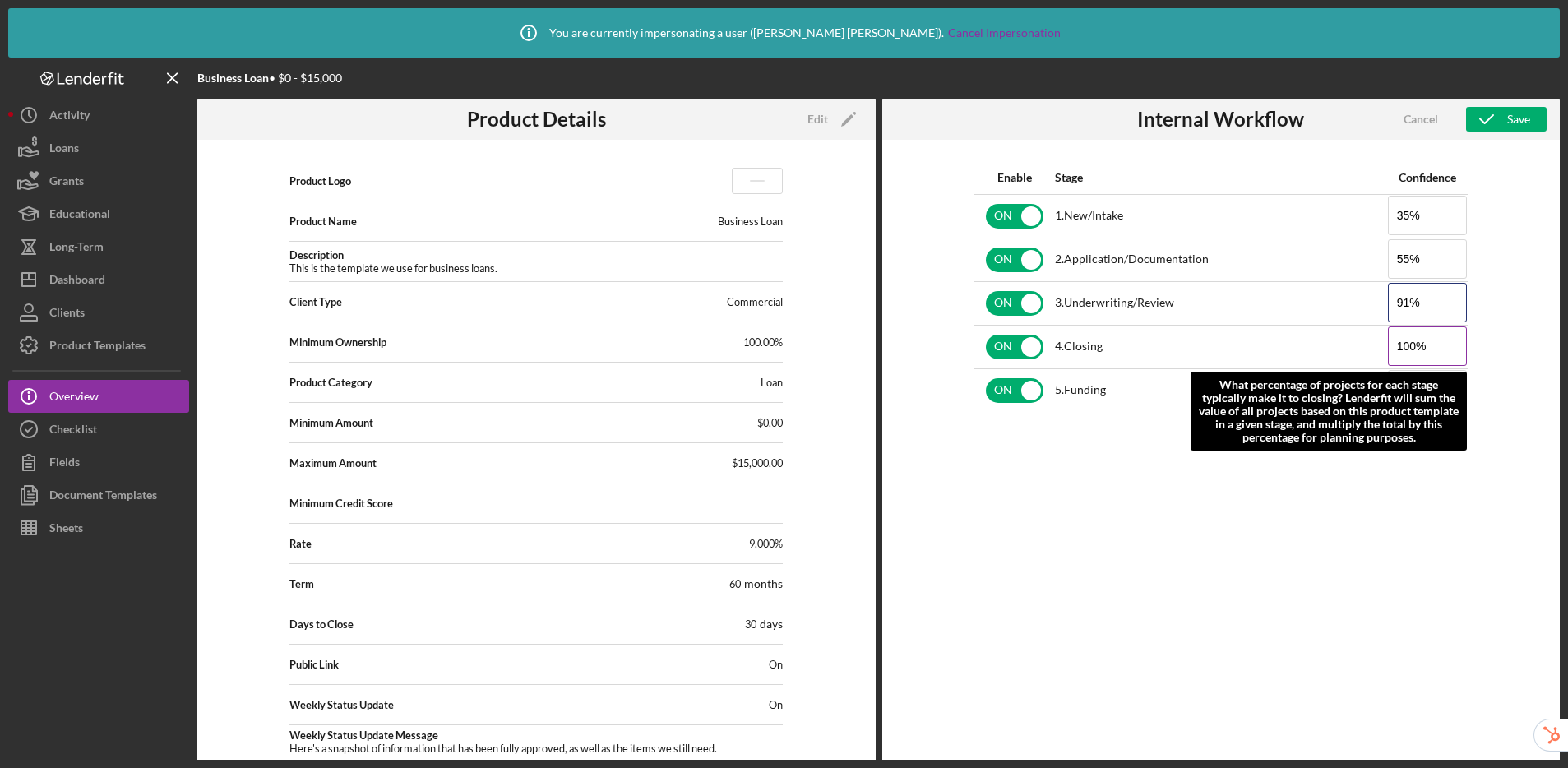
type input "91%"
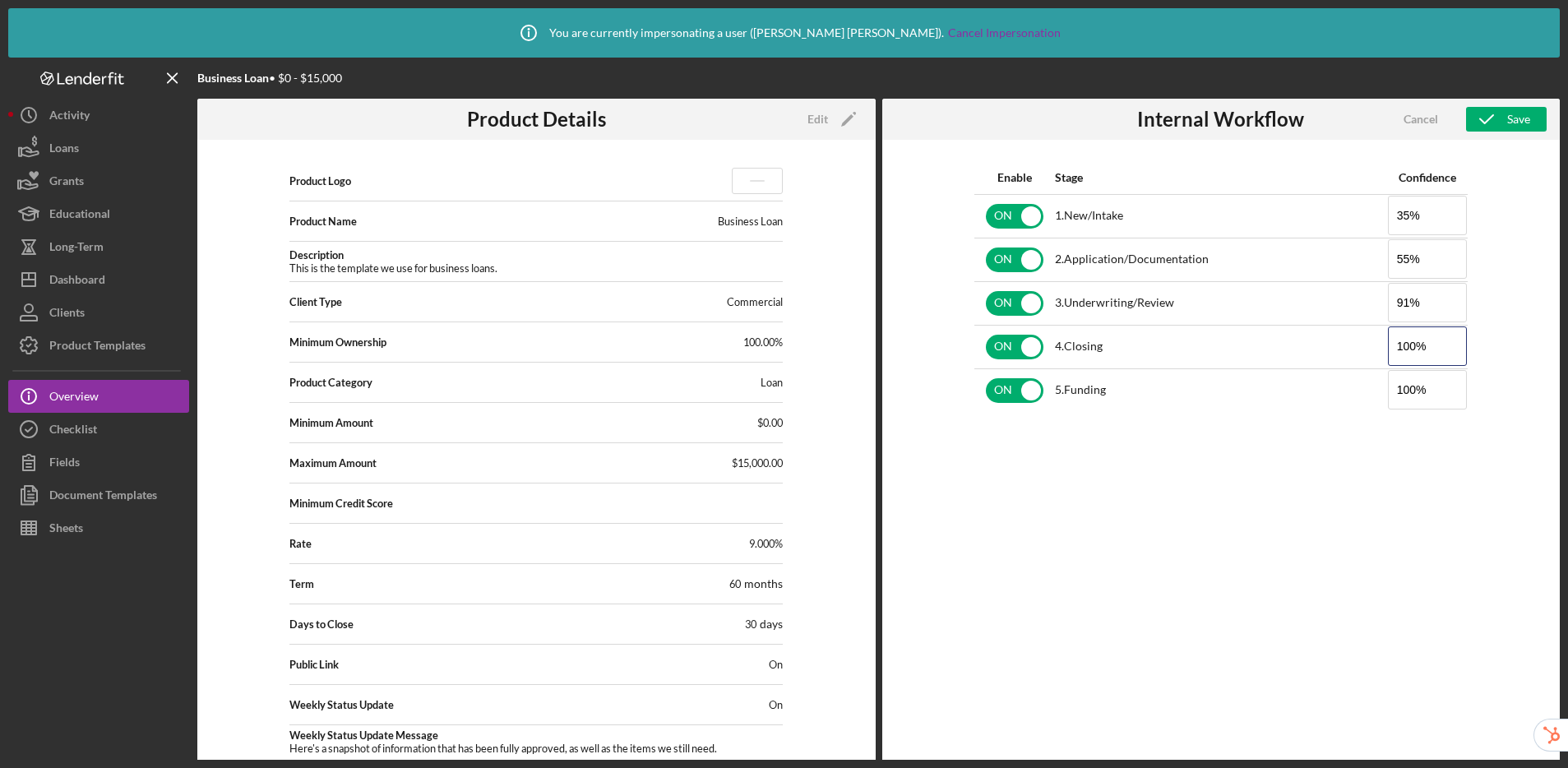
drag, startPoint x: 1414, startPoint y: 347, endPoint x: 1386, endPoint y: 349, distance: 28.1
click at [1341, 349] on tr "ON 4 . Closing 100%" at bounding box center [1221, 347] width 494 height 44
click at [1341, 517] on div "Enable Stage Confidence ON 1 . New/Intake 35% ON 2 . Application/Documentation …" at bounding box center [1221, 479] width 679 height 677
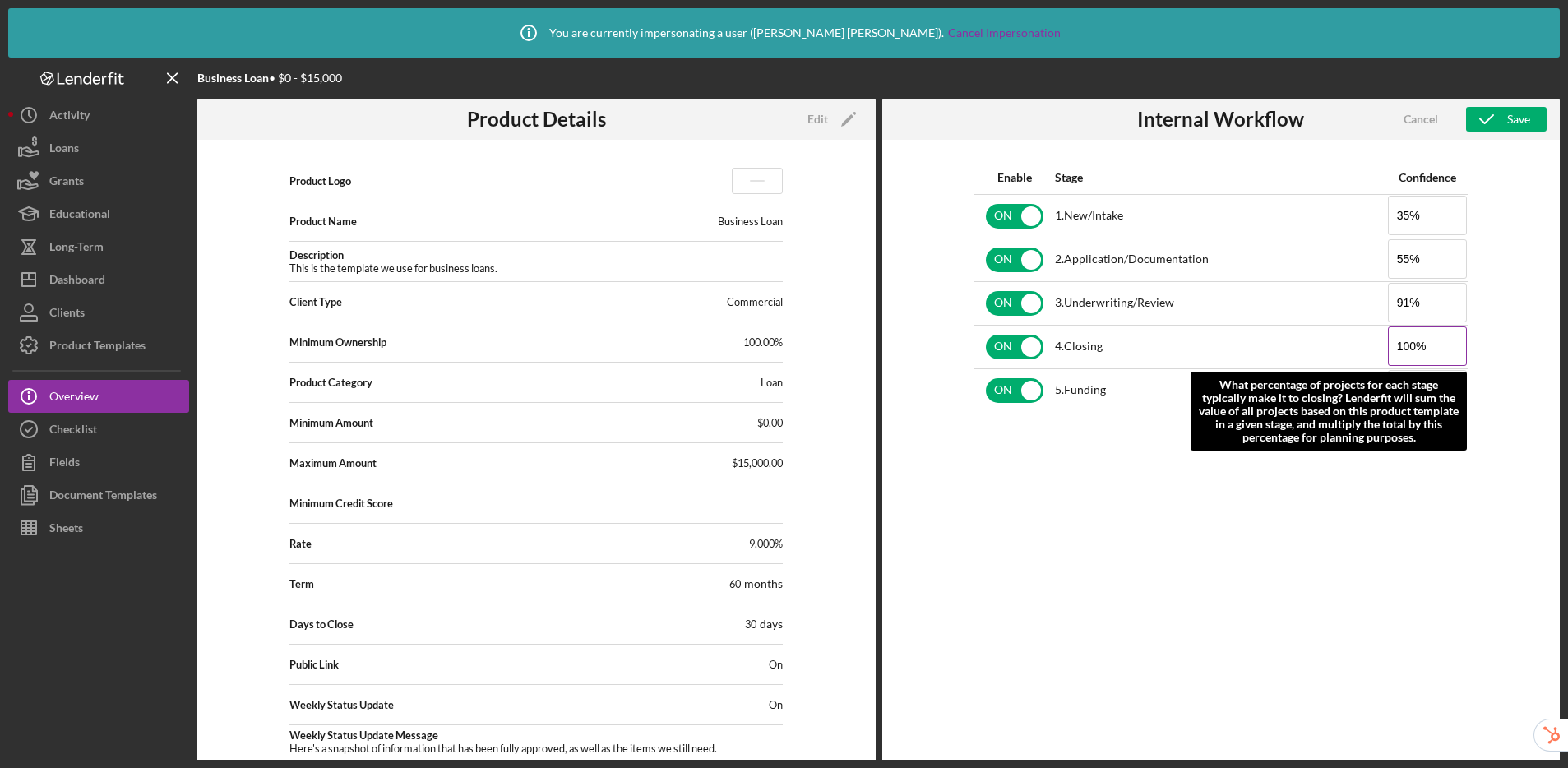
drag, startPoint x: 1414, startPoint y: 351, endPoint x: 1388, endPoint y: 352, distance: 26.0
click at [1341, 352] on input "100%" at bounding box center [1428, 345] width 79 height 39
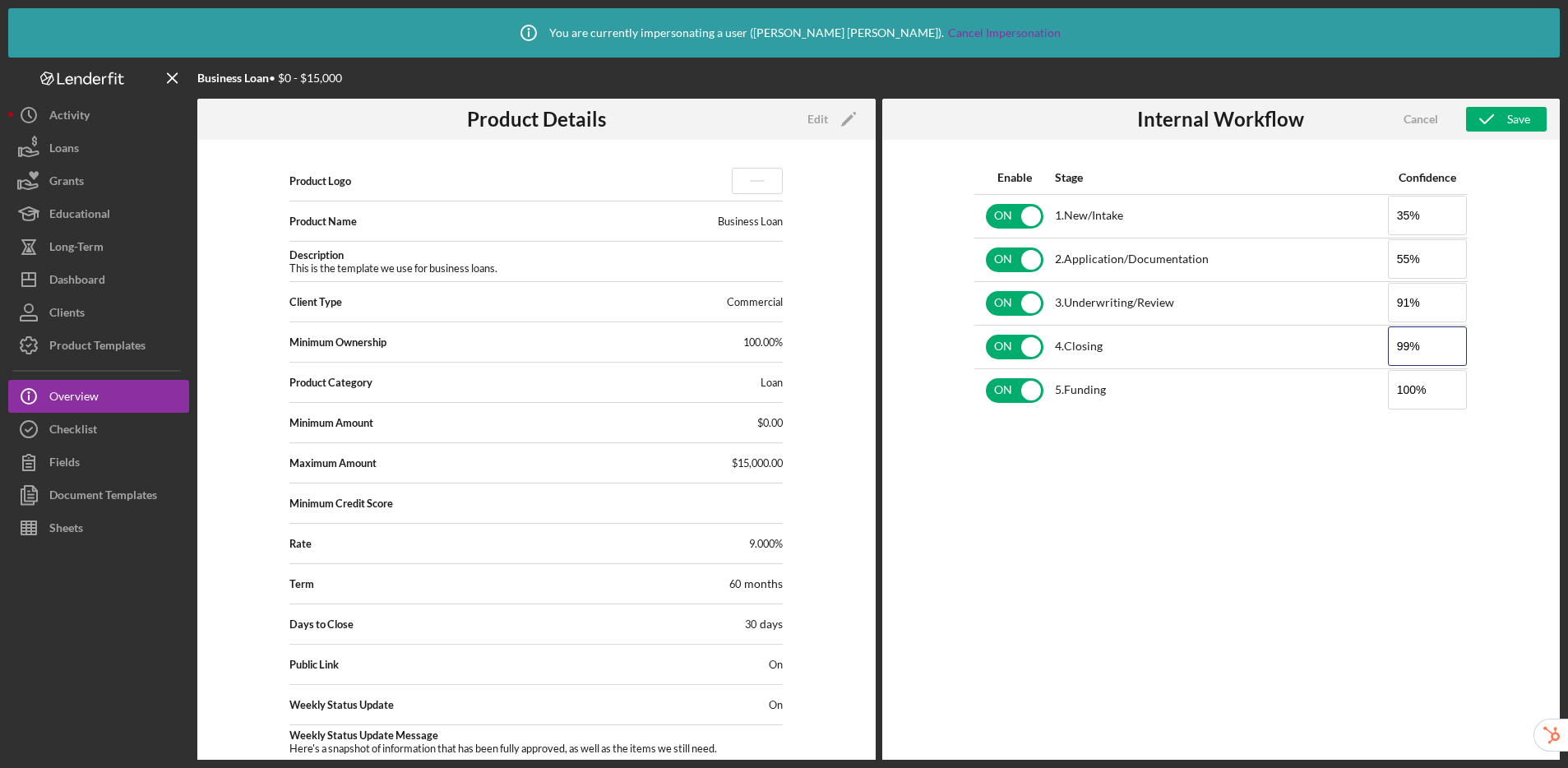
type input "99%"
click at [1341, 543] on div "Enable Stage Confidence ON 1 . New/Intake 35% ON 2 . Application/Documentation …" at bounding box center [1221, 479] width 679 height 677
click at [1341, 122] on div "Save" at bounding box center [1519, 119] width 23 height 25
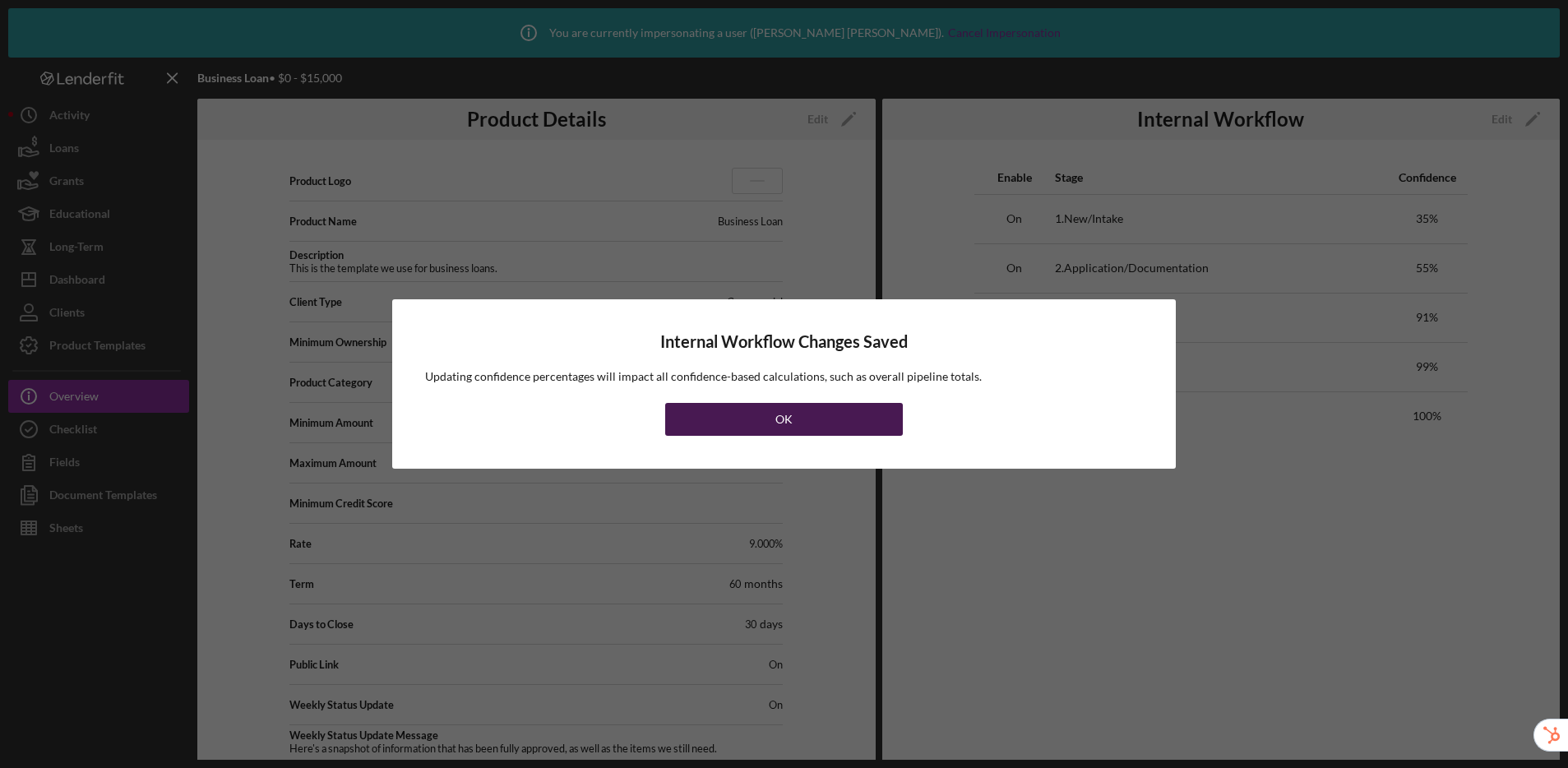
click at [734, 427] on button "OK" at bounding box center [783, 419] width 237 height 33
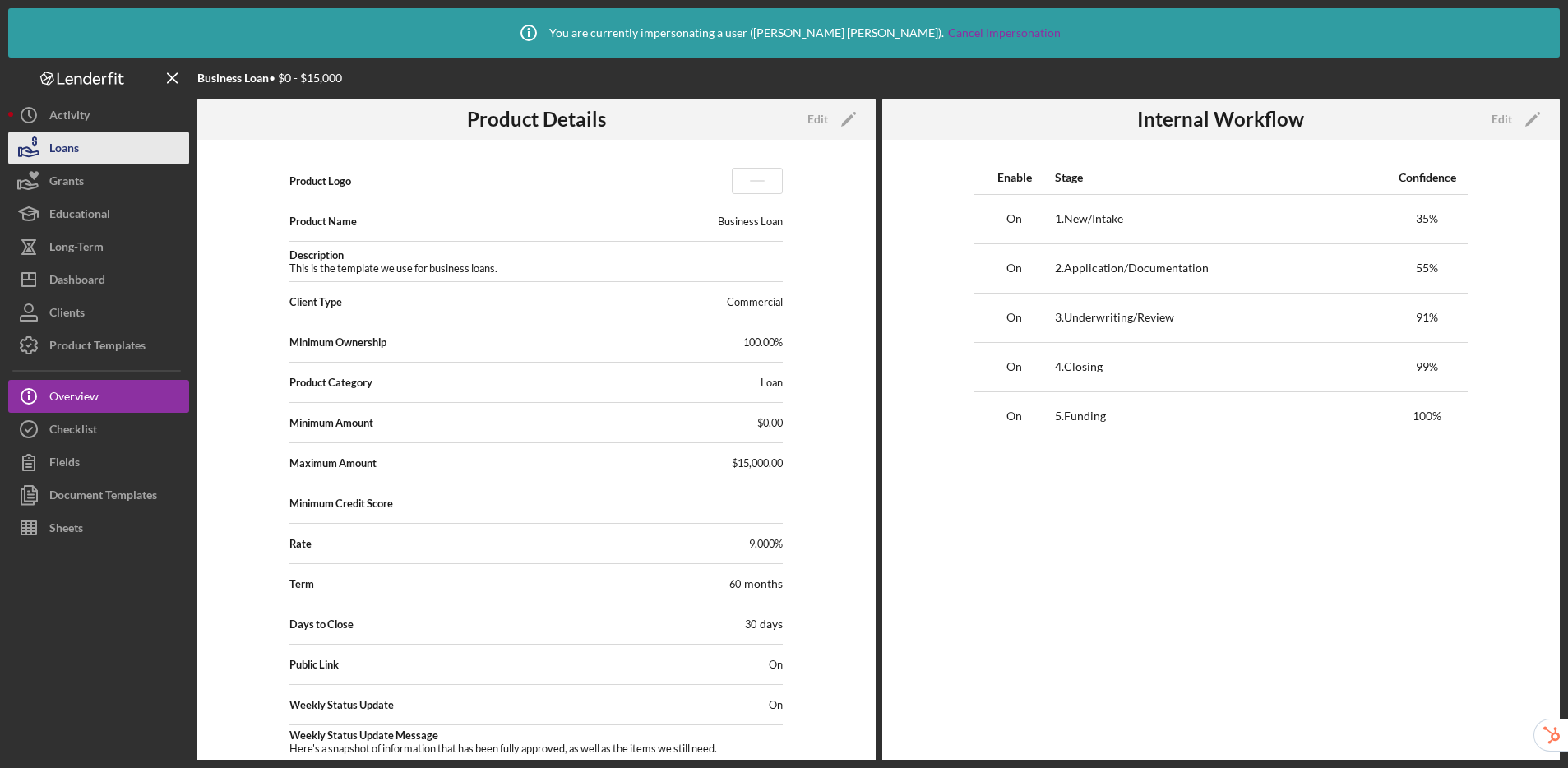
click at [98, 157] on button "Loans" at bounding box center [99, 148] width 181 height 33
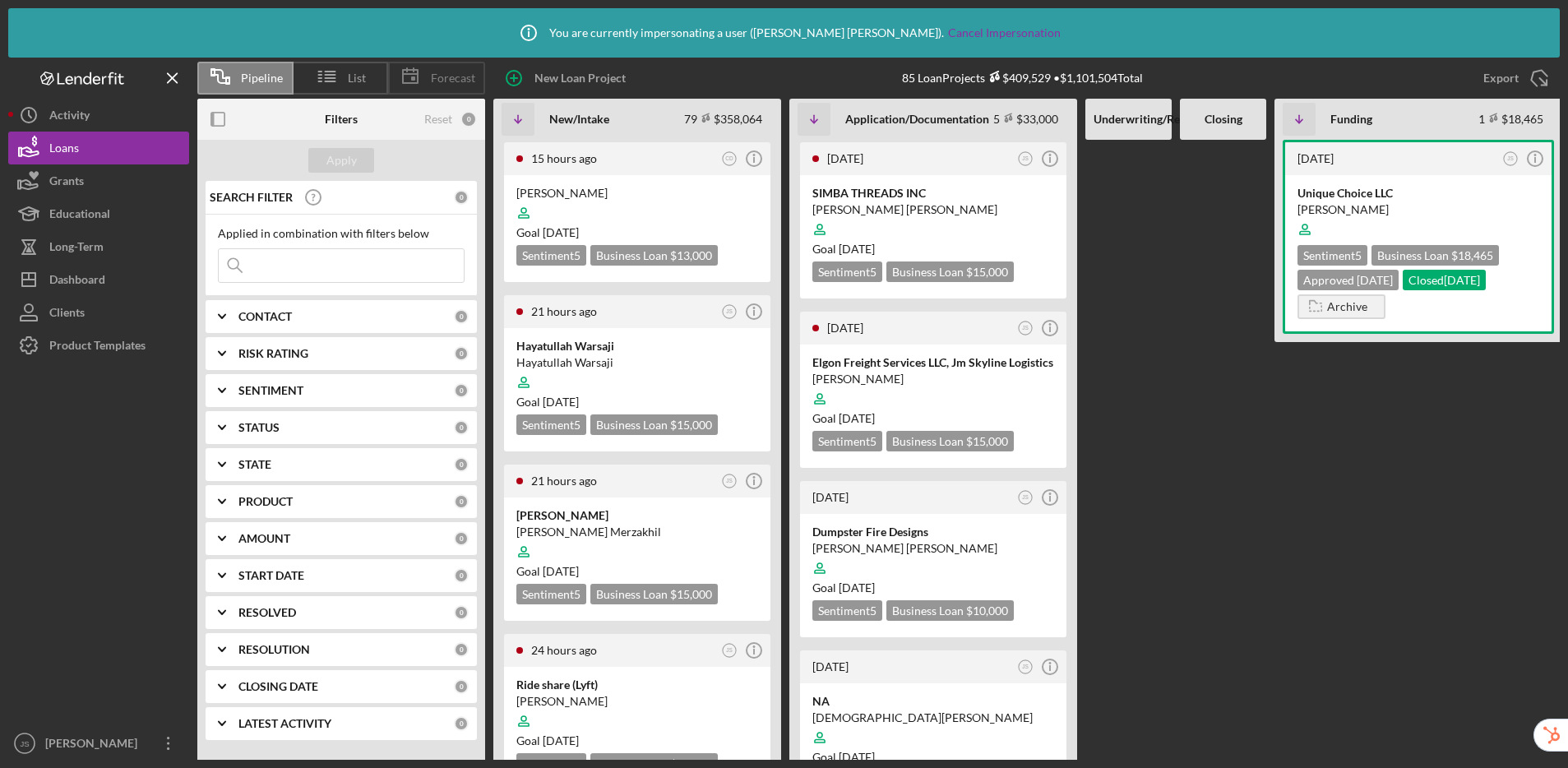
click at [453, 79] on span "Forecast" at bounding box center [452, 78] width 44 height 13
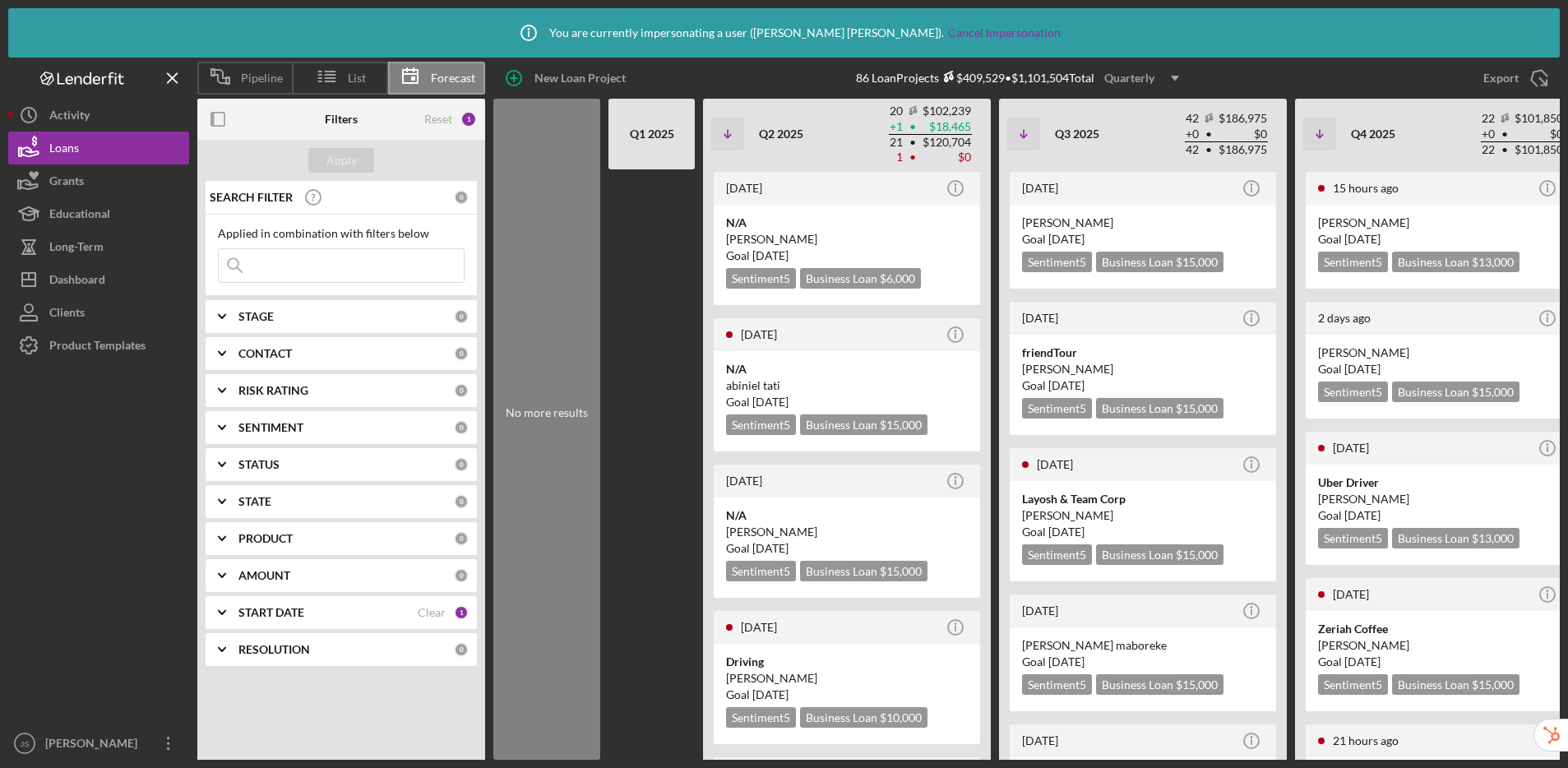
click at [1143, 76] on div "Quarterly" at bounding box center [1129, 78] width 50 height 25
click at [1156, 112] on div "Monthly" at bounding box center [1145, 117] width 67 height 34
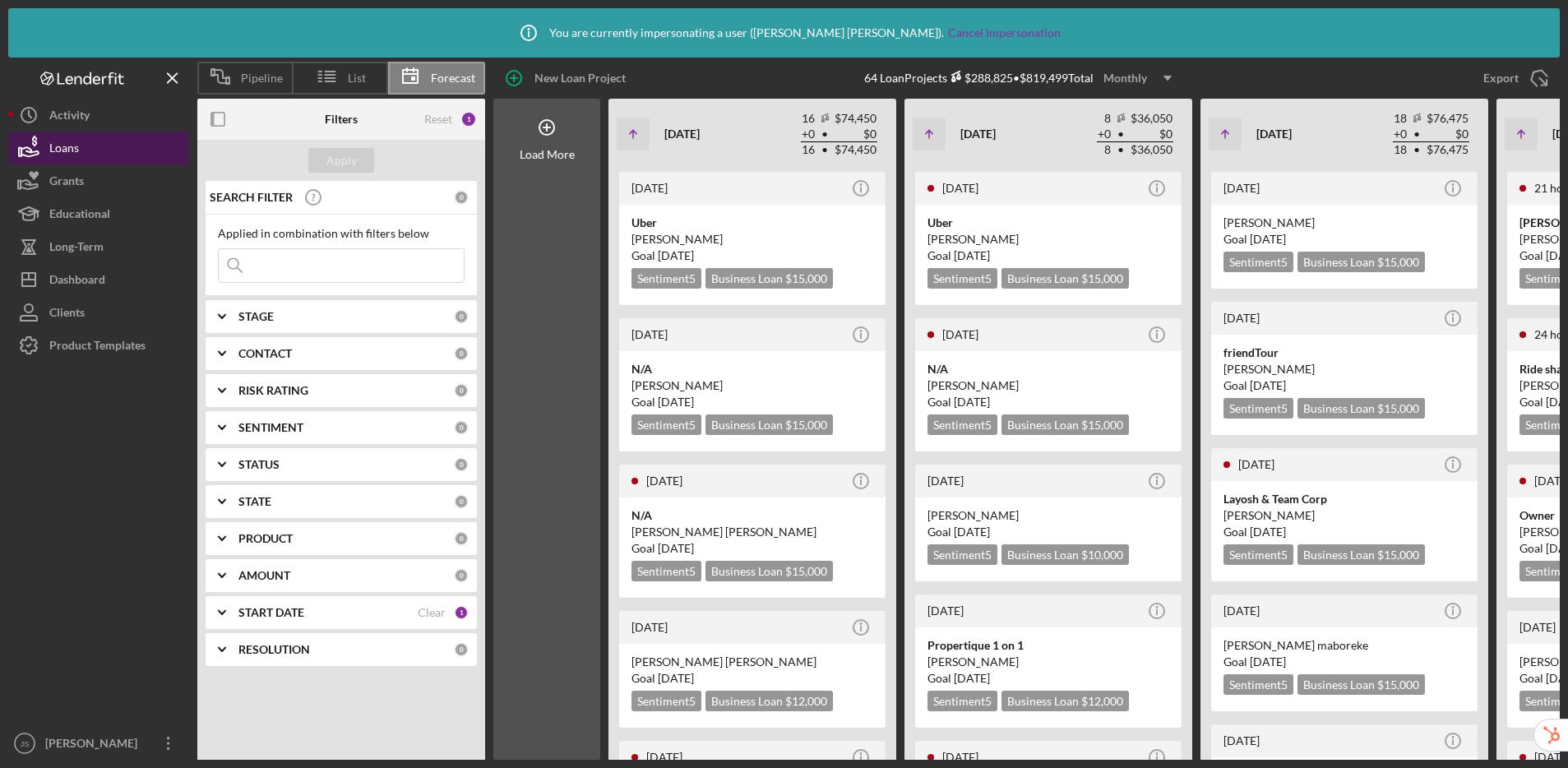
click at [105, 149] on button "Loans" at bounding box center [99, 148] width 181 height 33
click at [269, 87] on div "Pipeline" at bounding box center [244, 78] width 94 height 33
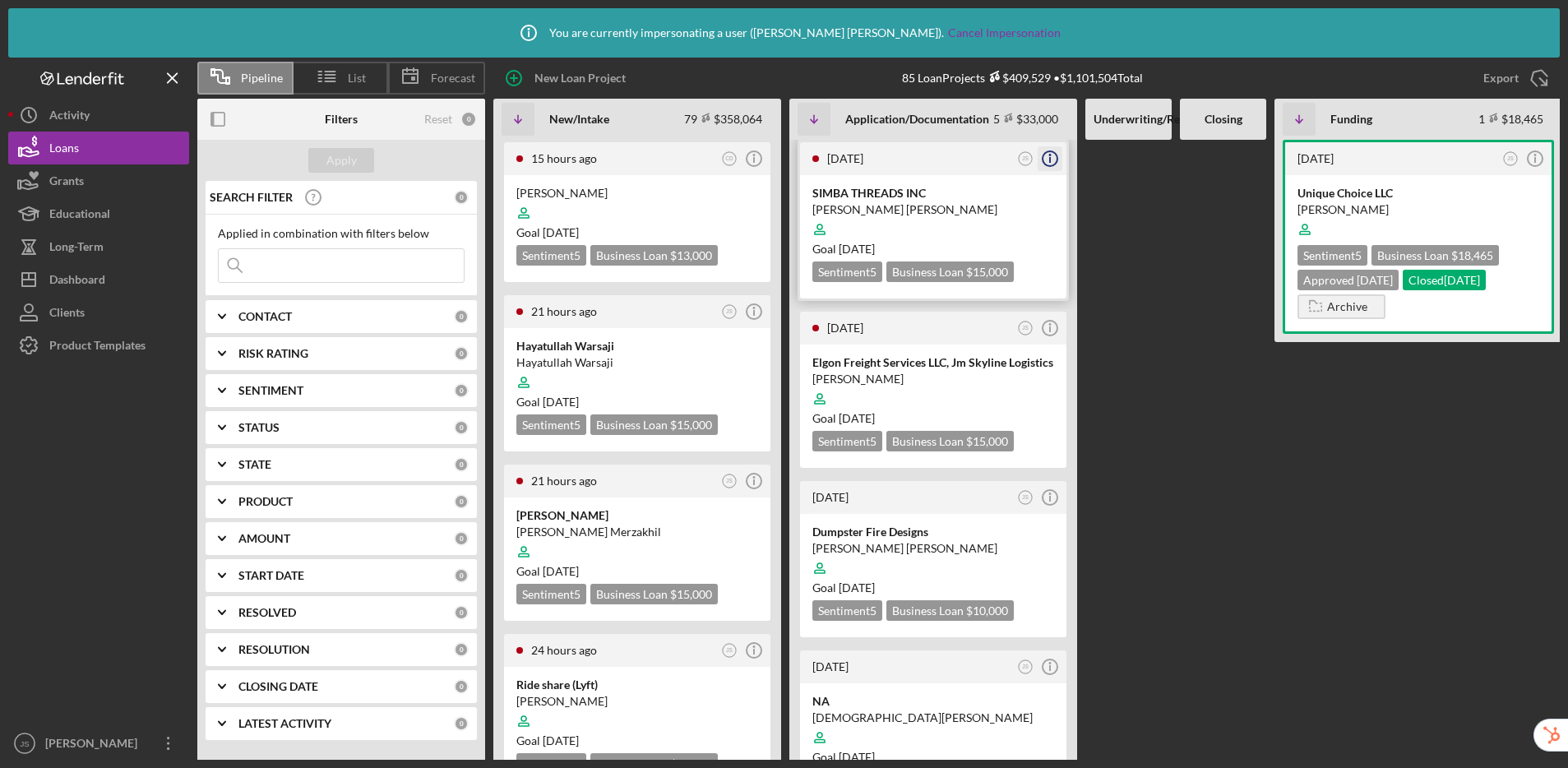
click at [1052, 159] on icon "Icon/Info" at bounding box center [1050, 158] width 41 height 41
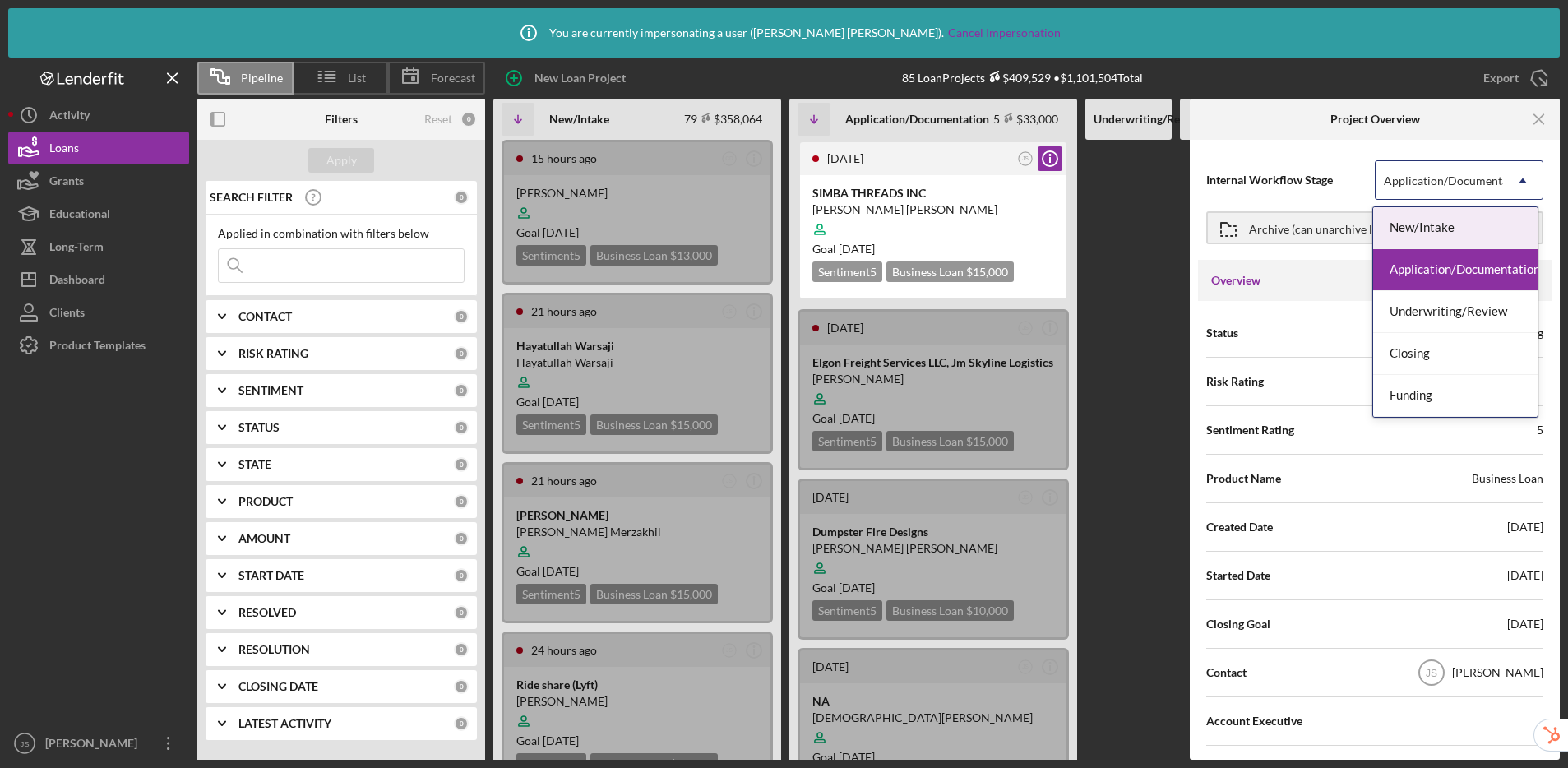
click at [1341, 182] on div "Application/Documentation" at bounding box center [1456, 180] width 145 height 13
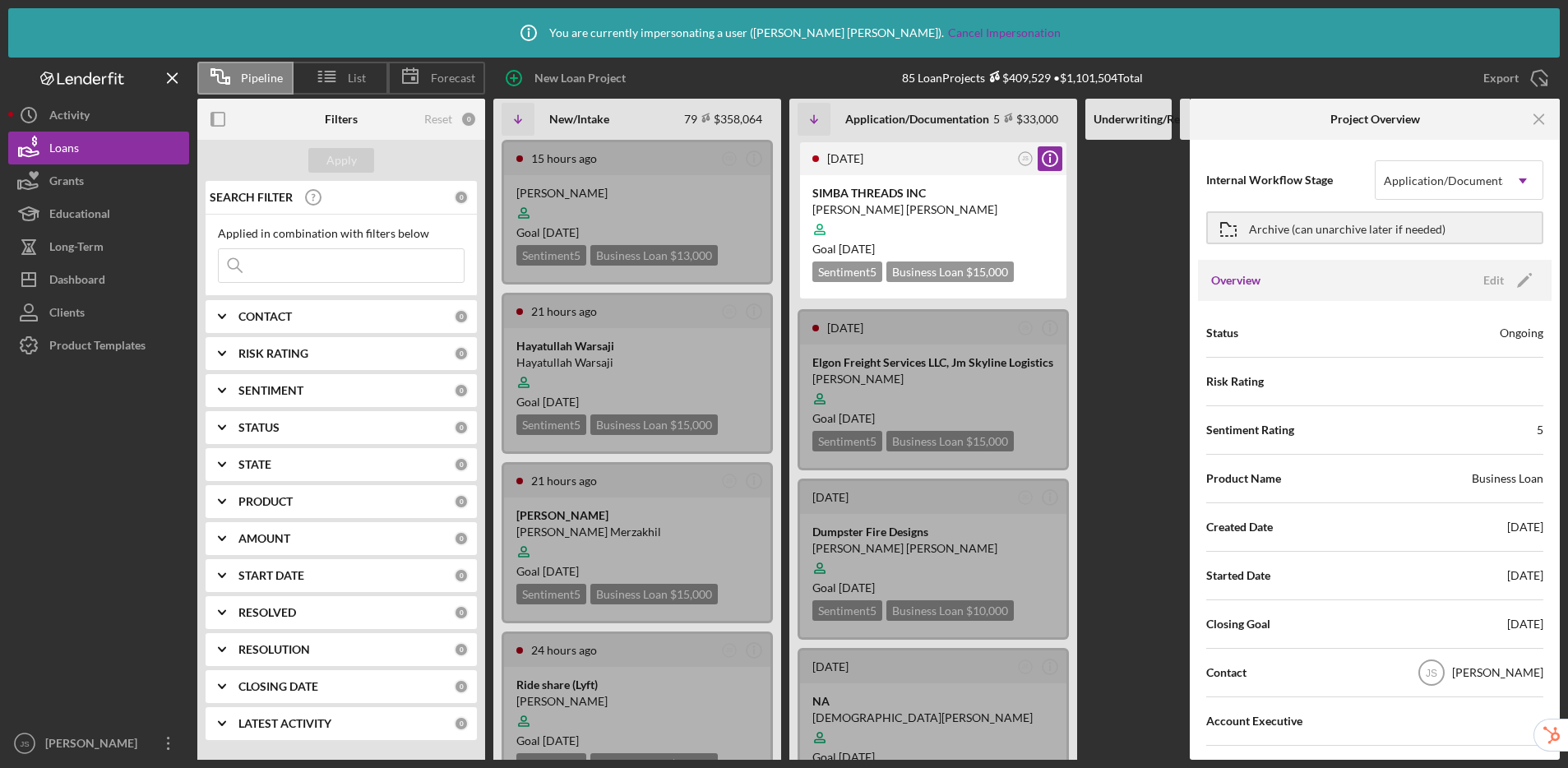
click at [1288, 141] on div "Internal Workflow Stage Application/Documentation Icon/Dropdown Arrow Archive (…" at bounding box center [1375, 449] width 370 height 620
click at [1341, 123] on icon "Icon/Menu Close" at bounding box center [1540, 119] width 37 height 37
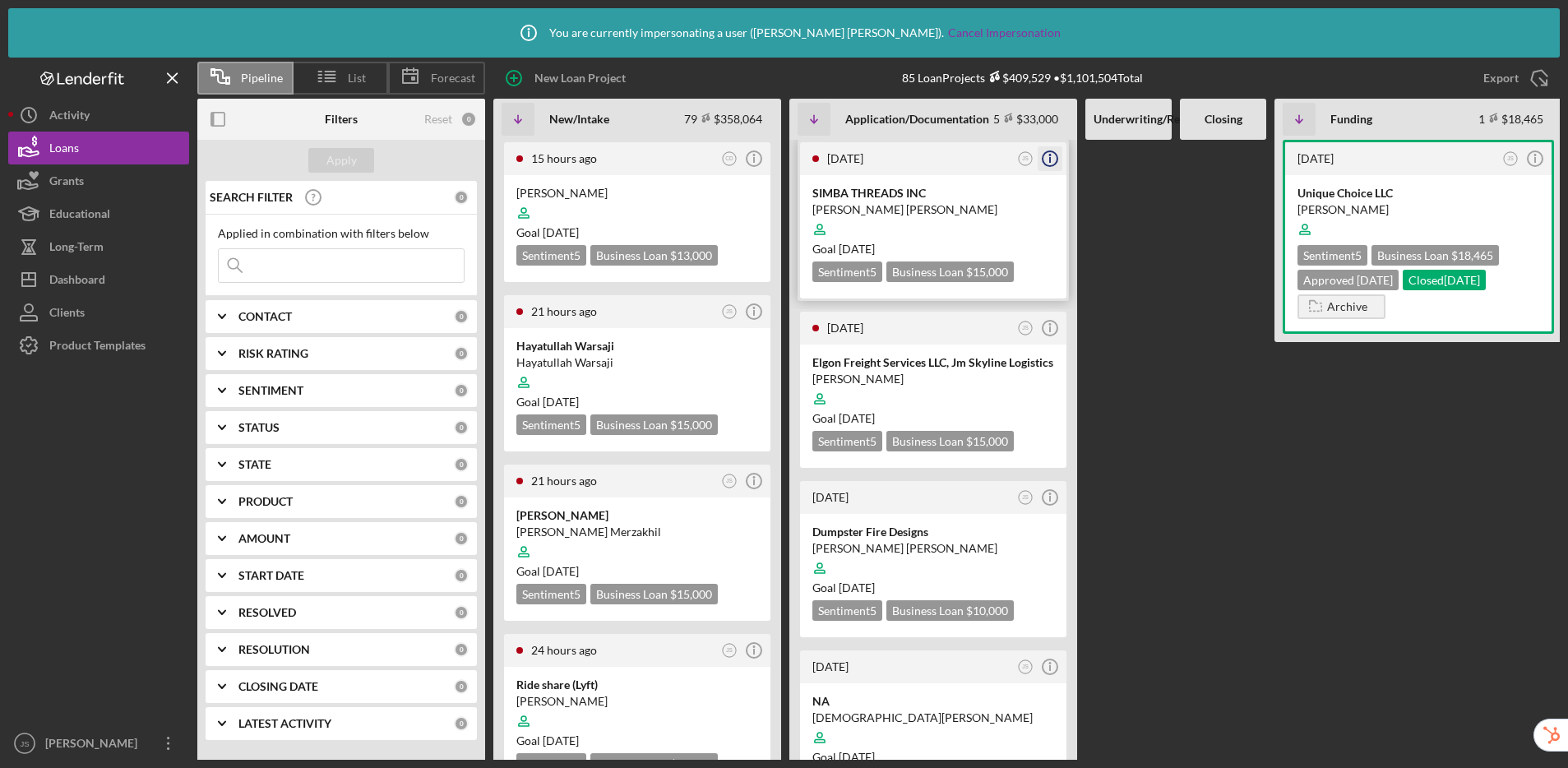
click at [1052, 161] on icon "Icon/Info" at bounding box center [1050, 158] width 41 height 41
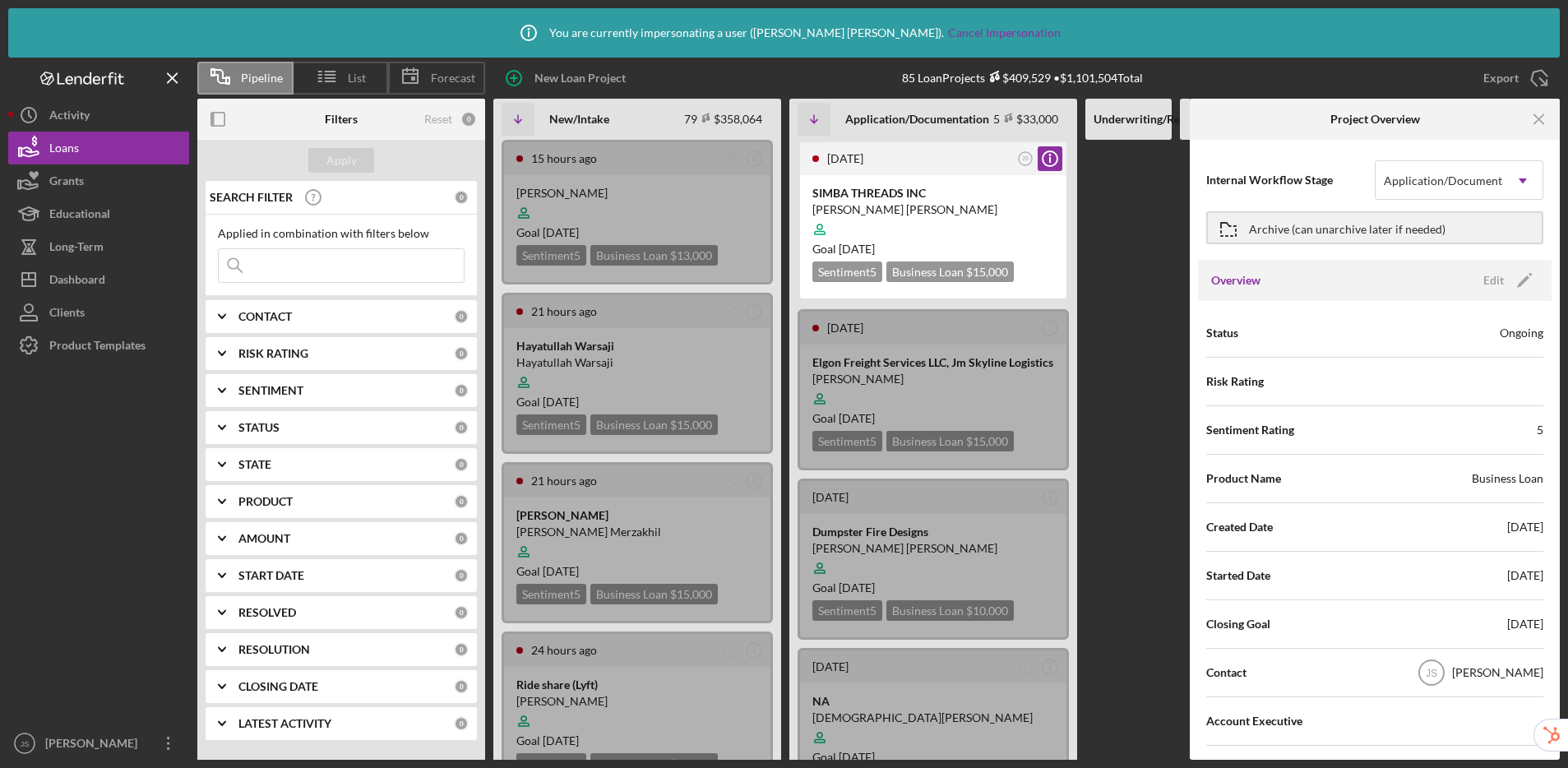
click at [1154, 214] on div at bounding box center [1128, 449] width 86 height 620
click at [1341, 118] on icon "Icon/Menu Close" at bounding box center [1540, 119] width 37 height 37
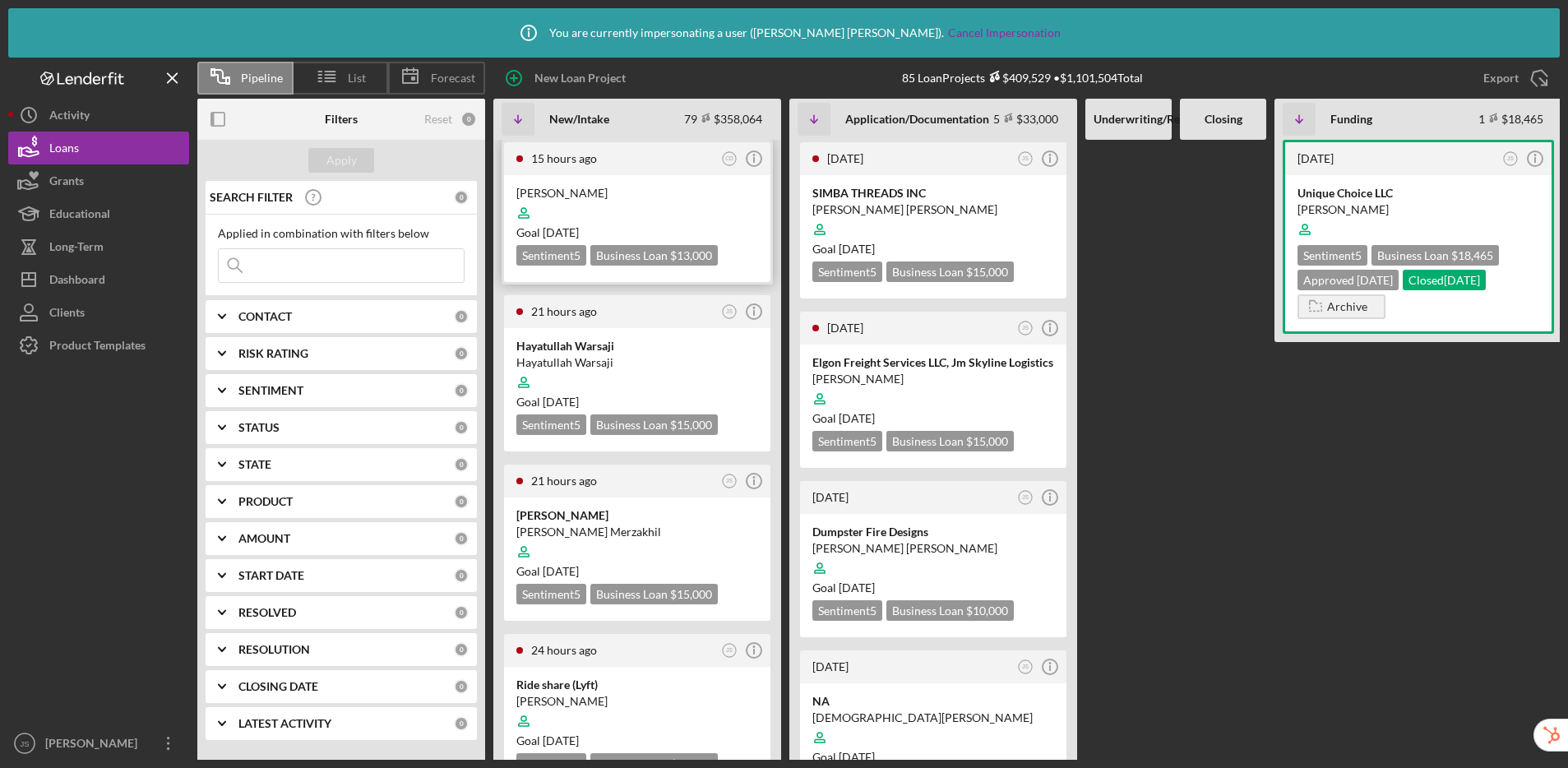
click at [739, 205] on div at bounding box center [637, 212] width 242 height 31
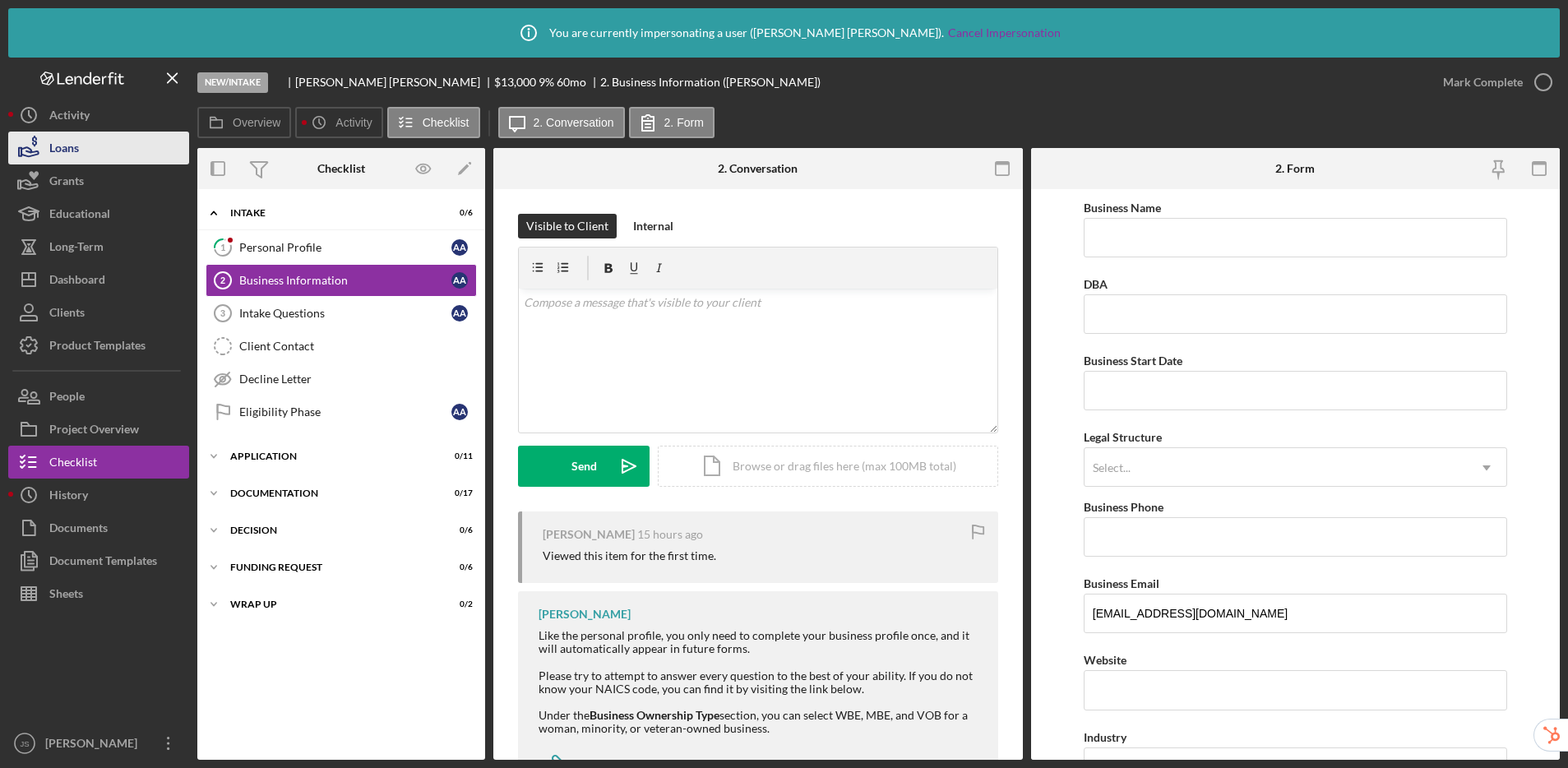
click at [99, 146] on button "Loans" at bounding box center [99, 148] width 181 height 33
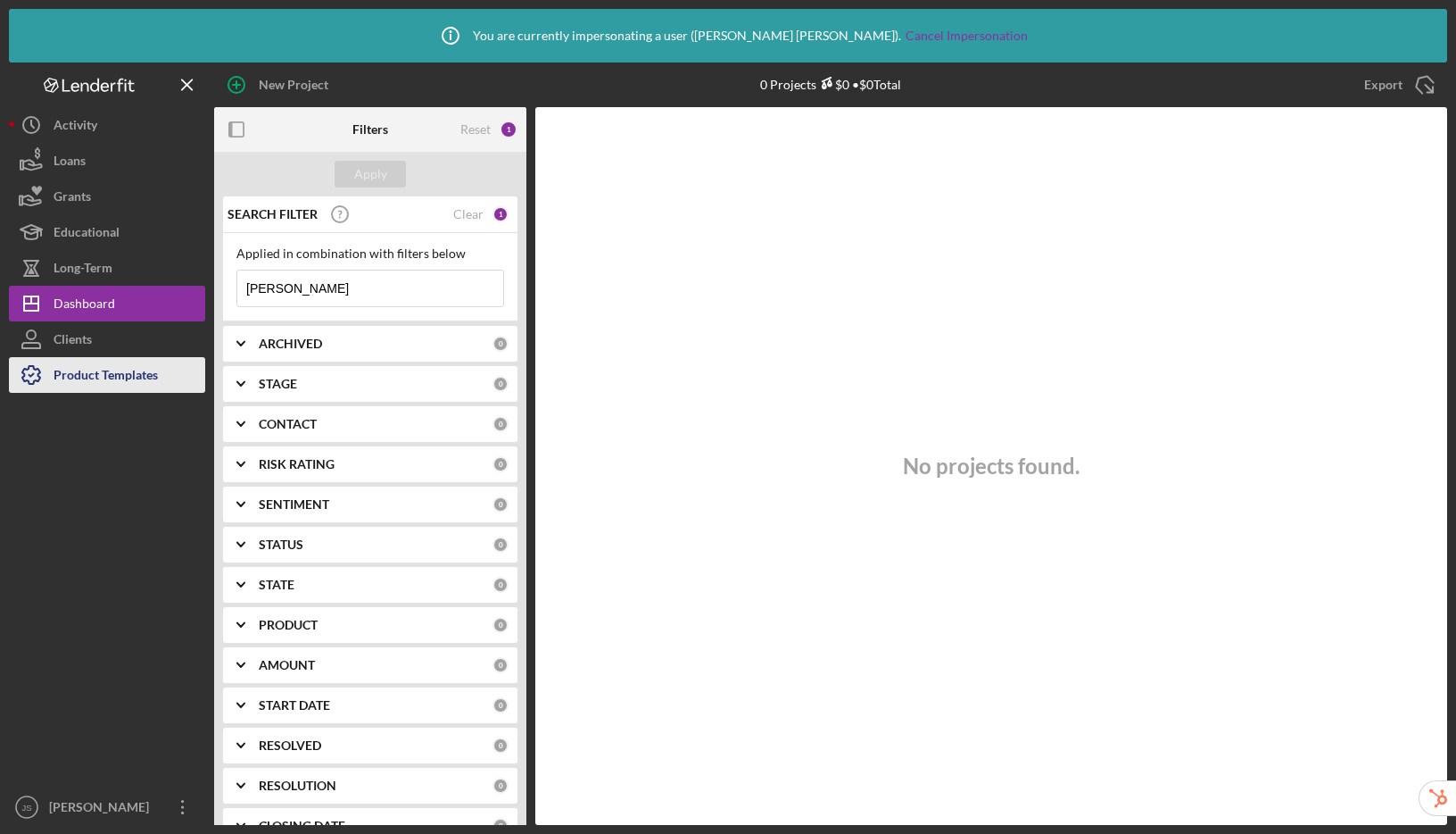
click at [118, 378] on div "Product Templates" at bounding box center [105, 377] width 104 height 40
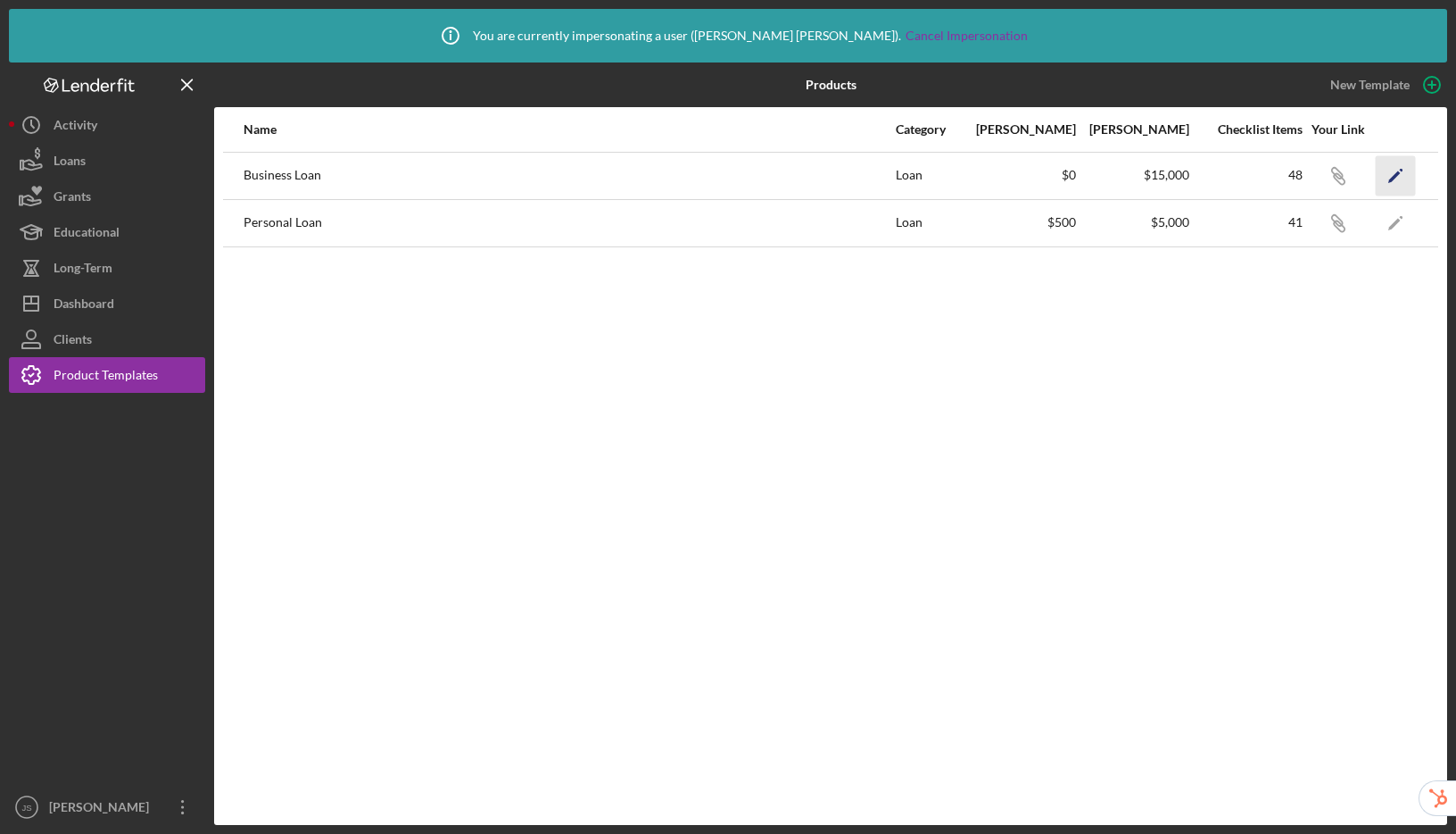
click at [1408, 181] on icon "Icon/Edit" at bounding box center [1395, 175] width 40 height 40
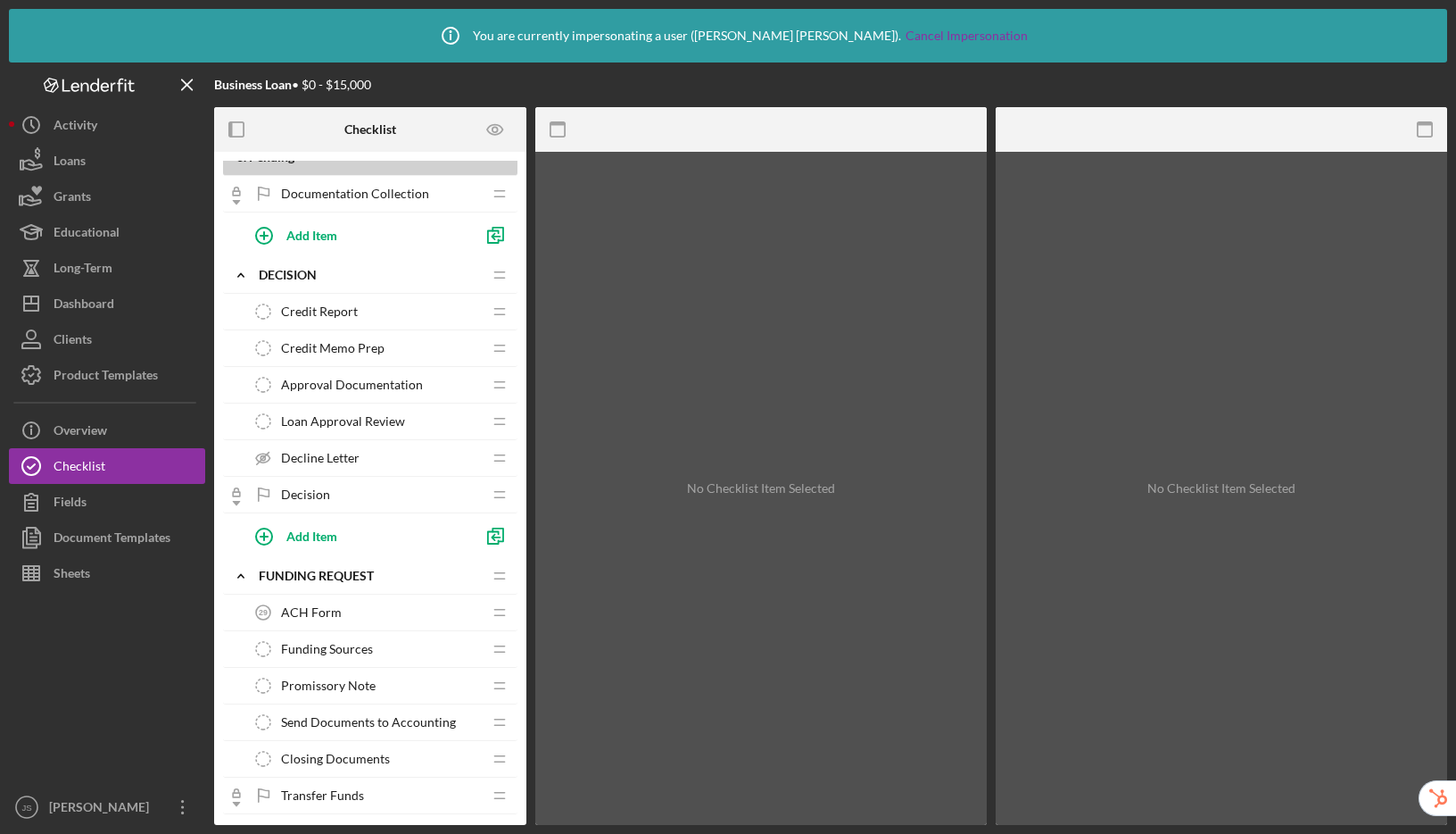
scroll to position [1573, 0]
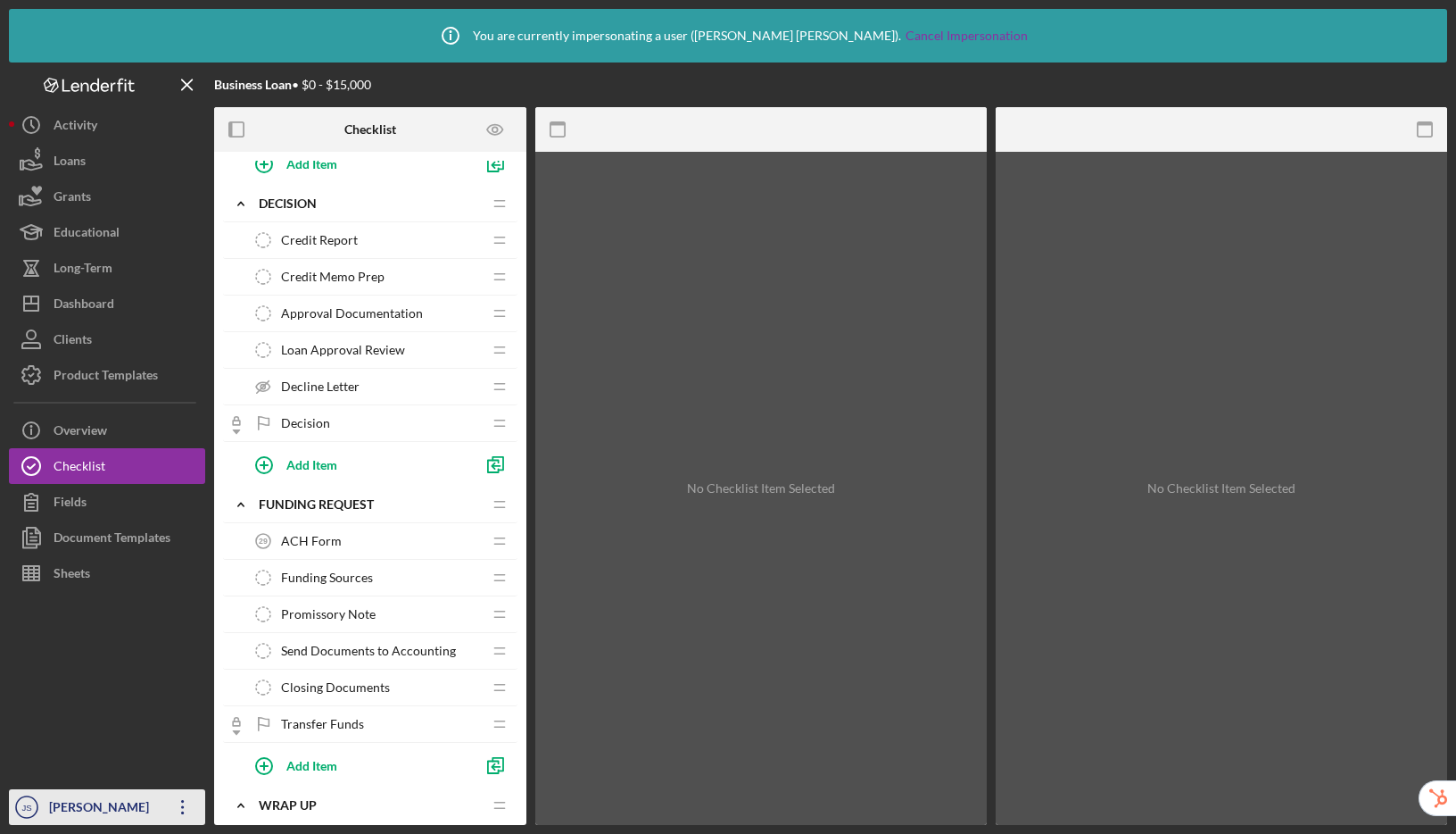
click at [80, 802] on div "[PERSON_NAME]" at bounding box center [102, 809] width 116 height 40
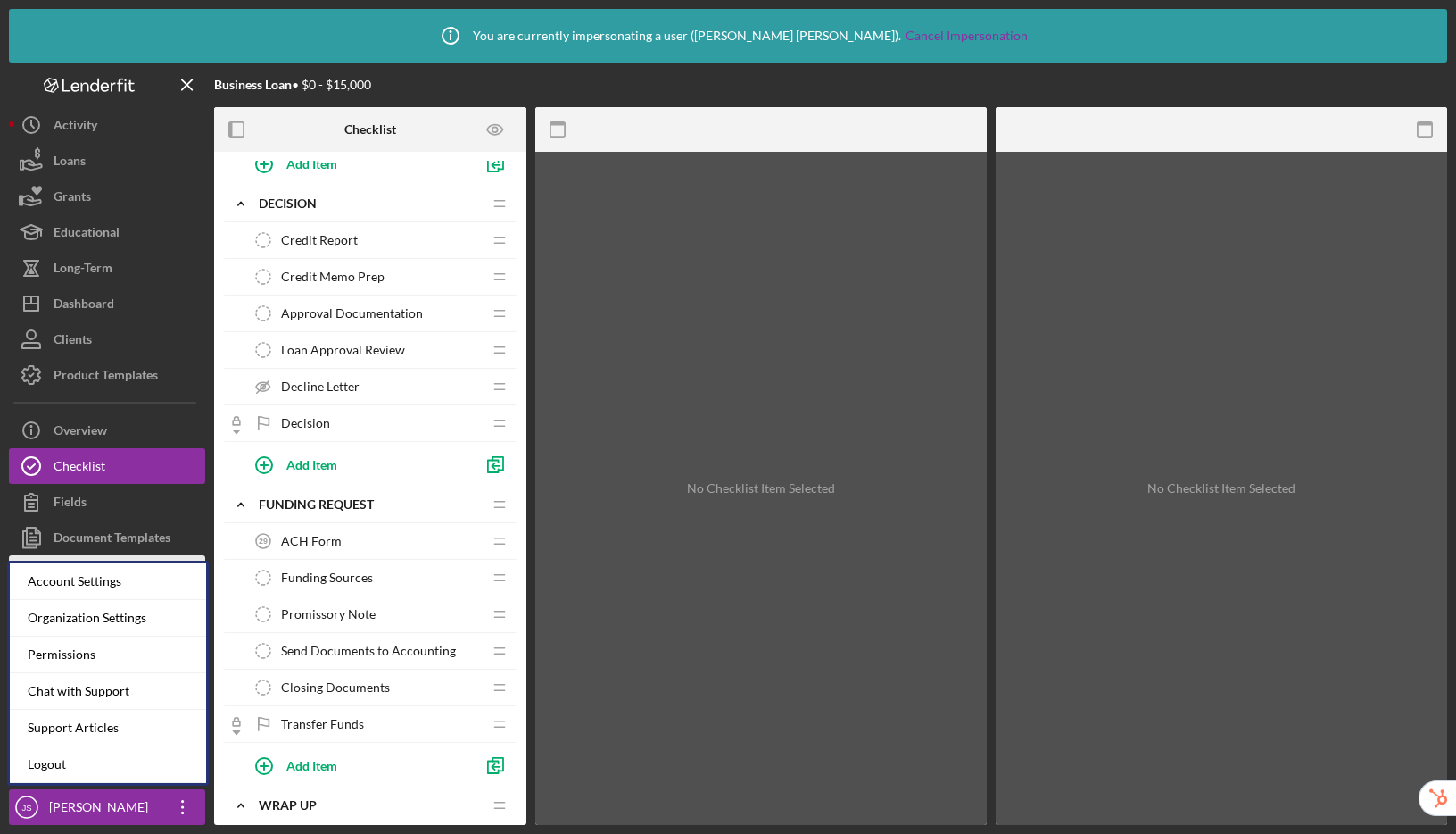
click at [94, 584] on div "Account Settings" at bounding box center [108, 582] width 197 height 37
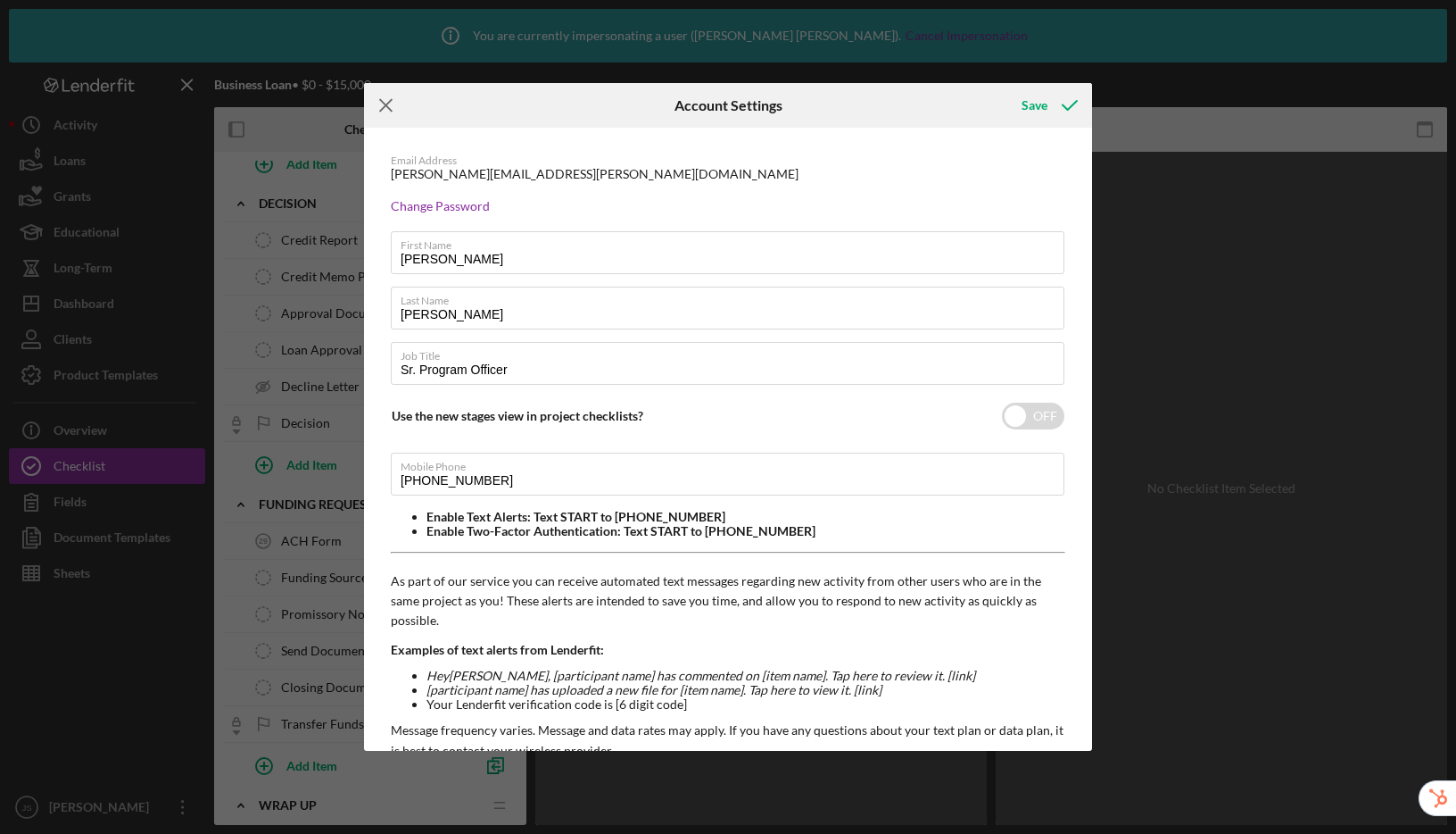
click at [387, 108] on icon "Icon/Menu Close" at bounding box center [386, 104] width 45 height 45
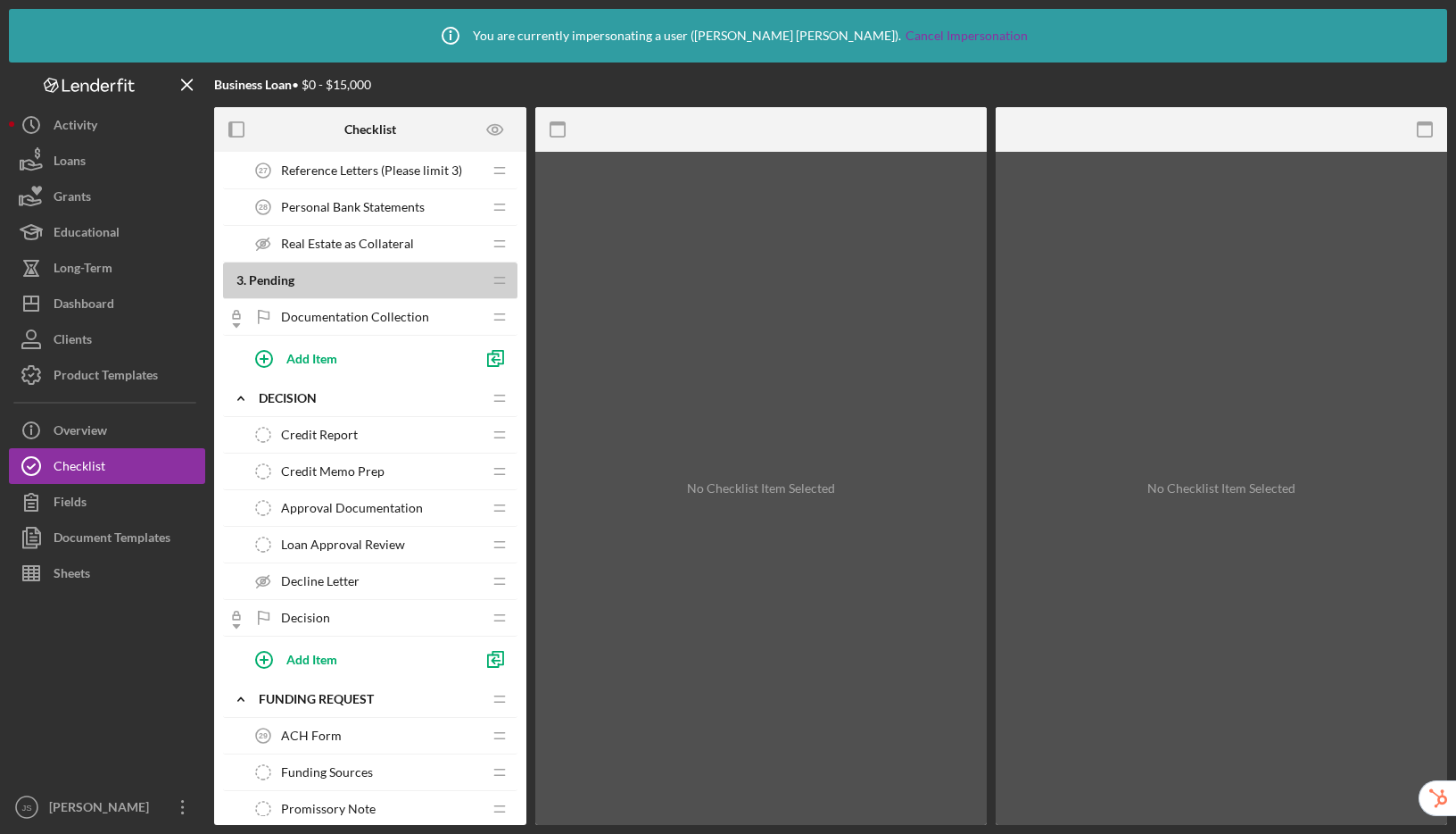
scroll to position [1852, 0]
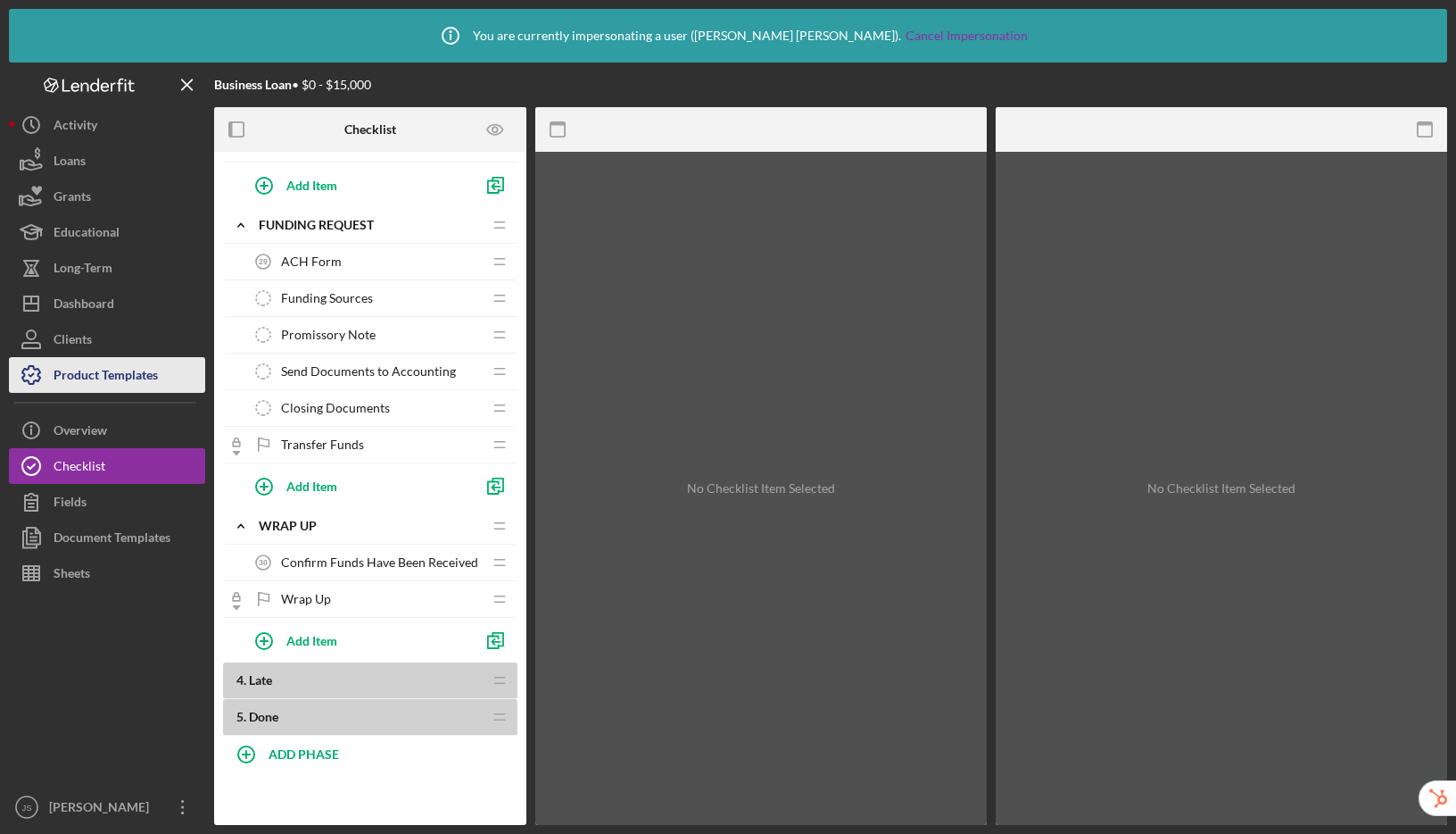
click at [142, 382] on div "Product Templates" at bounding box center [105, 377] width 104 height 40
